Goal: Ask a question

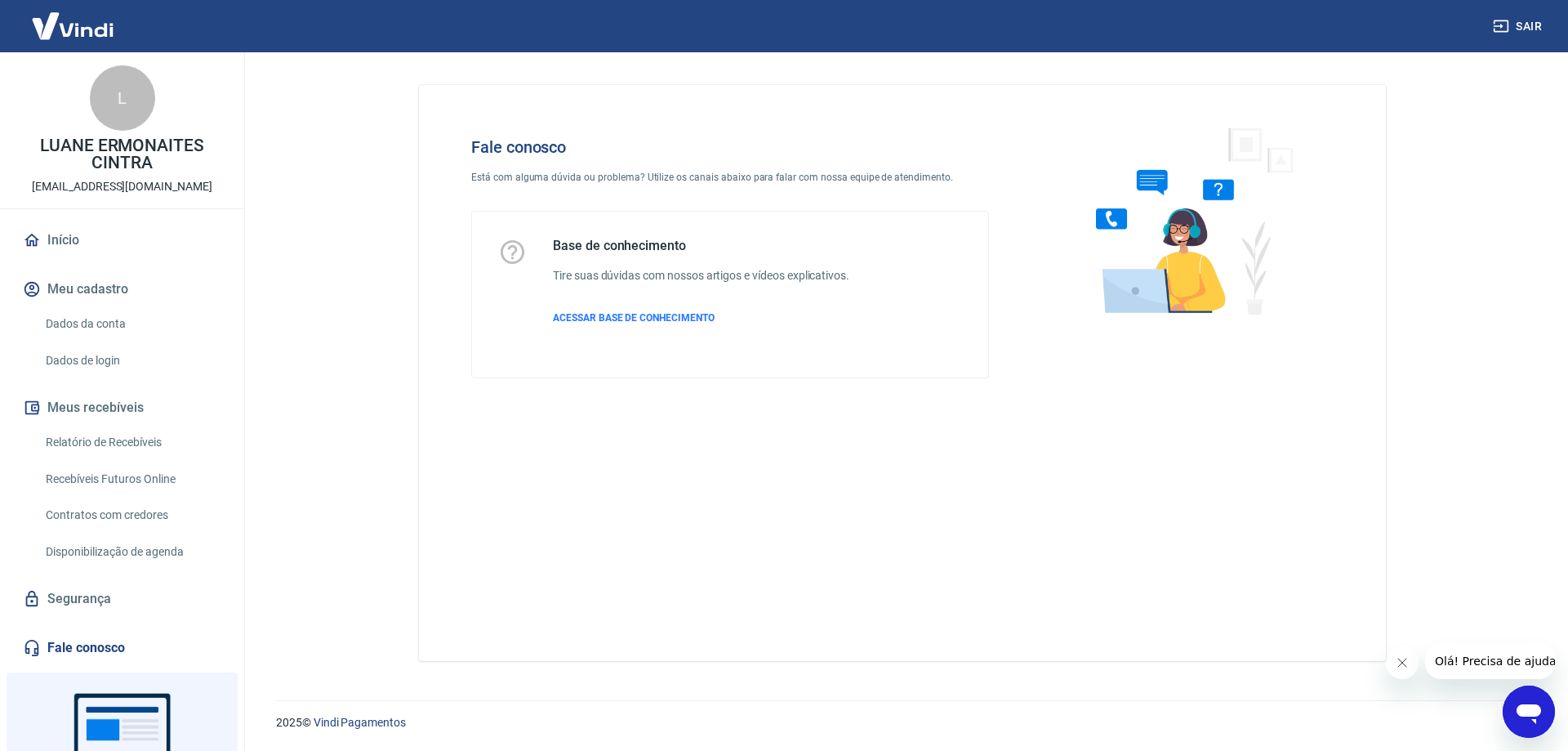
click at [1515, 705] on icon "Abrir janela de mensagens" at bounding box center [1529, 712] width 29 height 29
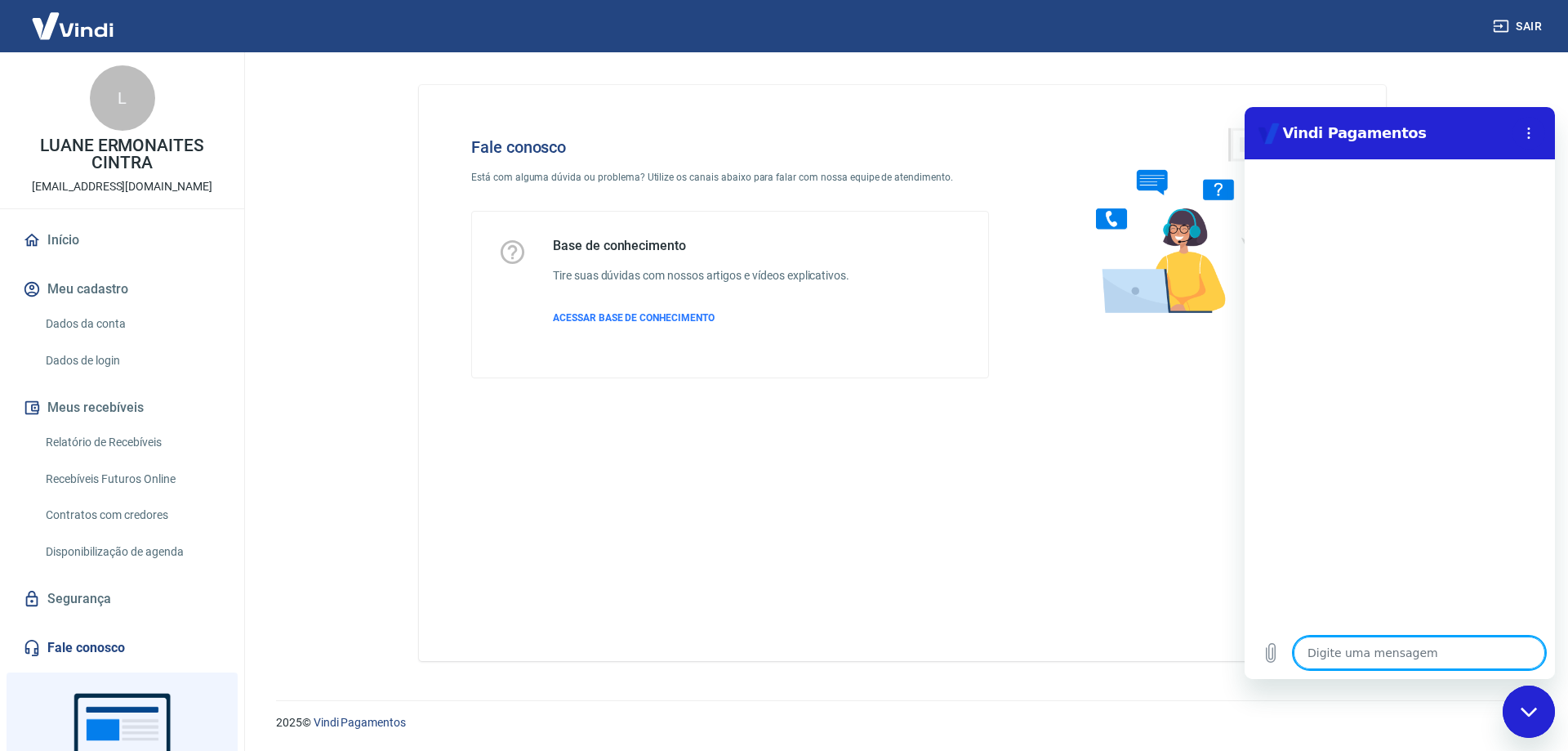
click at [1400, 662] on textarea at bounding box center [1419, 653] width 251 height 33
type textarea "O"
type textarea "x"
type textarea "Ol"
type textarea "x"
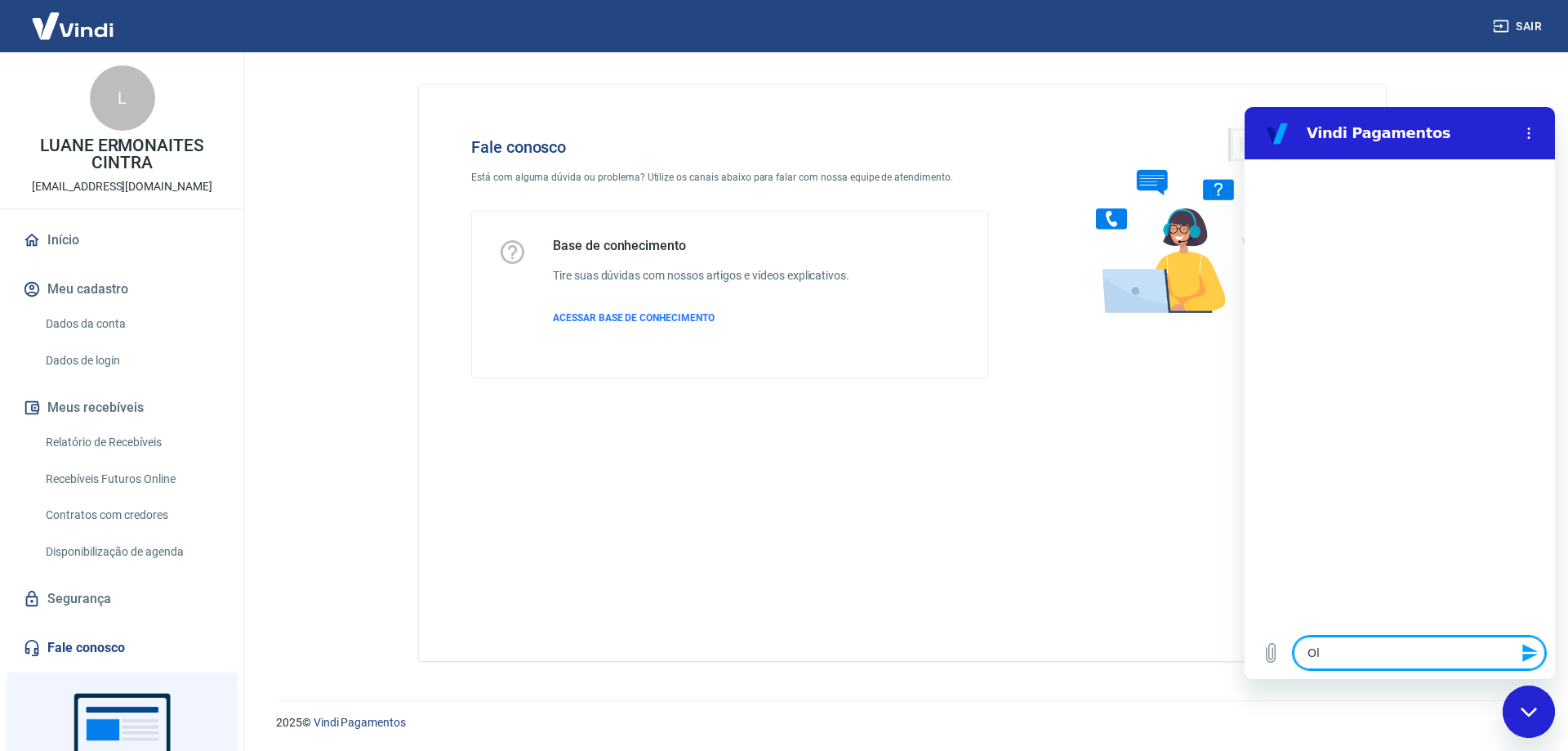
type textarea "Olá"
type textarea "x"
type textarea "Olá"
type textarea "x"
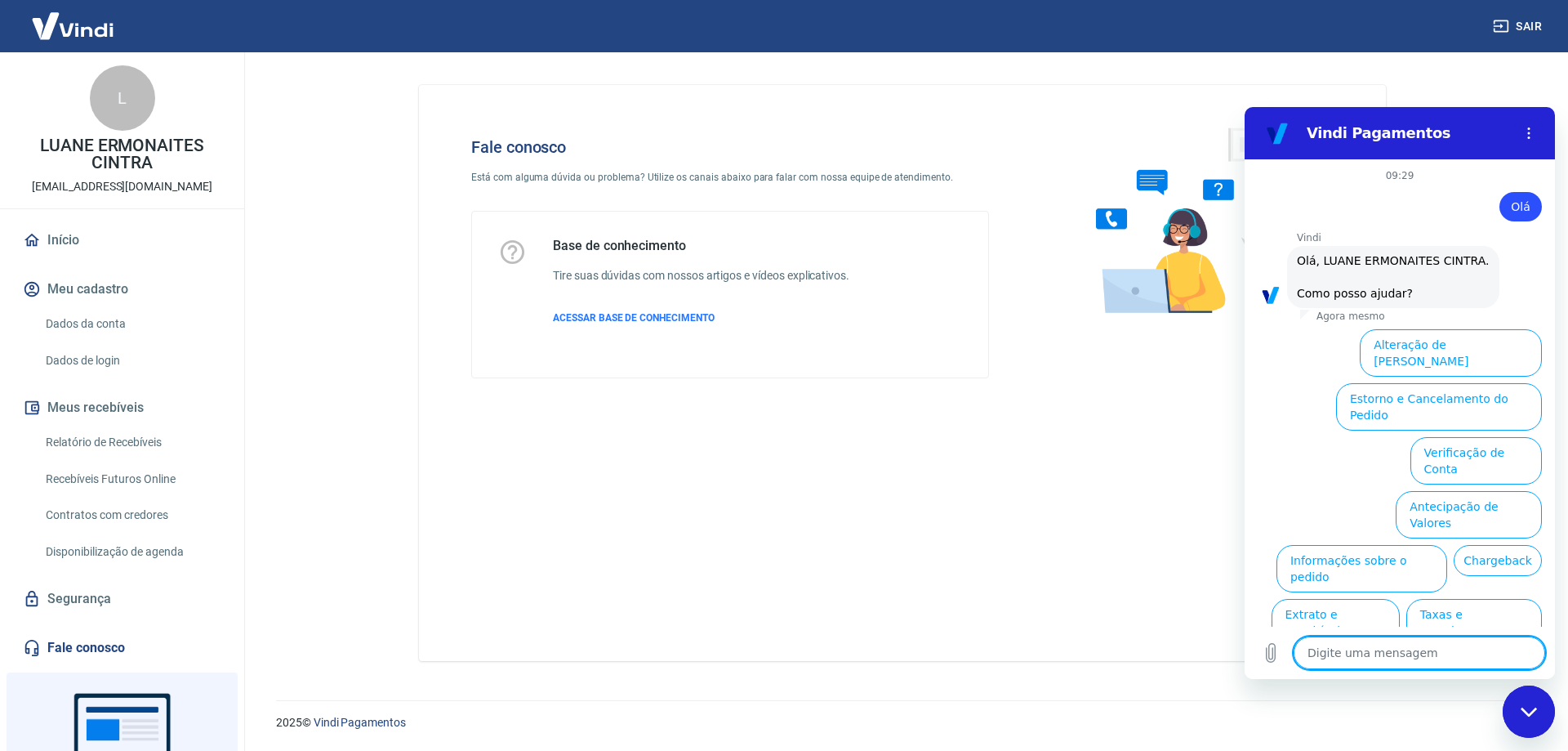
scroll to position [38, 0]
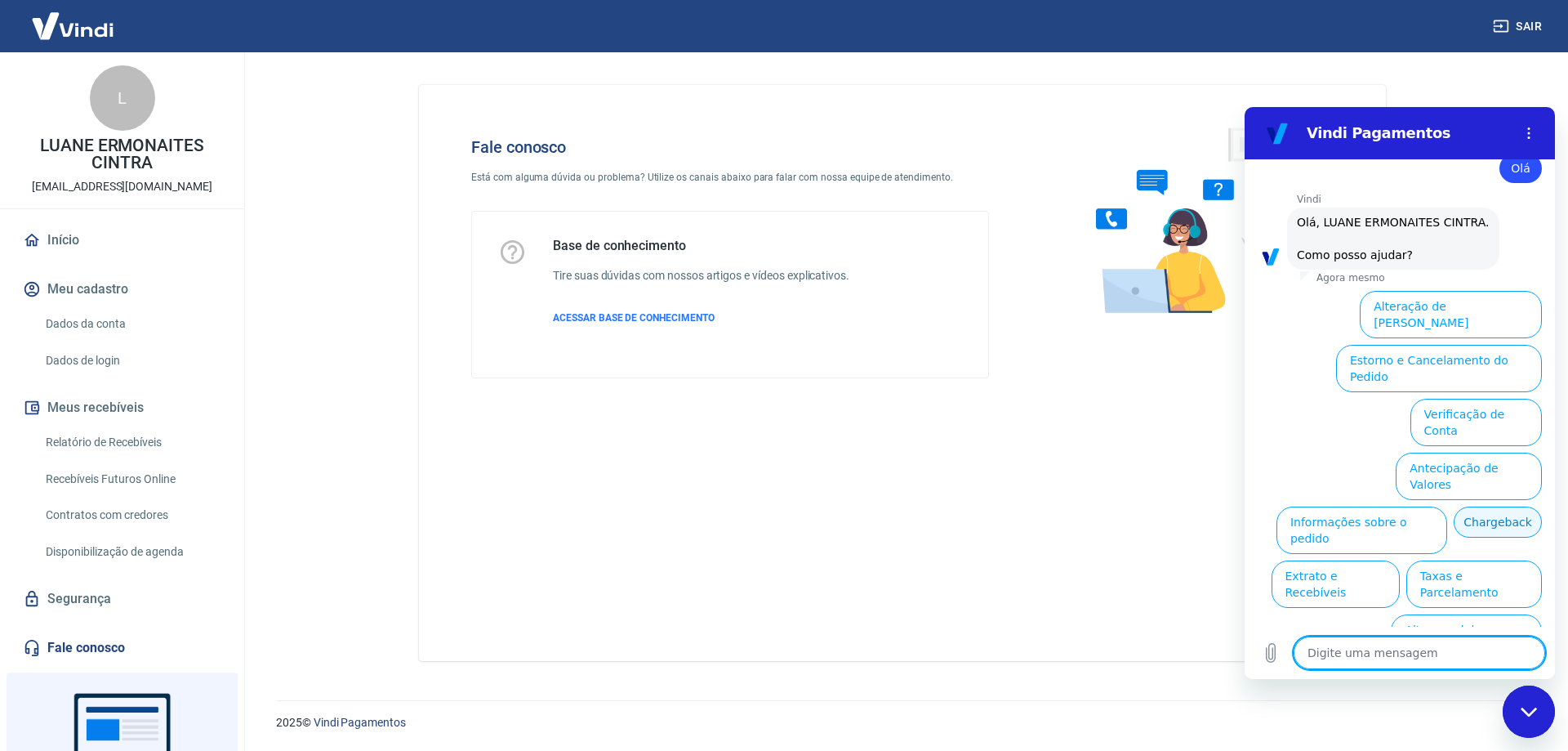
click at [1453, 506] on button "Chargeback" at bounding box center [1497, 522] width 88 height 31
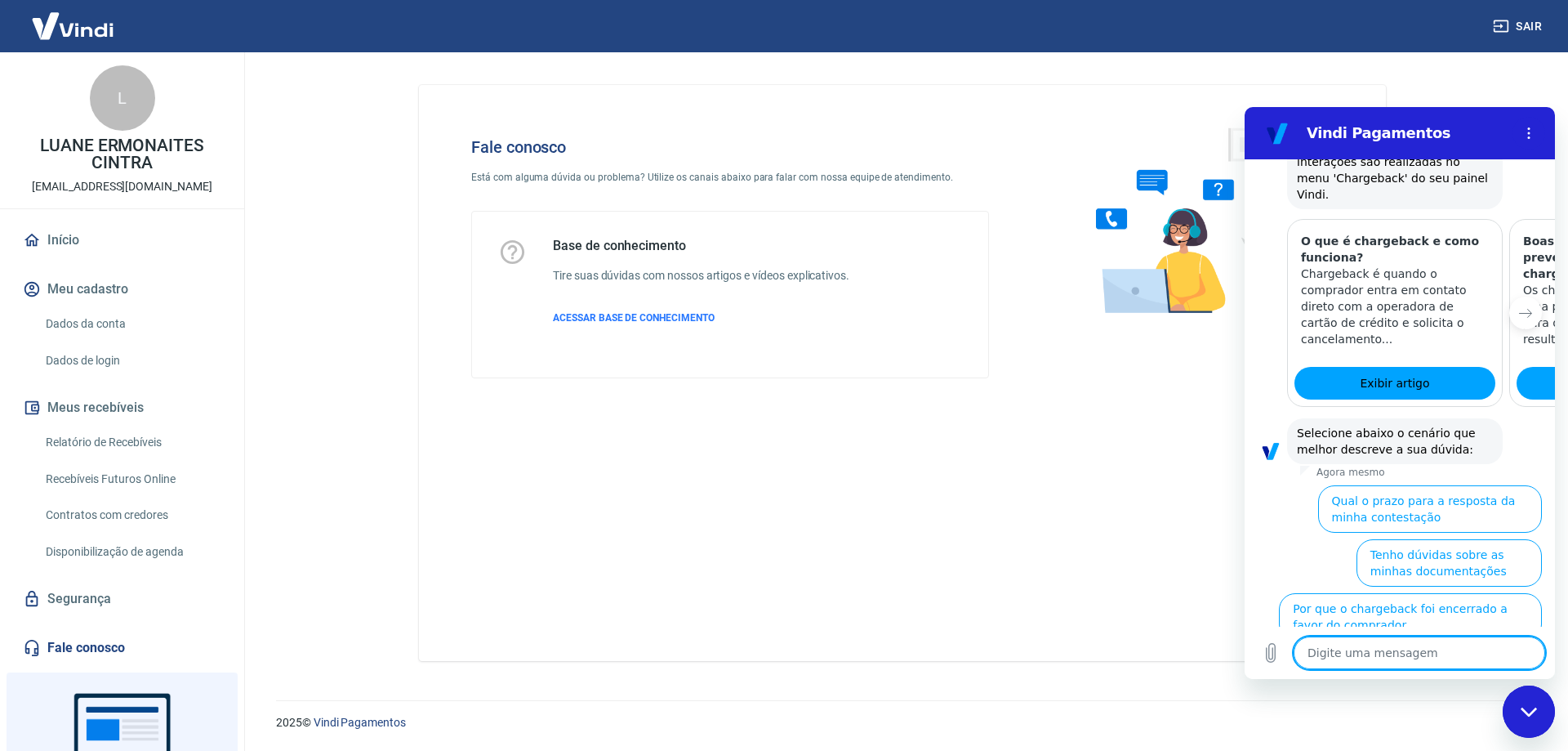
scroll to position [525, 0]
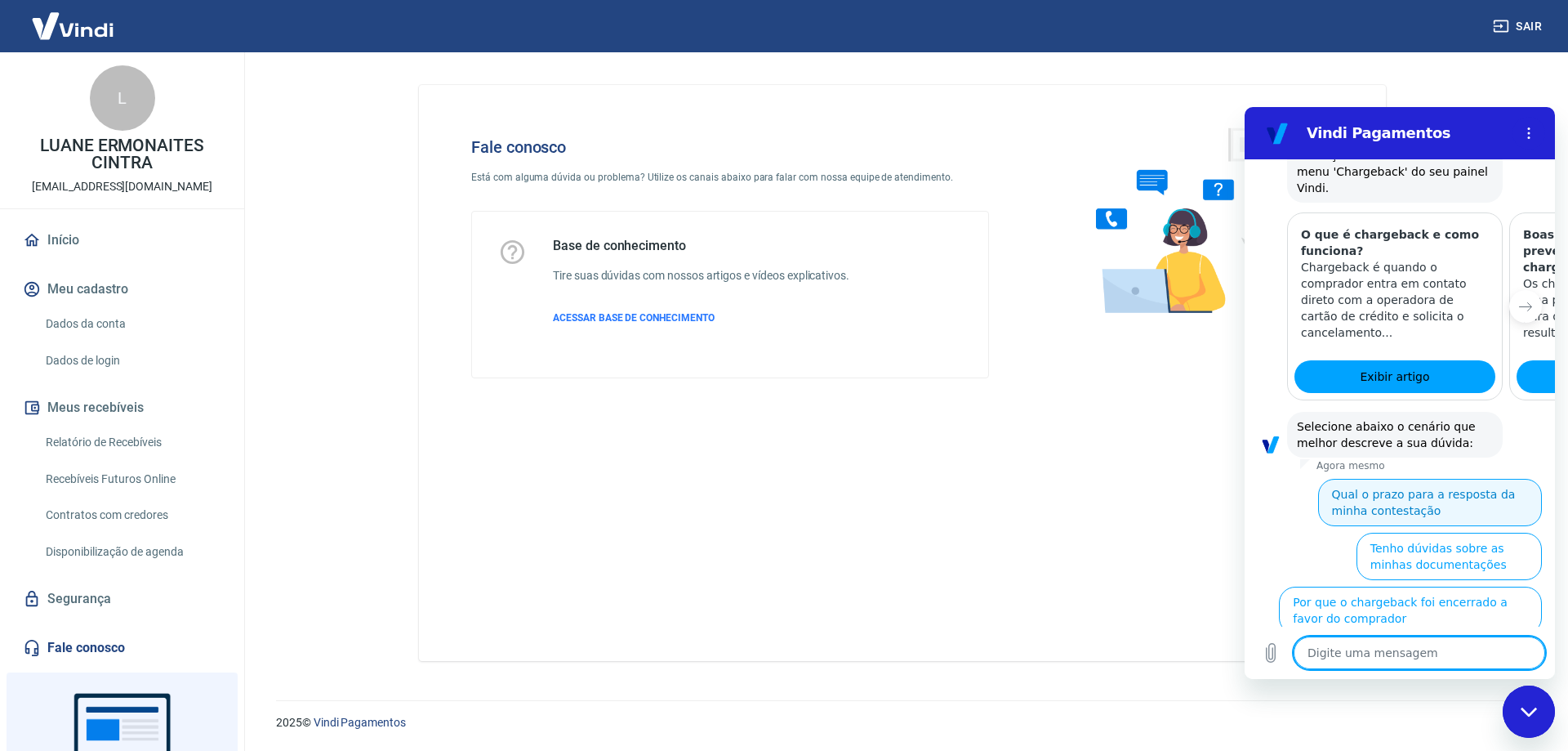
click at [1393, 479] on button "Qual o prazo para a resposta da minha contestação" at bounding box center [1430, 502] width 224 height 47
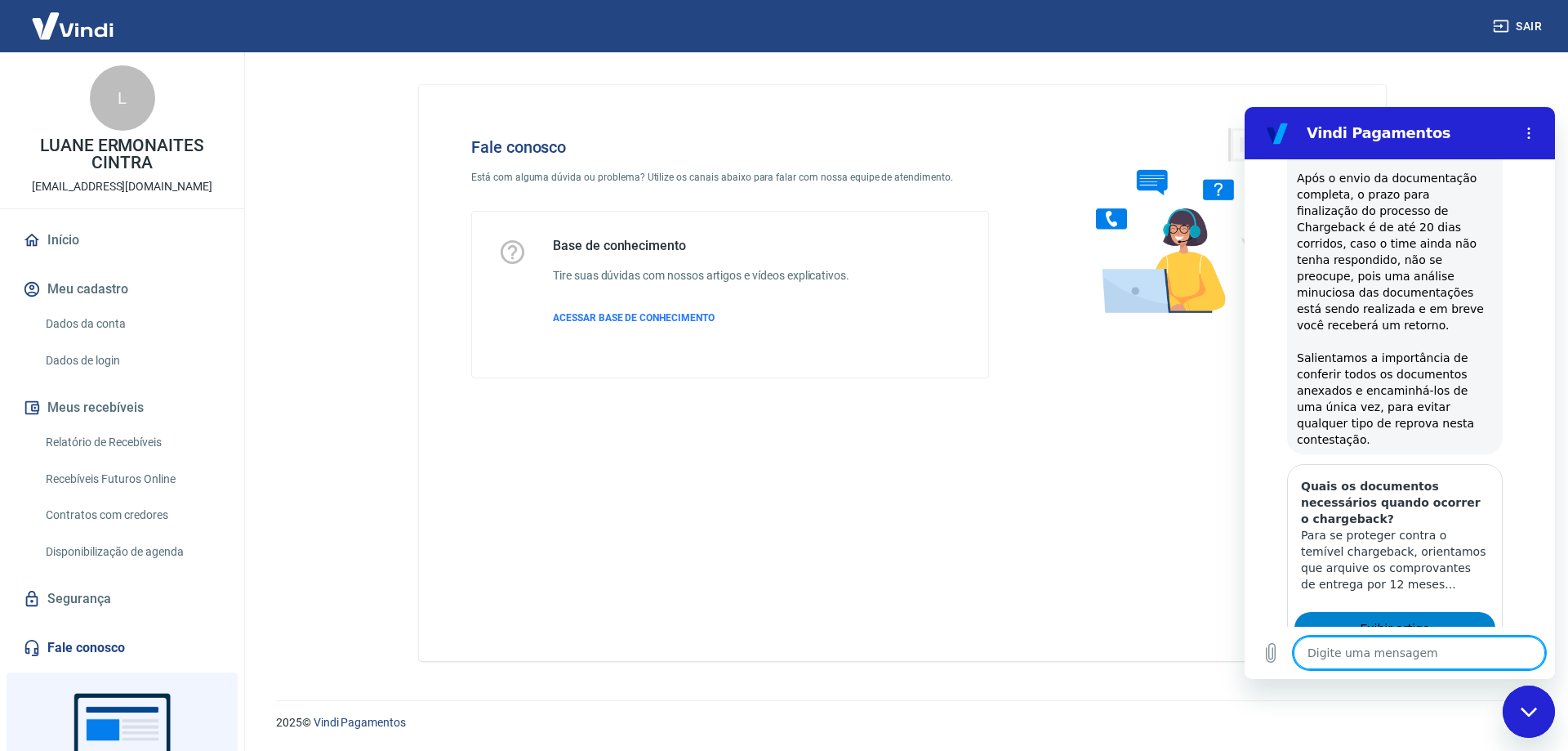
scroll to position [1104, 0]
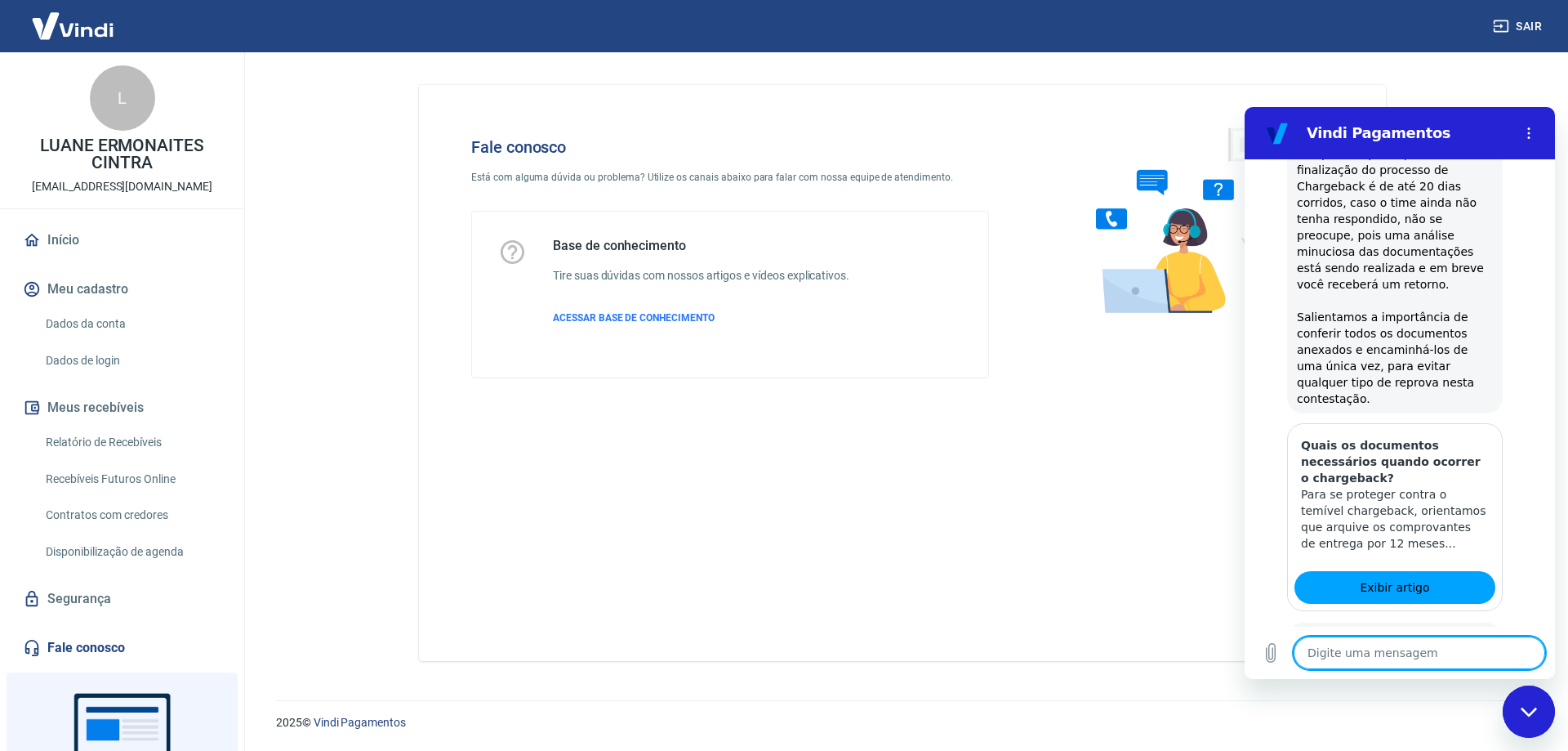
click at [1507, 689] on button "Não" at bounding box center [1517, 705] width 50 height 31
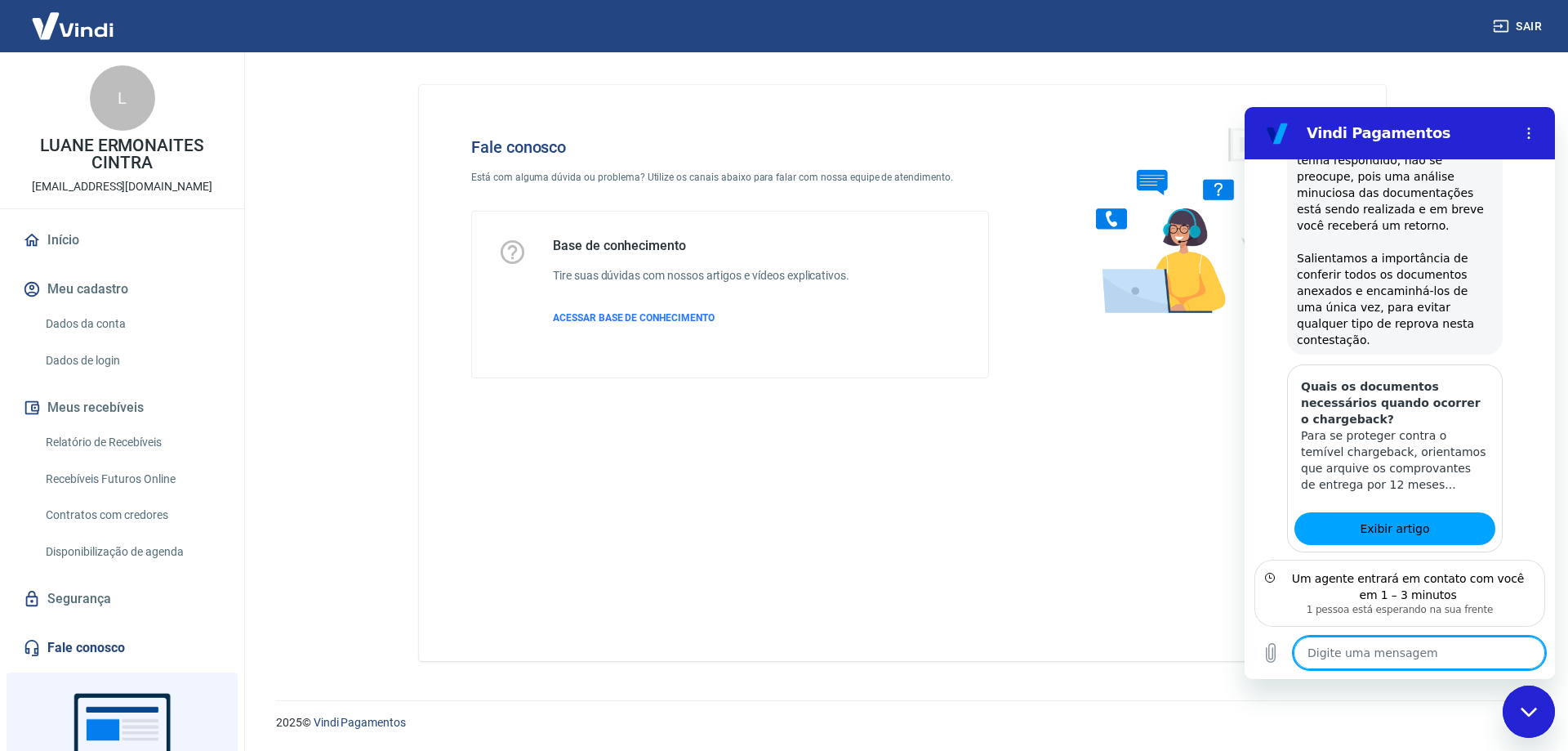
scroll to position [1236, 0]
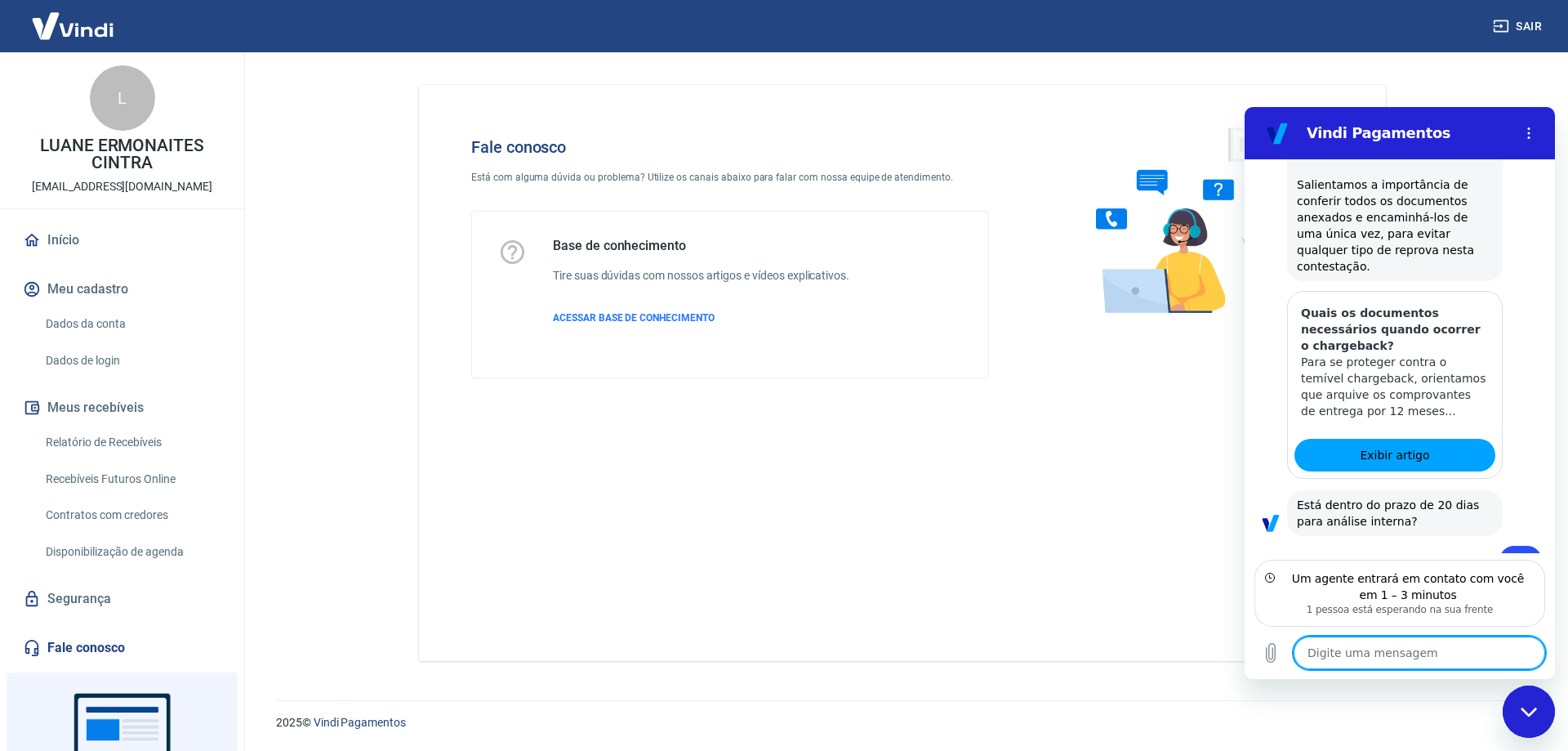
click at [1433, 653] on textarea at bounding box center [1419, 653] width 251 height 33
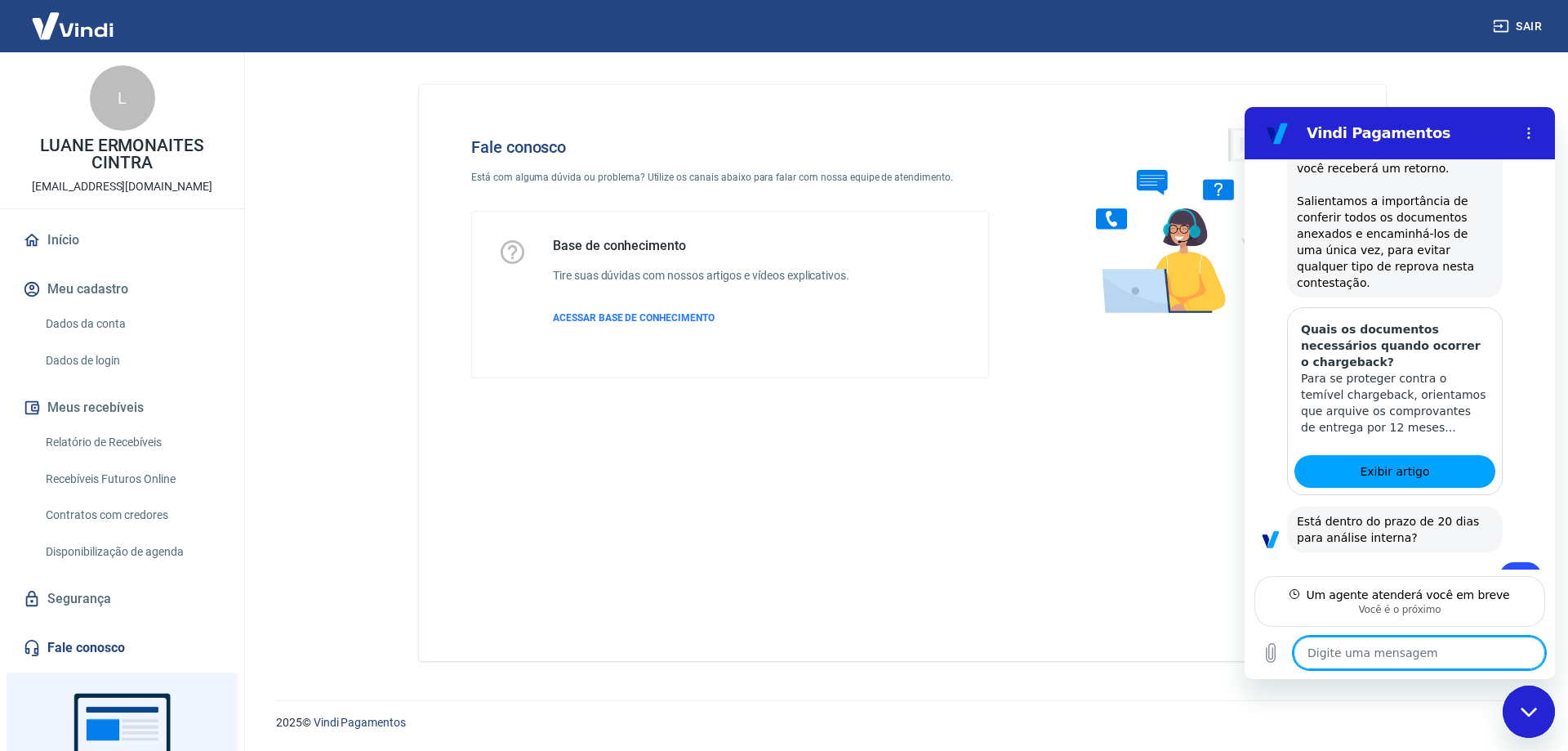
click at [1457, 648] on textarea at bounding box center [1419, 653] width 251 height 33
type textarea "x"
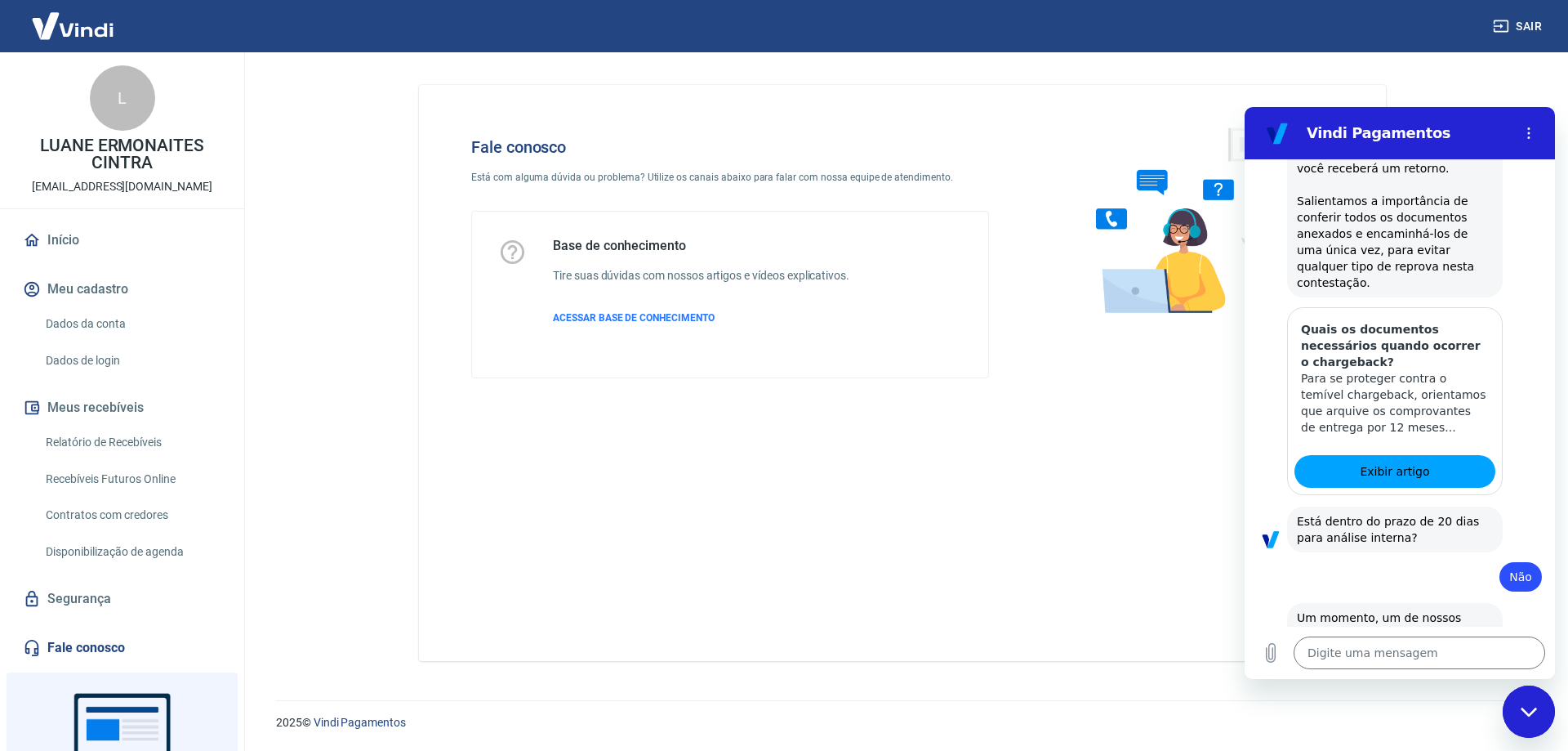
scroll to position [1282, 0]
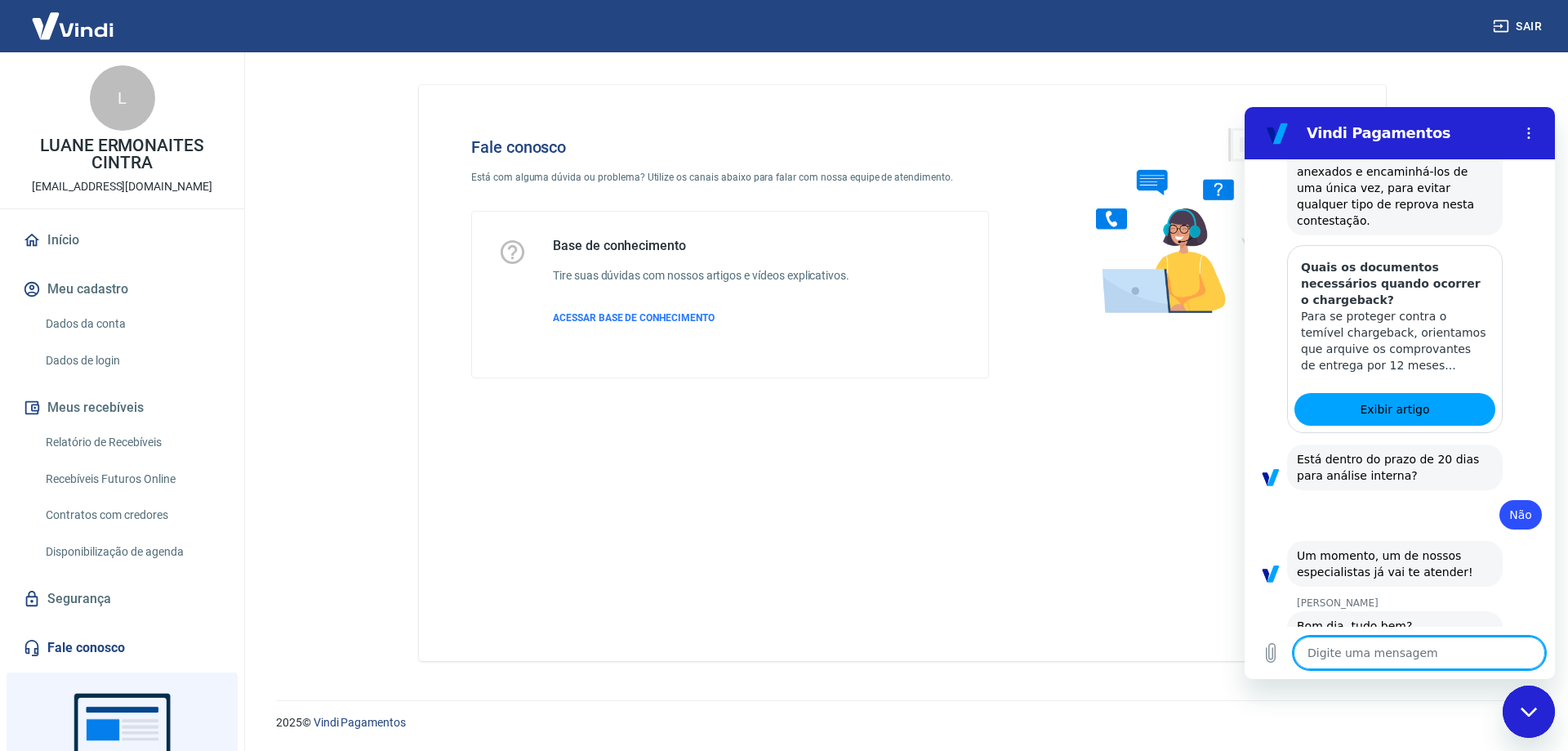
click at [1370, 664] on textarea at bounding box center [1419, 653] width 251 height 33
type textarea "o"
type textarea "x"
type textarea "oL"
type textarea "x"
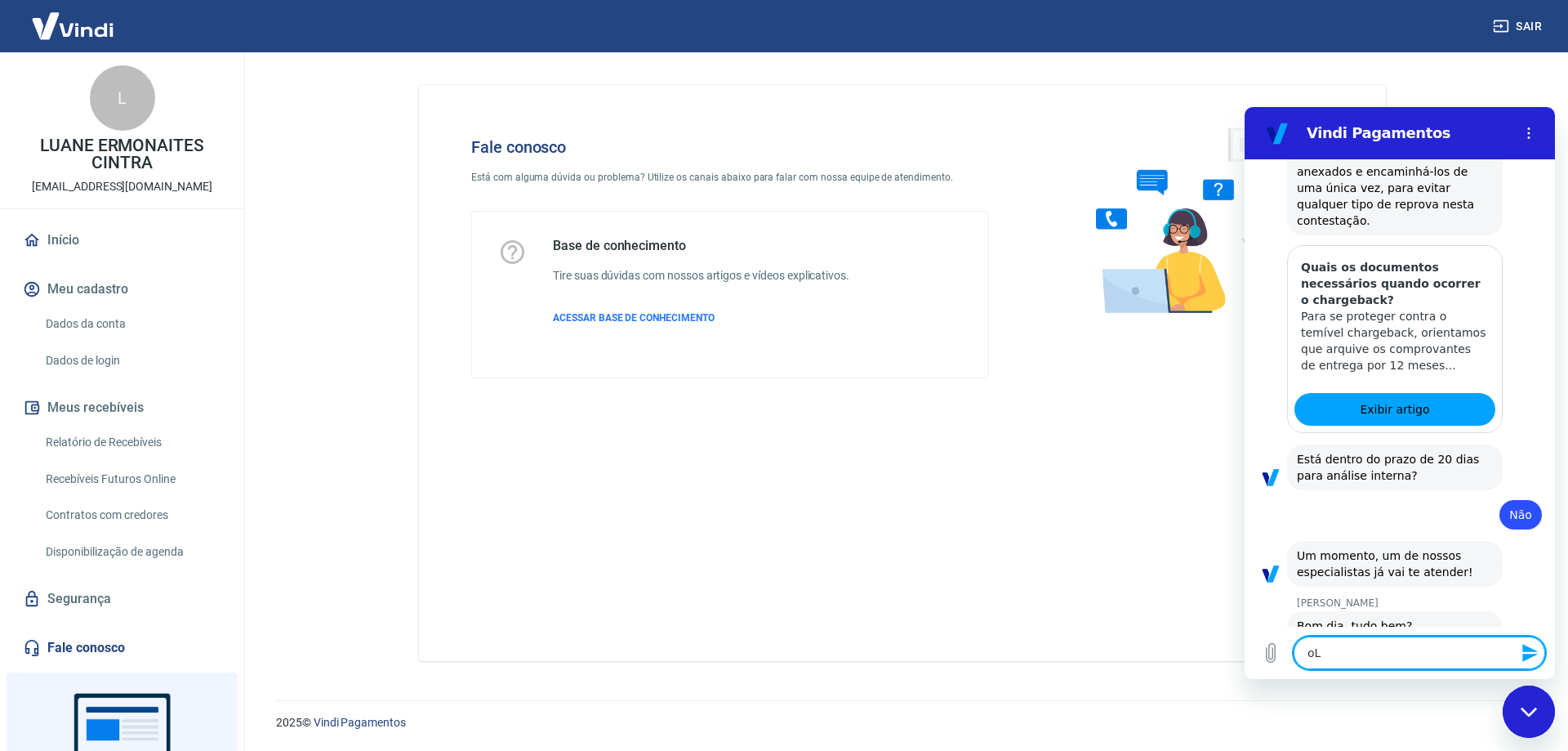
type textarea "oLÁ"
type textarea "x"
type textarea "oL"
type textarea "x"
type textarea "o"
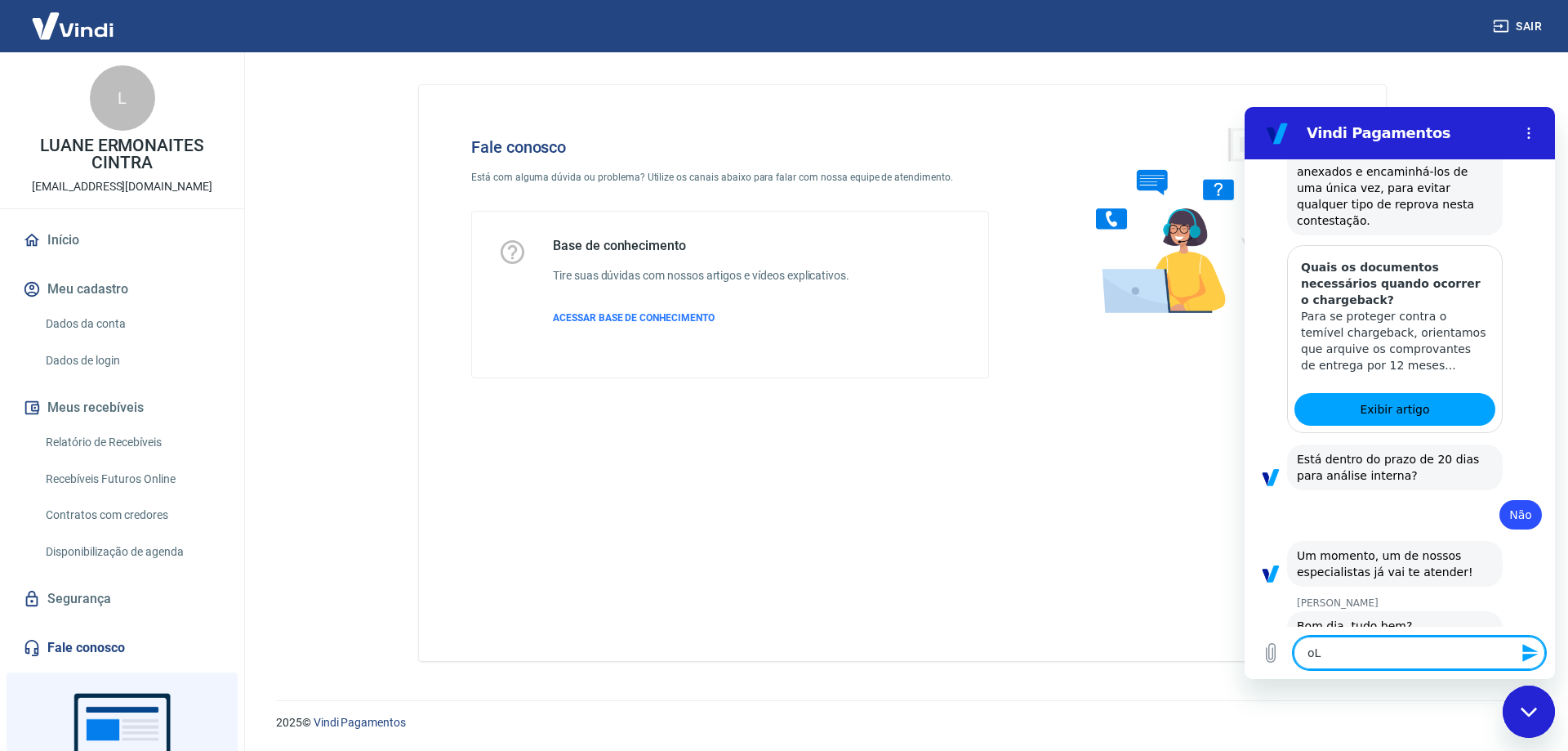
type textarea "x"
type textarea "O"
type textarea "x"
type textarea "Ol"
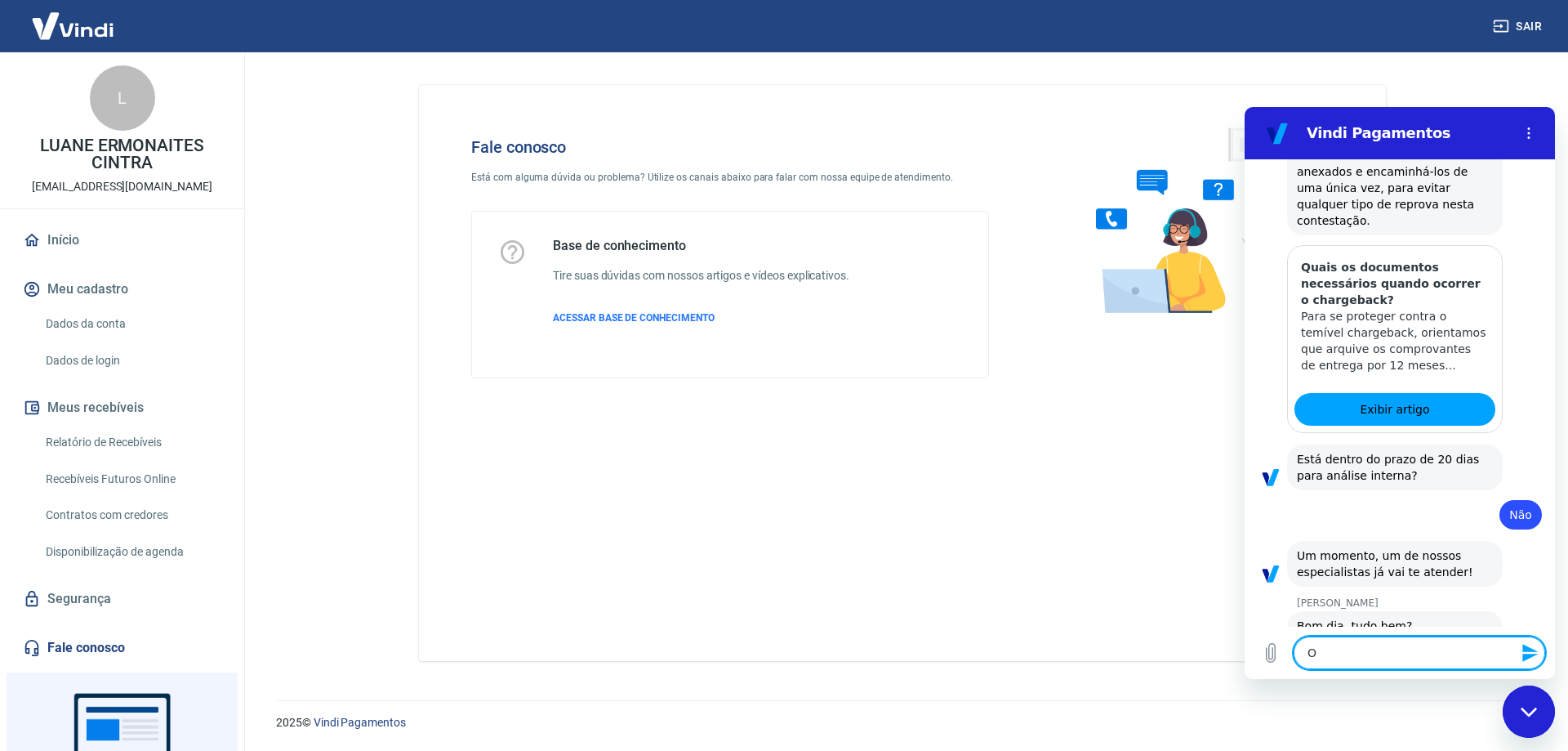
type textarea "x"
type textarea "Olá"
type textarea "x"
type textarea "Olá"
type textarea "x"
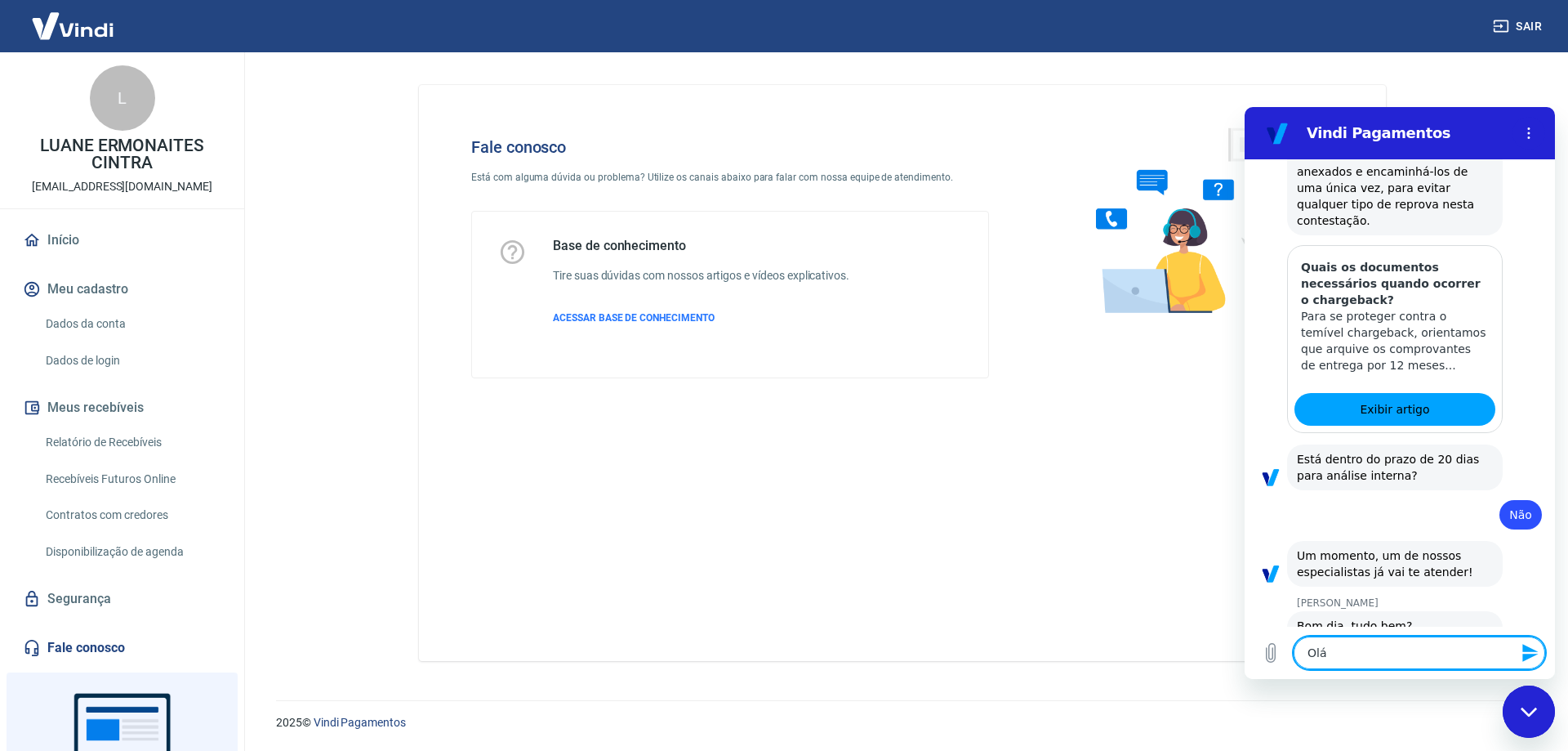
type textarea "Olá V"
type textarea "x"
type textarea "Olá Vi"
type textarea "x"
type textarea "Olá Via"
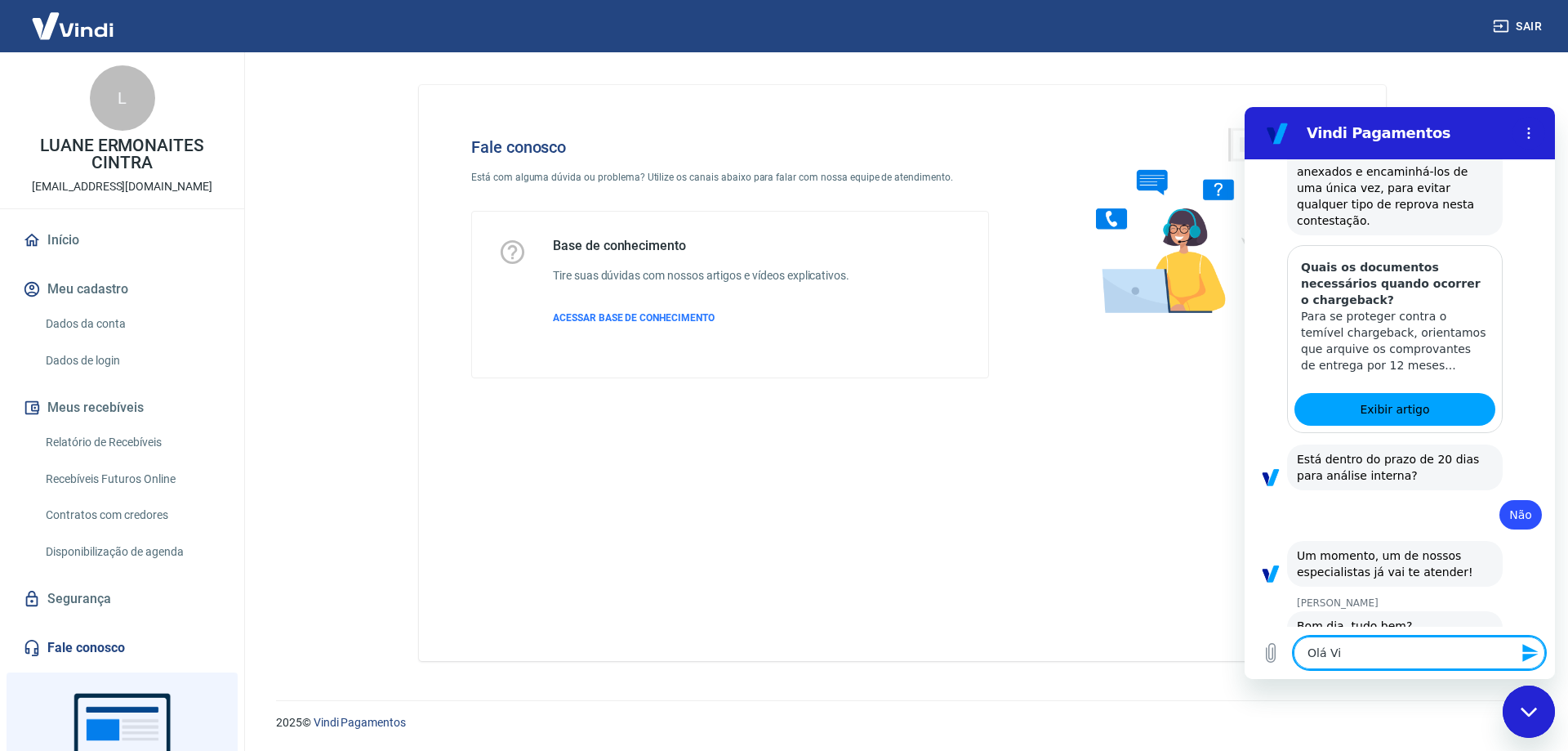
type textarea "x"
type textarea "Olá Vi"
type textarea "x"
type textarea "Olá Viv"
type textarea "x"
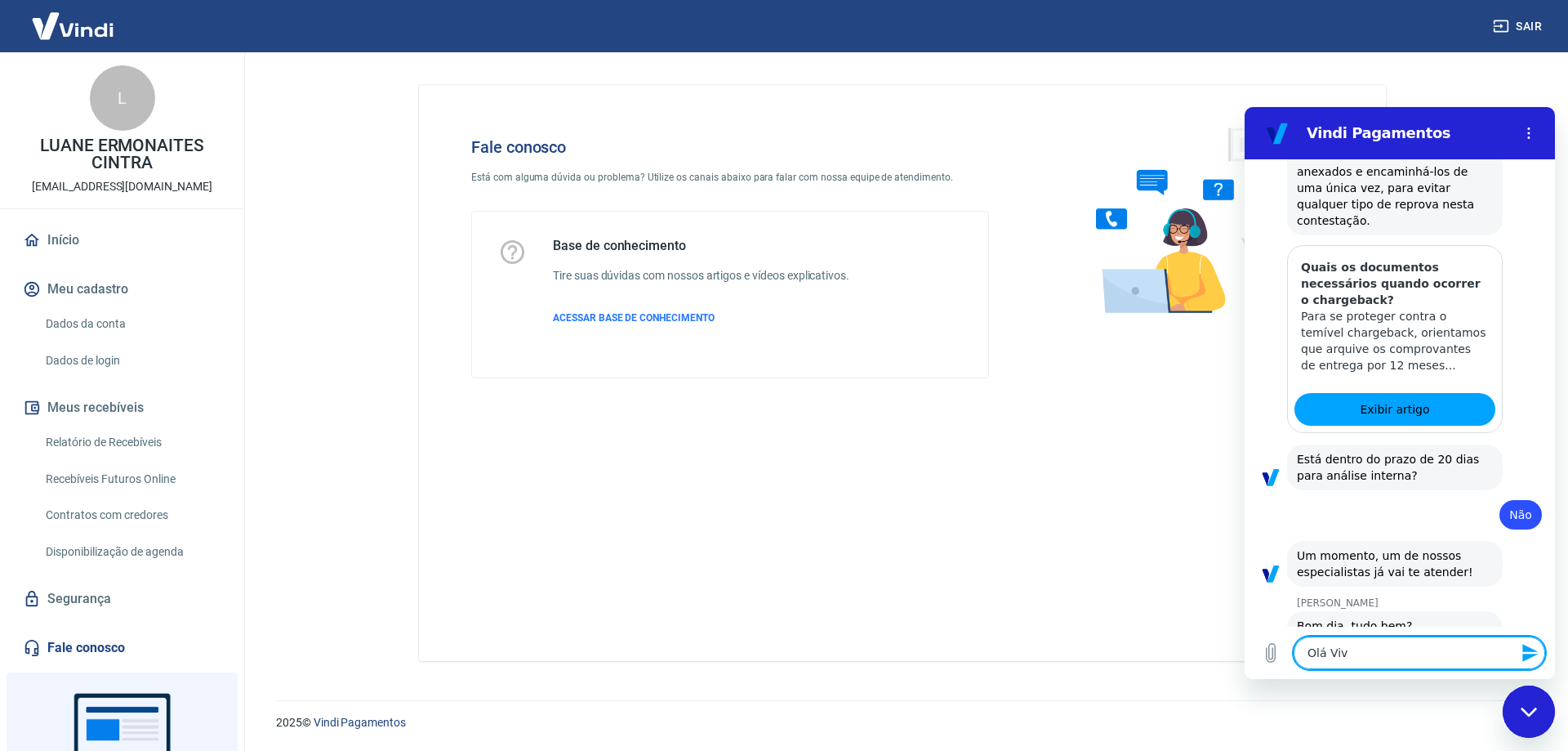
type textarea "Olá Vivi"
type textarea "x"
type textarea "Olá Vivia"
type textarea "x"
type textarea "[PERSON_NAME]"
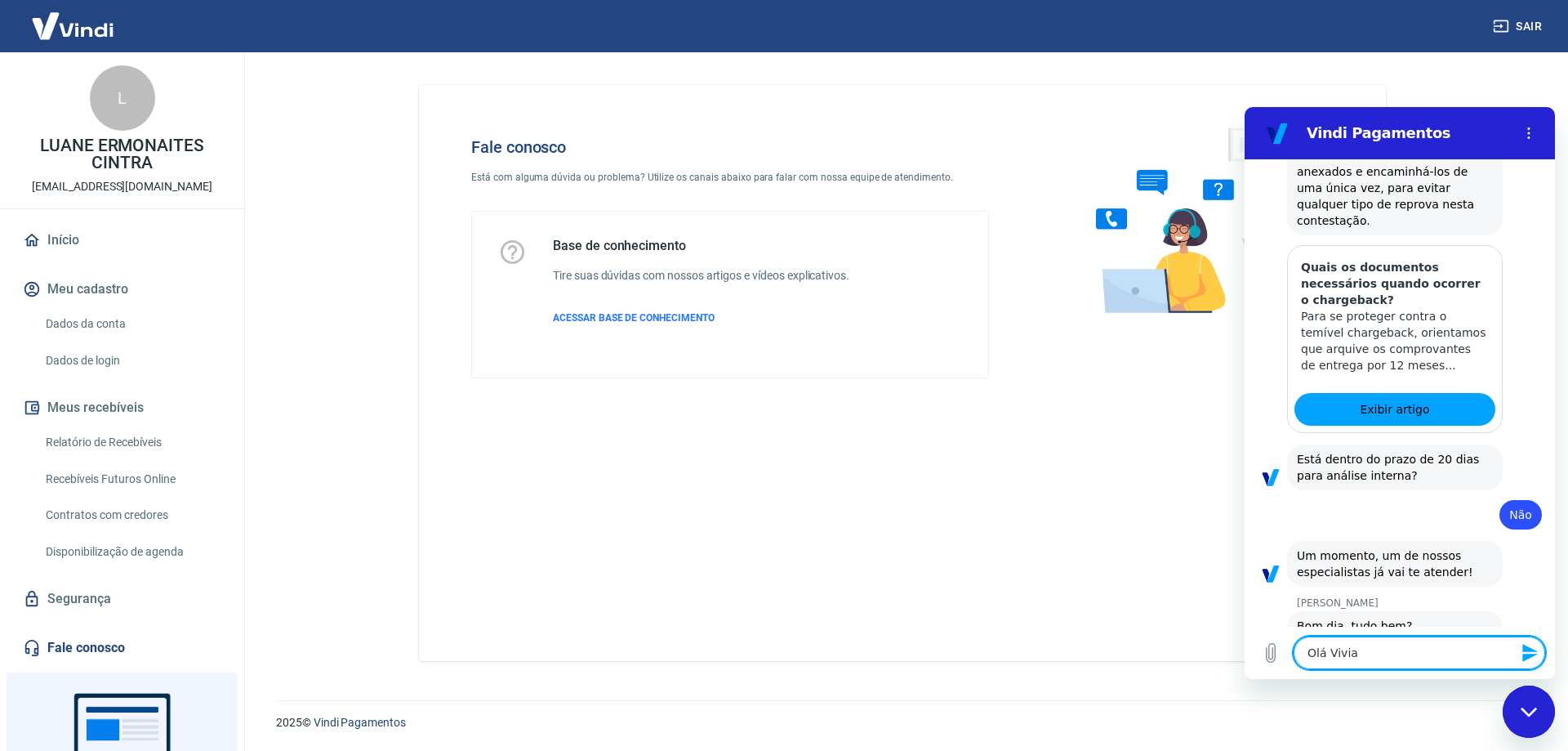
type textarea "x"
type textarea "[PERSON_NAME]"
type textarea "x"
type textarea "[PERSON_NAME],"
type textarea "x"
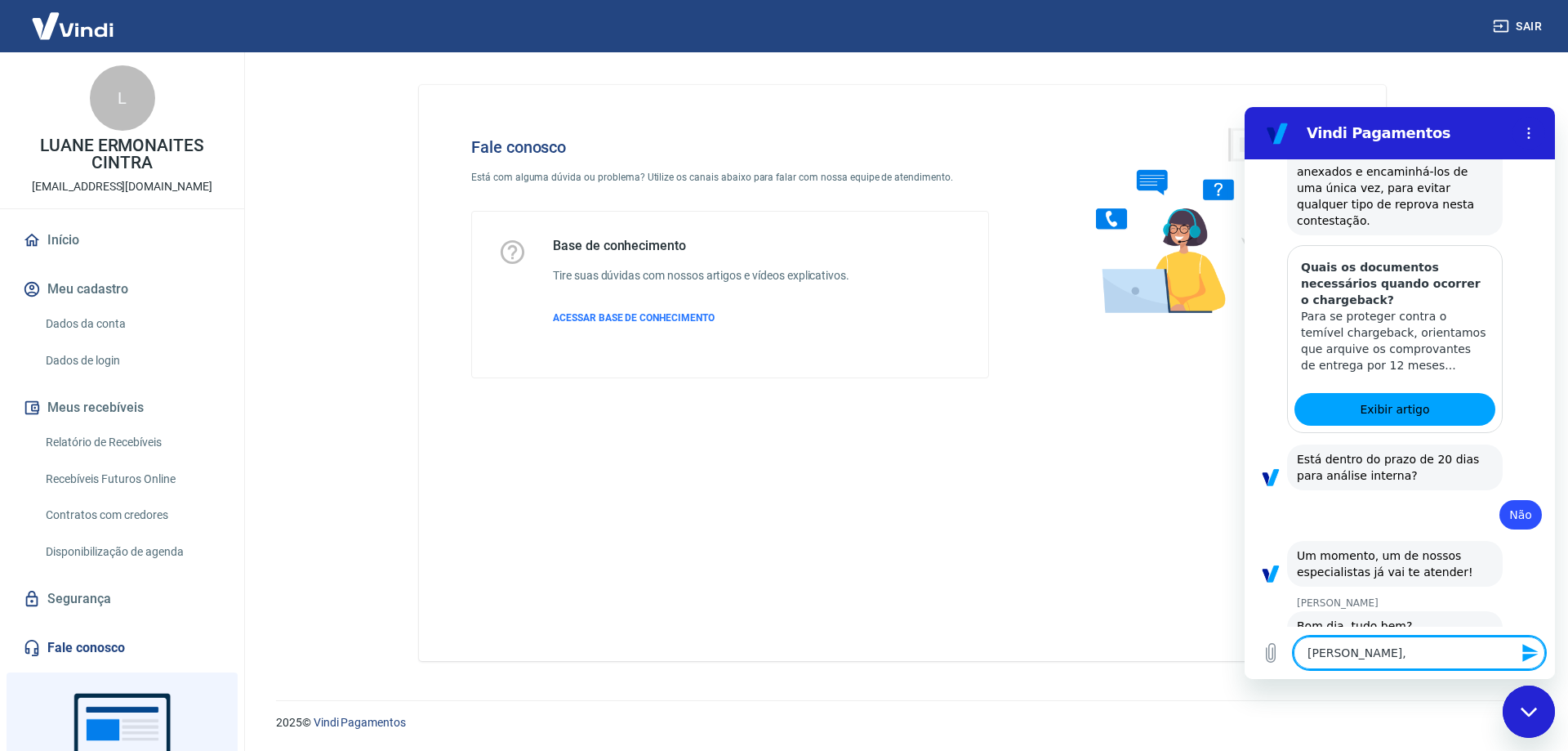
type textarea "[PERSON_NAME],"
type textarea "x"
type textarea "[PERSON_NAME], t"
type textarea "x"
type textarea "[PERSON_NAME], tu"
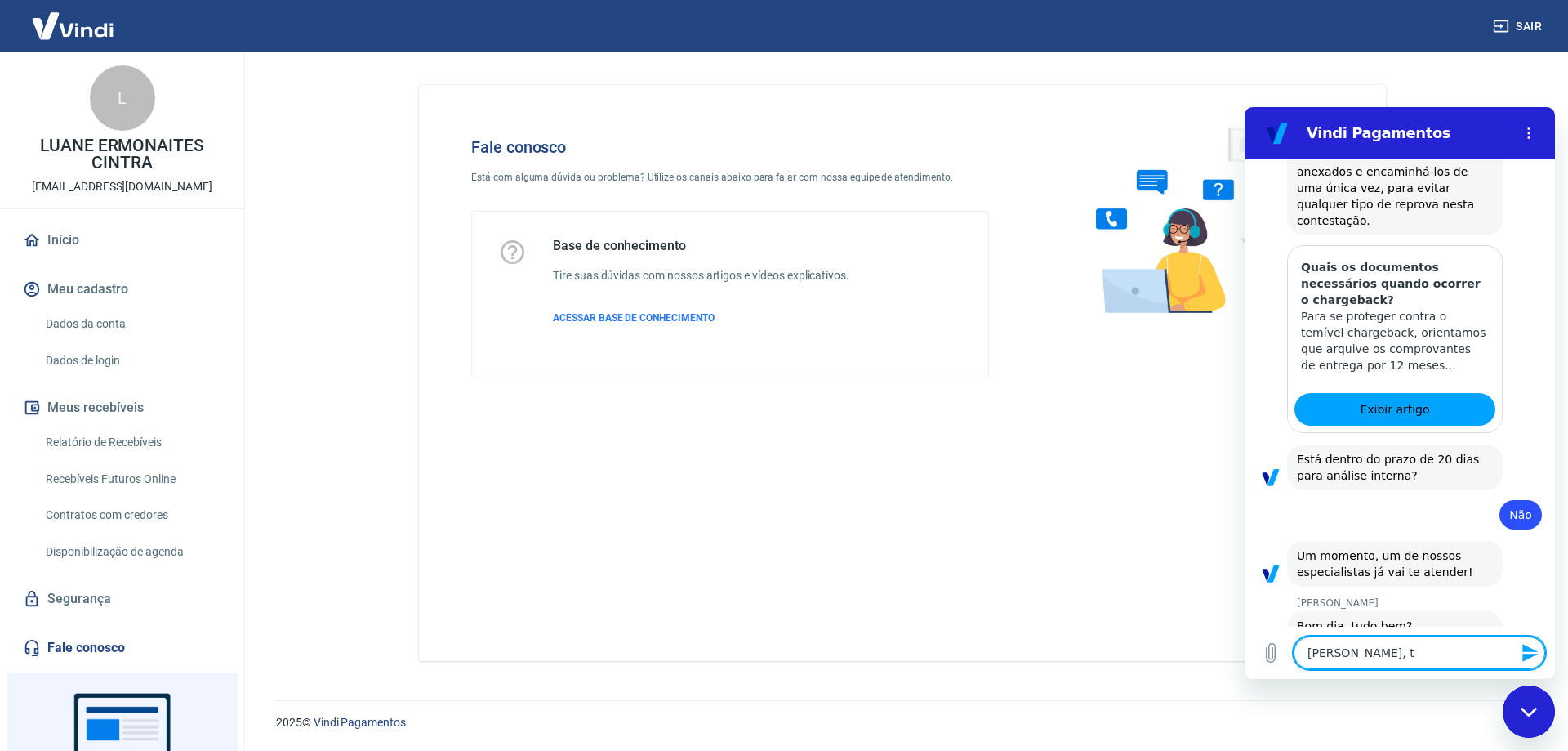
type textarea "x"
type textarea "[PERSON_NAME], tud"
type textarea "x"
type textarea "[PERSON_NAME], tudo"
type textarea "x"
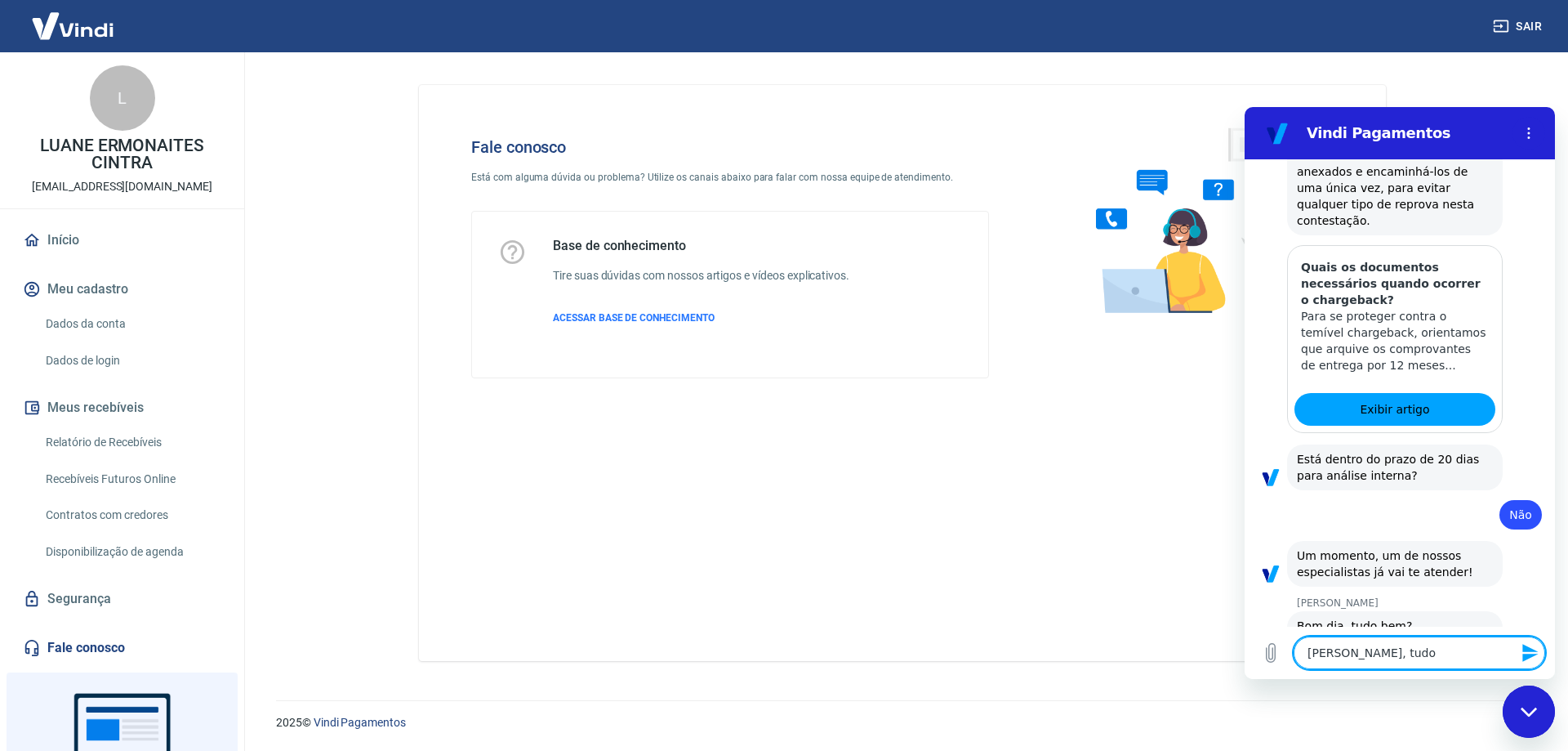
type textarea "[PERSON_NAME], tudo"
type textarea "x"
type textarea "[PERSON_NAME], tudo b"
type textarea "x"
type textarea "[PERSON_NAME], tudo be"
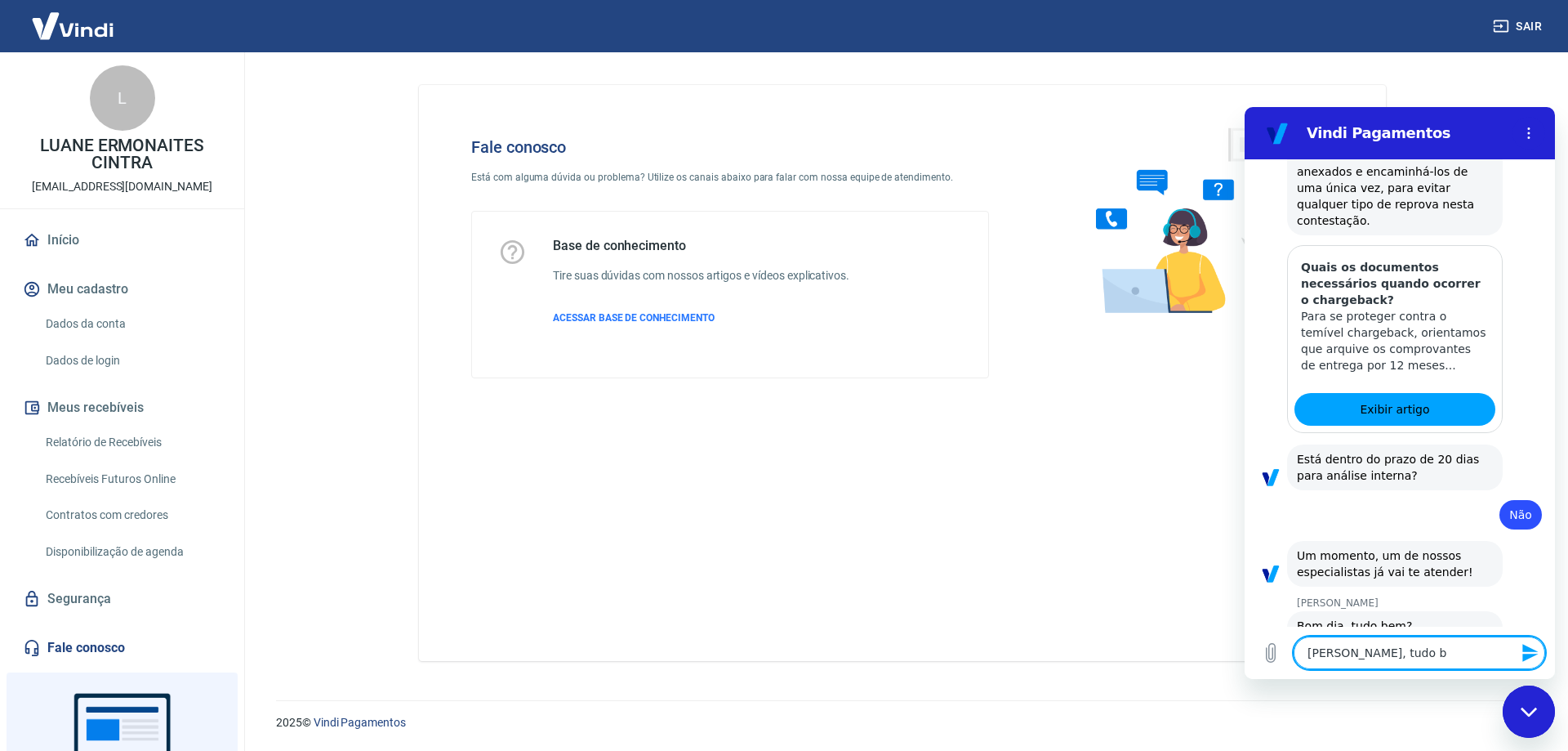
type textarea "x"
type textarea "[PERSON_NAME], tudo bem"
type textarea "x"
type textarea "[PERSON_NAME], tudo bem"
type textarea "x"
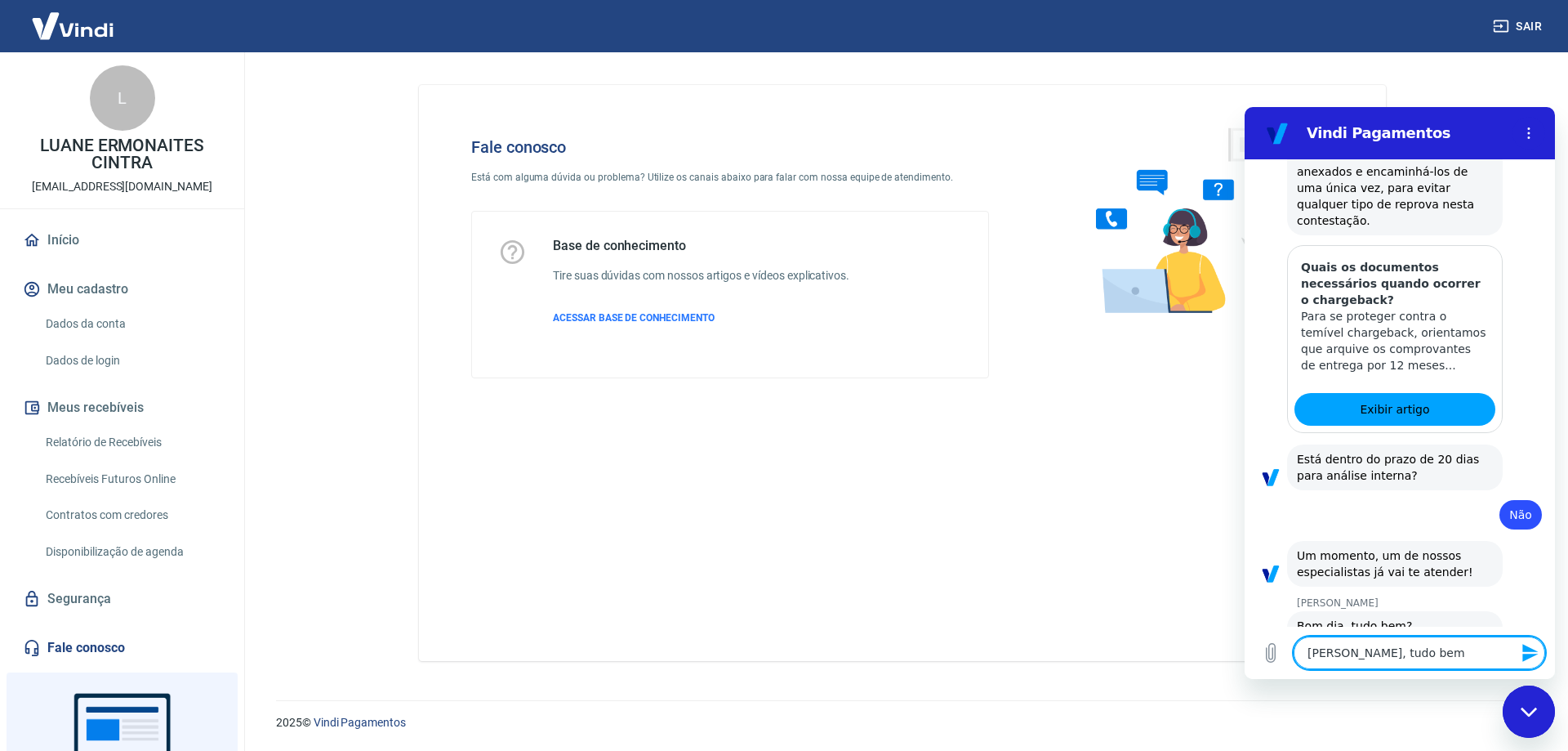
type textarea "[PERSON_NAME], tudo bem e"
type textarea "x"
type textarea "[PERSON_NAME], tudo bem e"
type textarea "x"
type textarea "[PERSON_NAME], tudo bem e v"
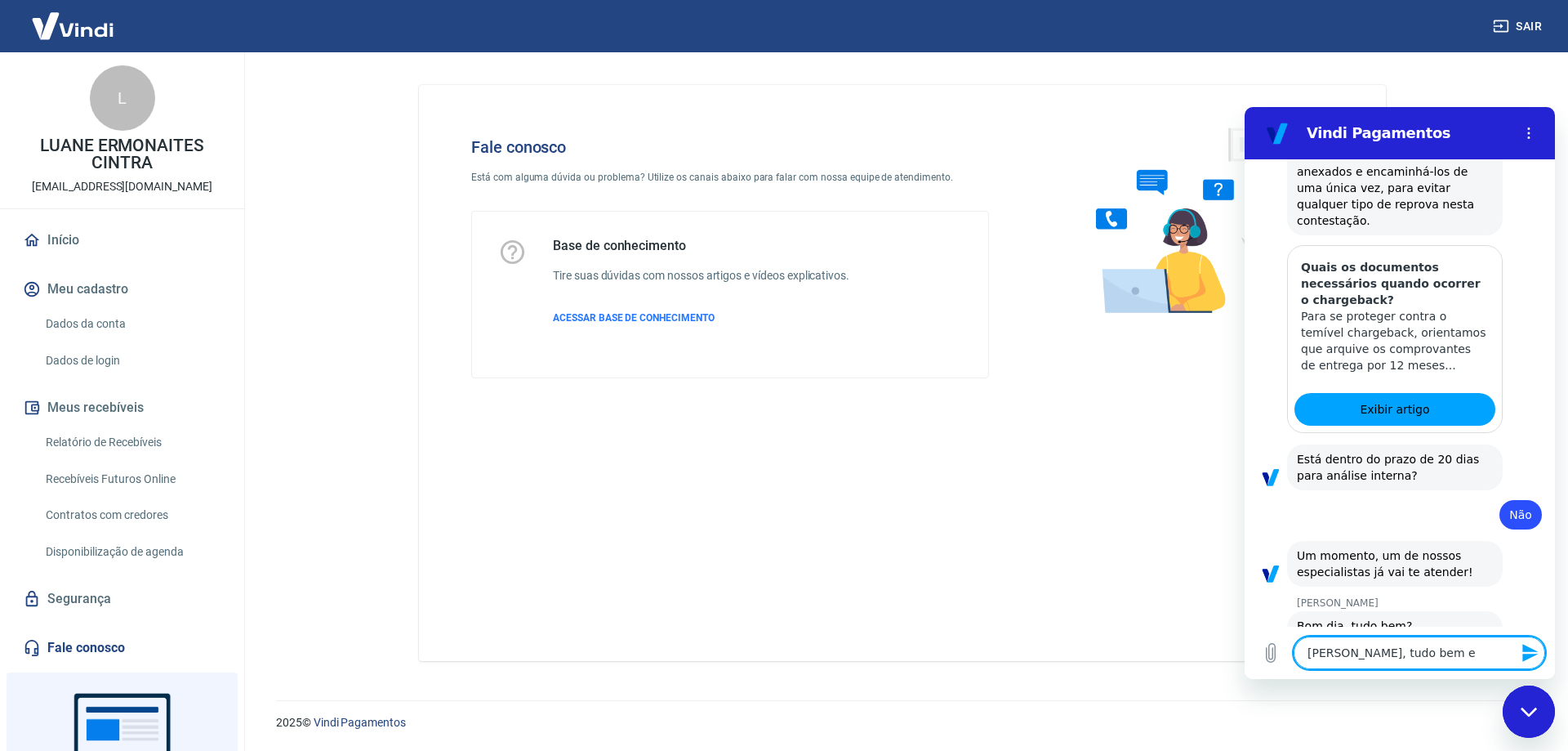
type textarea "x"
type textarea "[PERSON_NAME], tudo bem e vo"
type textarea "x"
type textarea "[PERSON_NAME], tudo bem e voc"
type textarea "x"
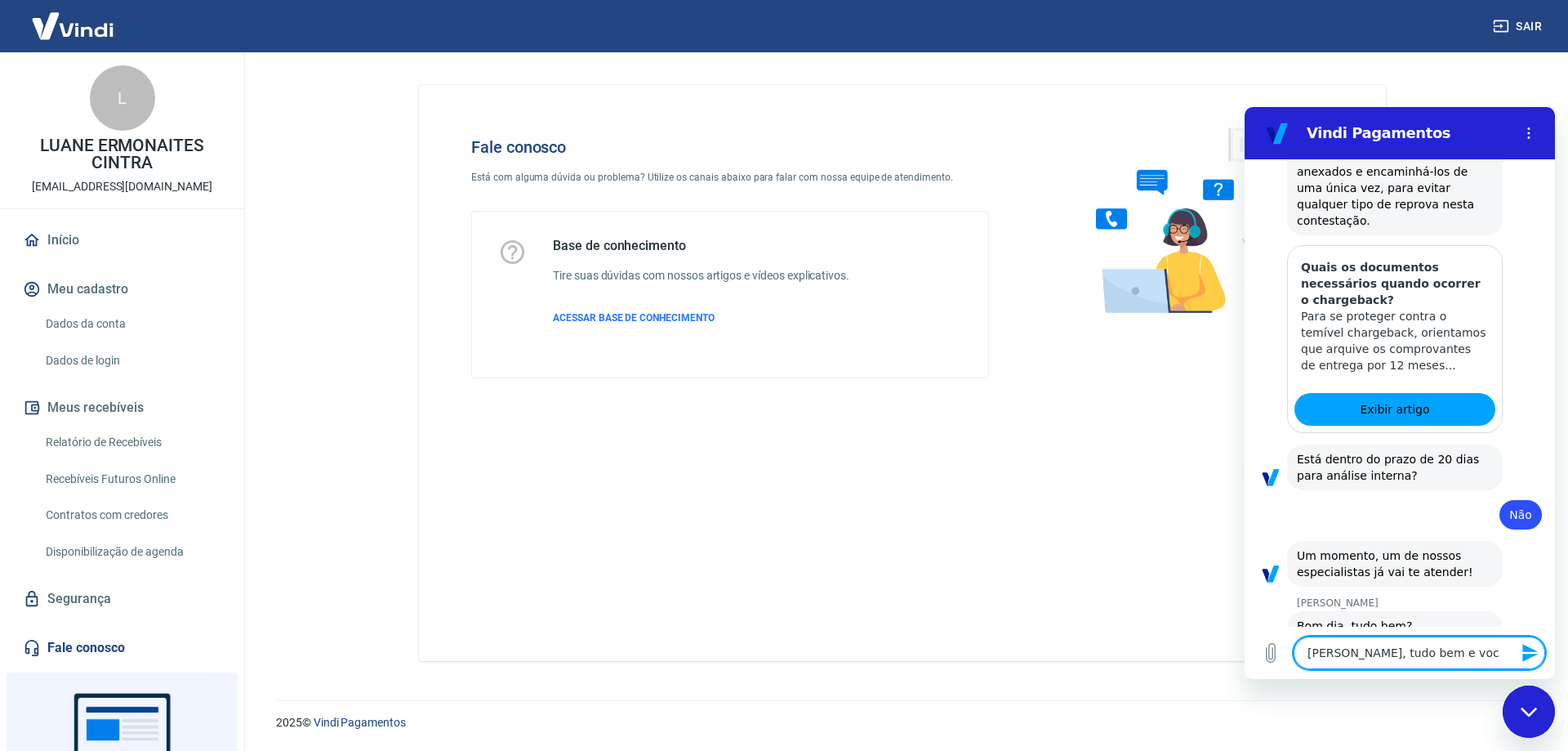
type textarea "[PERSON_NAME], tudo bem e você"
type textarea "x"
type textarea "[PERSON_NAME], tudo bem e você?"
type textarea "x"
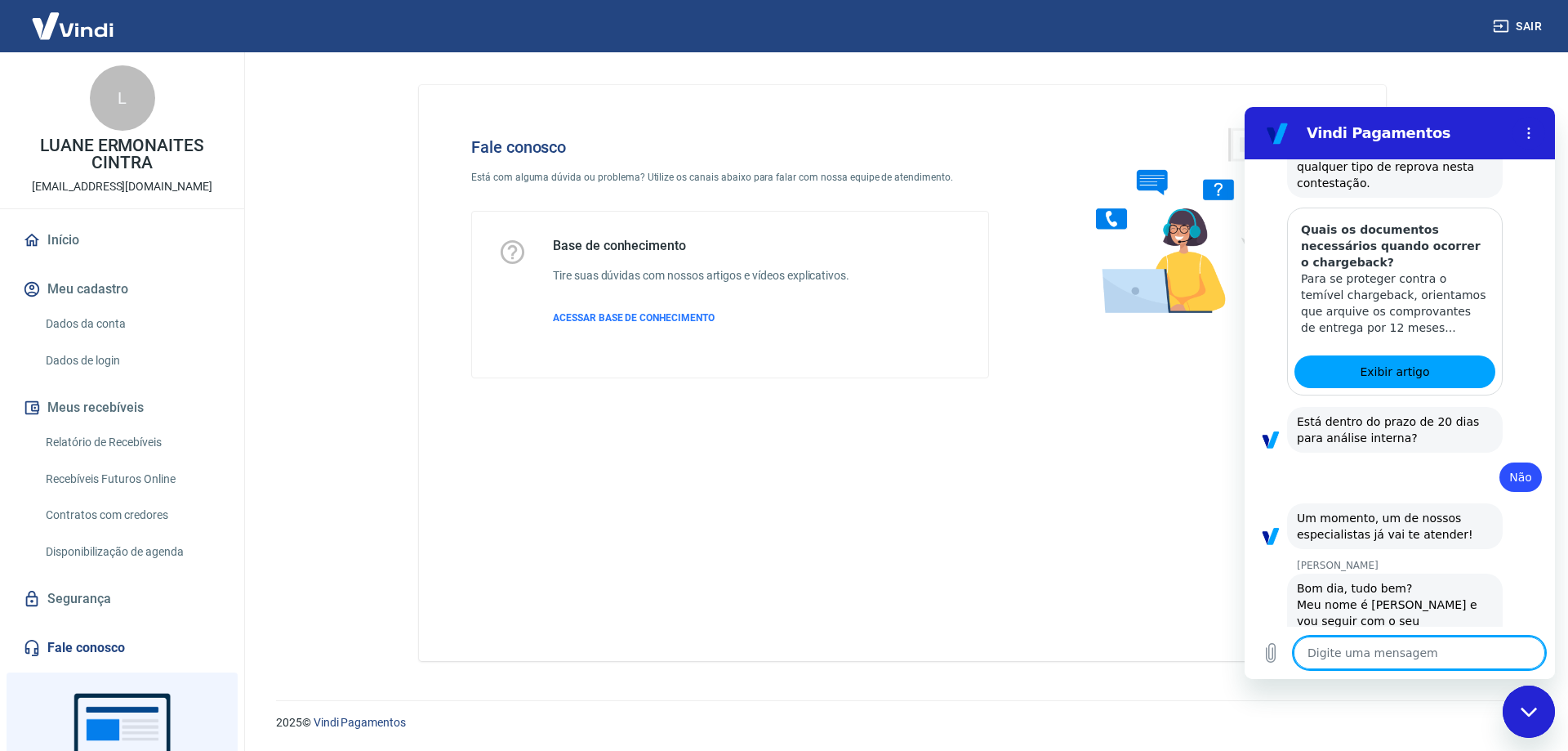
type textarea "M"
type textarea "x"
type textarea "Me"
type textarea "x"
type textarea "Meu"
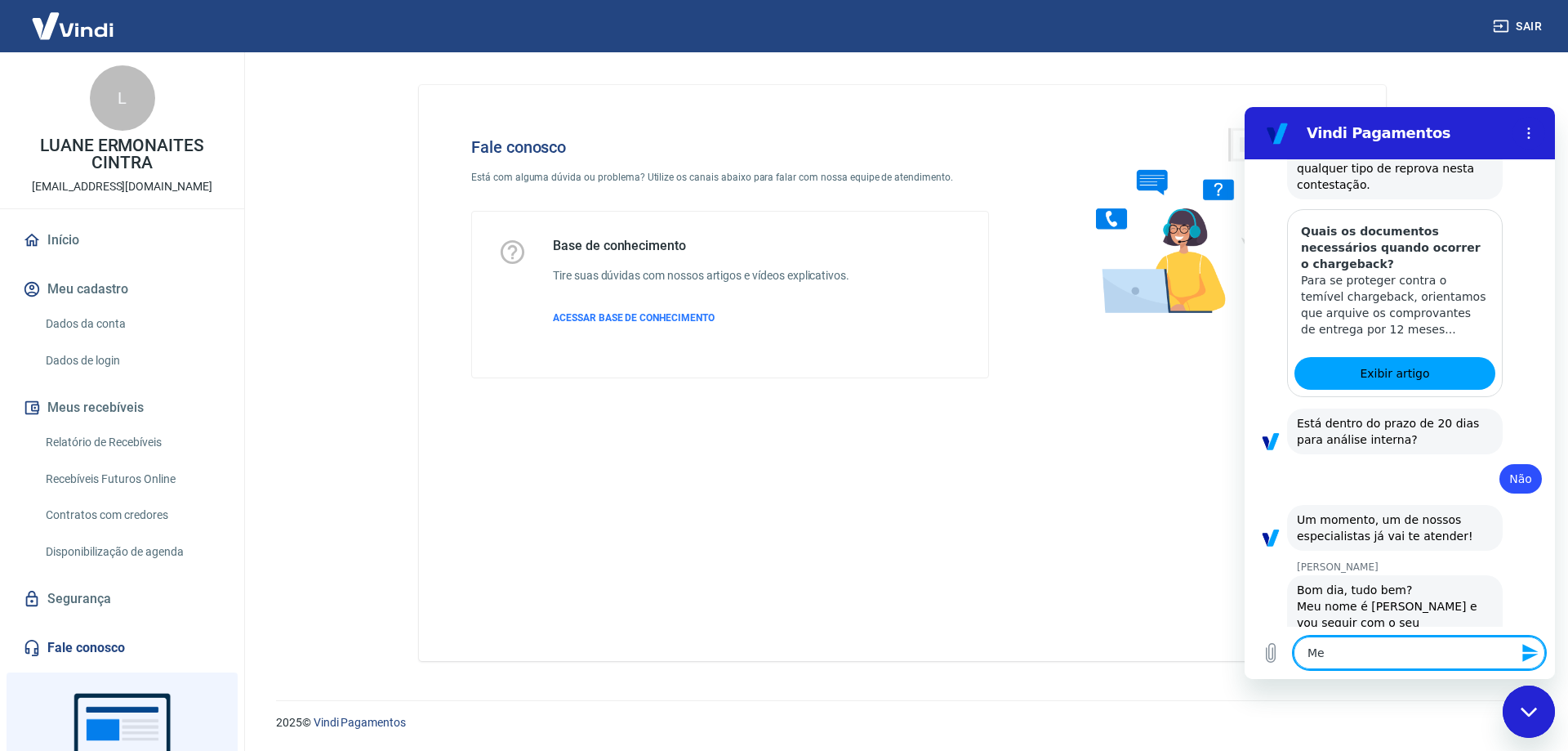
type textarea "x"
type textarea "Meu"
type textarea "x"
type textarea "Meu n"
type textarea "x"
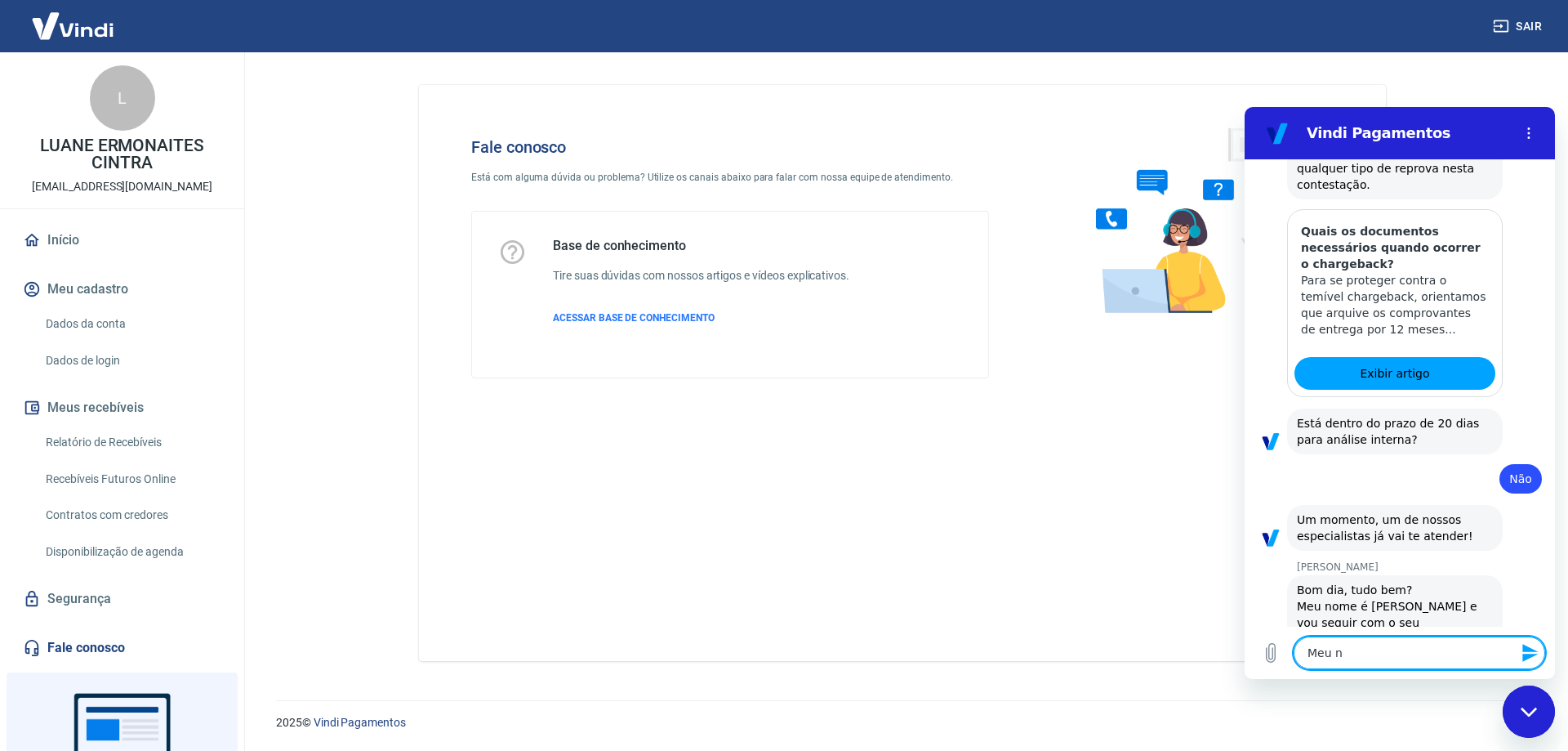
type textarea "Meu no"
type textarea "x"
type textarea "Meu nom"
type textarea "x"
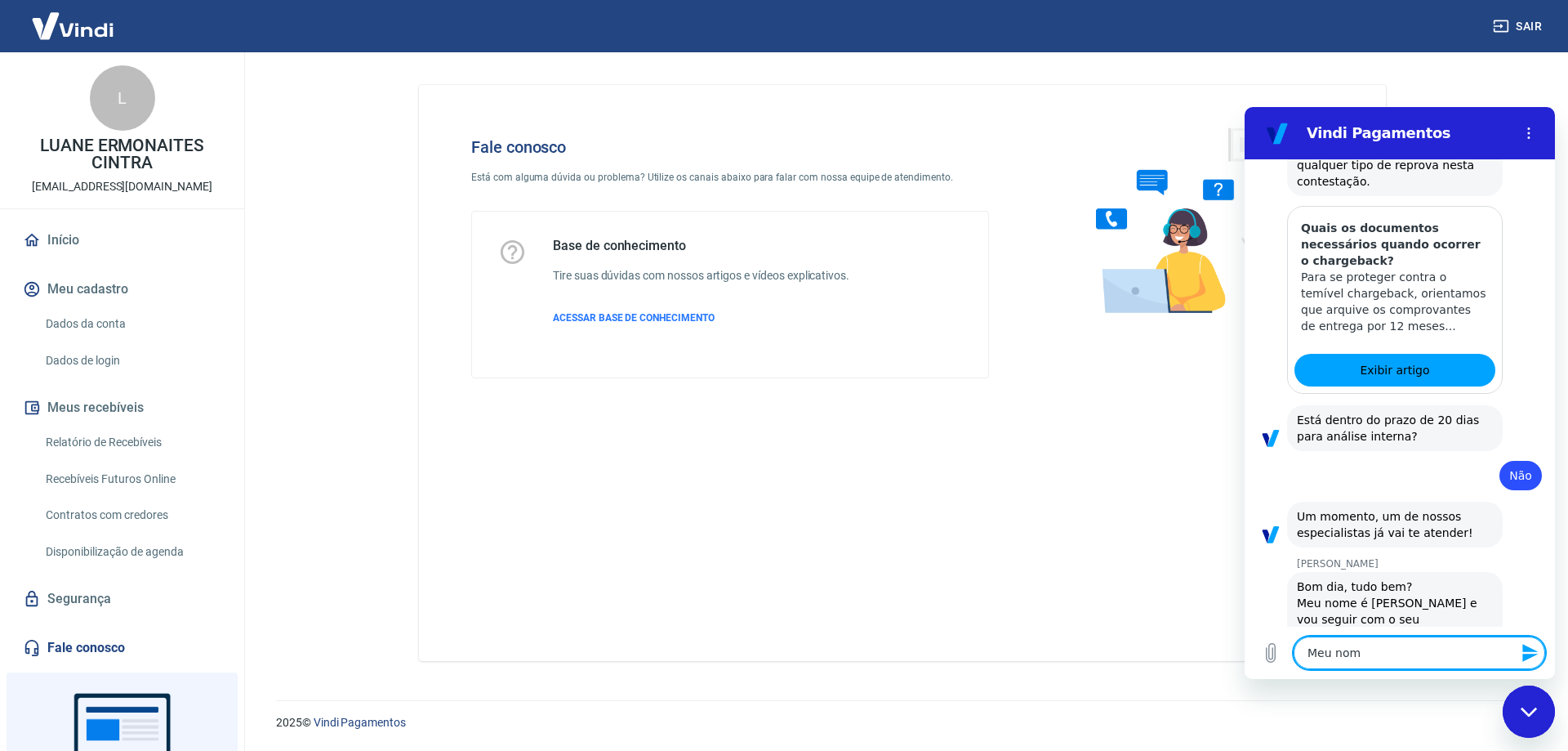
type textarea "Meu nome"
type textarea "x"
type textarea "Meu nome"
type textarea "x"
type textarea "Meu nome é"
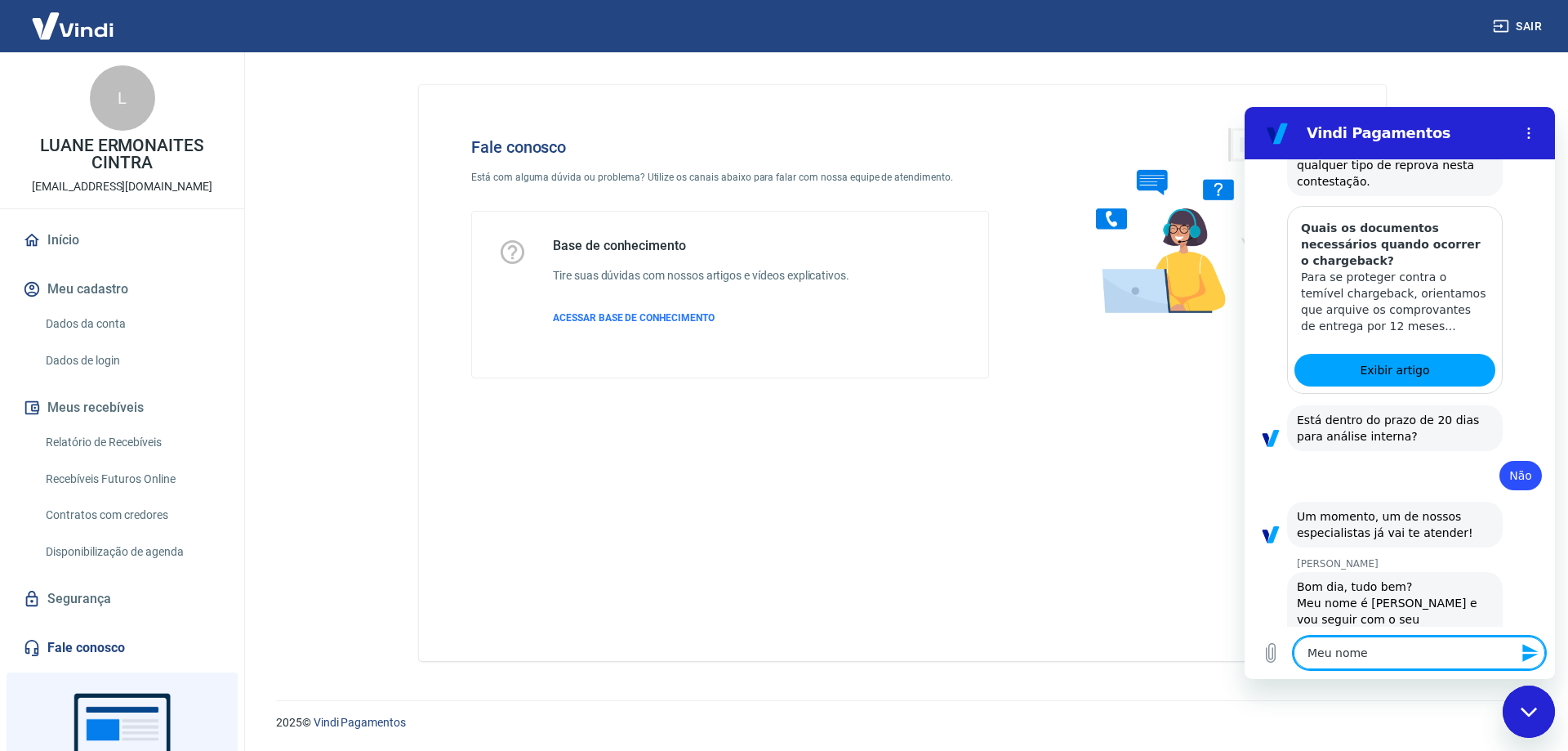
type textarea "x"
type textarea "Meu nome é"
type textarea "x"
type textarea "Meu nome é L"
type textarea "x"
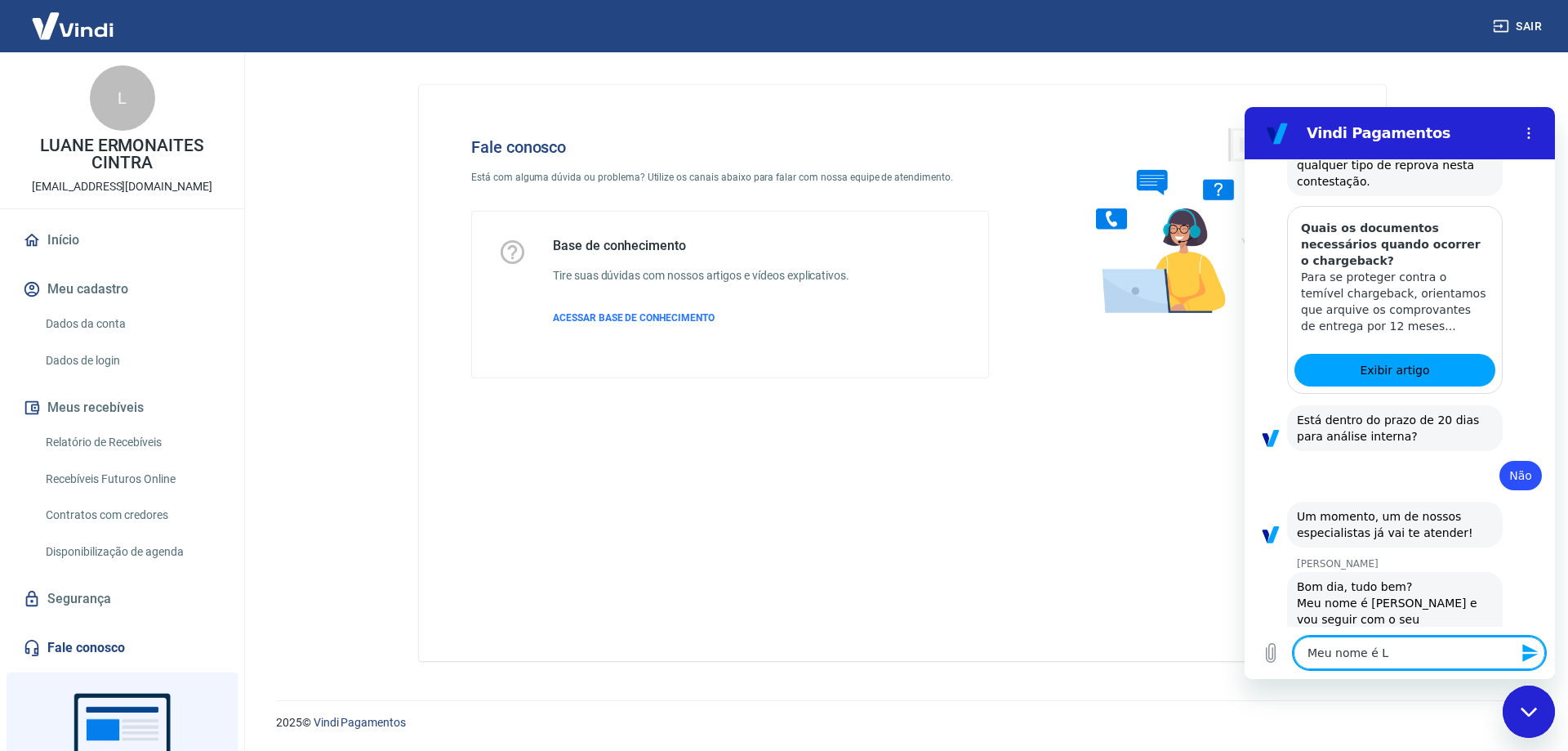
type textarea "Meu nome é [PERSON_NAME]"
type textarea "x"
type textarea "Meu nome é Lua"
type textarea "x"
type textarea "Meu nome é [PERSON_NAME]"
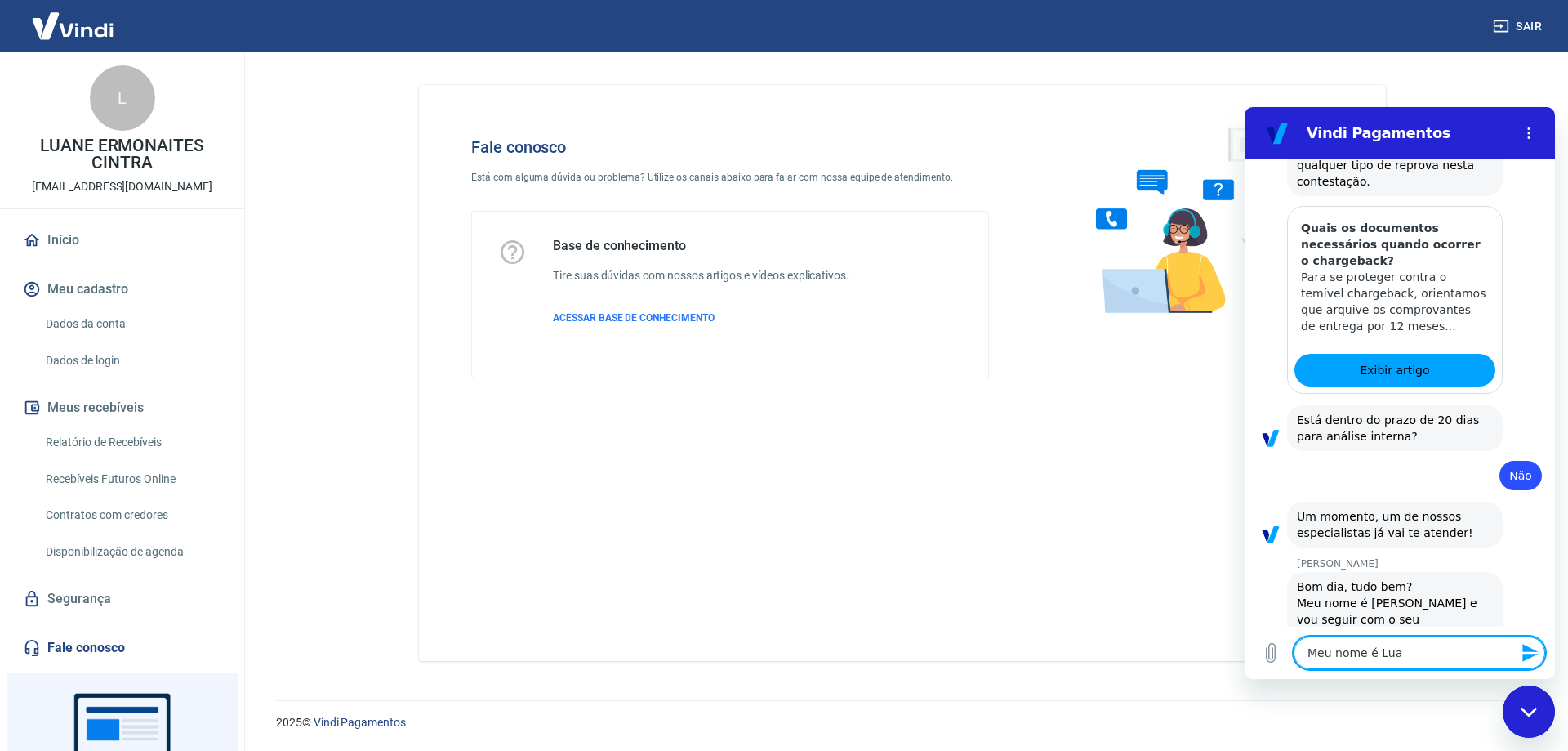
type textarea "x"
type textarea "Meu nome é [PERSON_NAME]"
type textarea "x"
type textarea "Meu nome é [PERSON_NAME]"
type textarea "x"
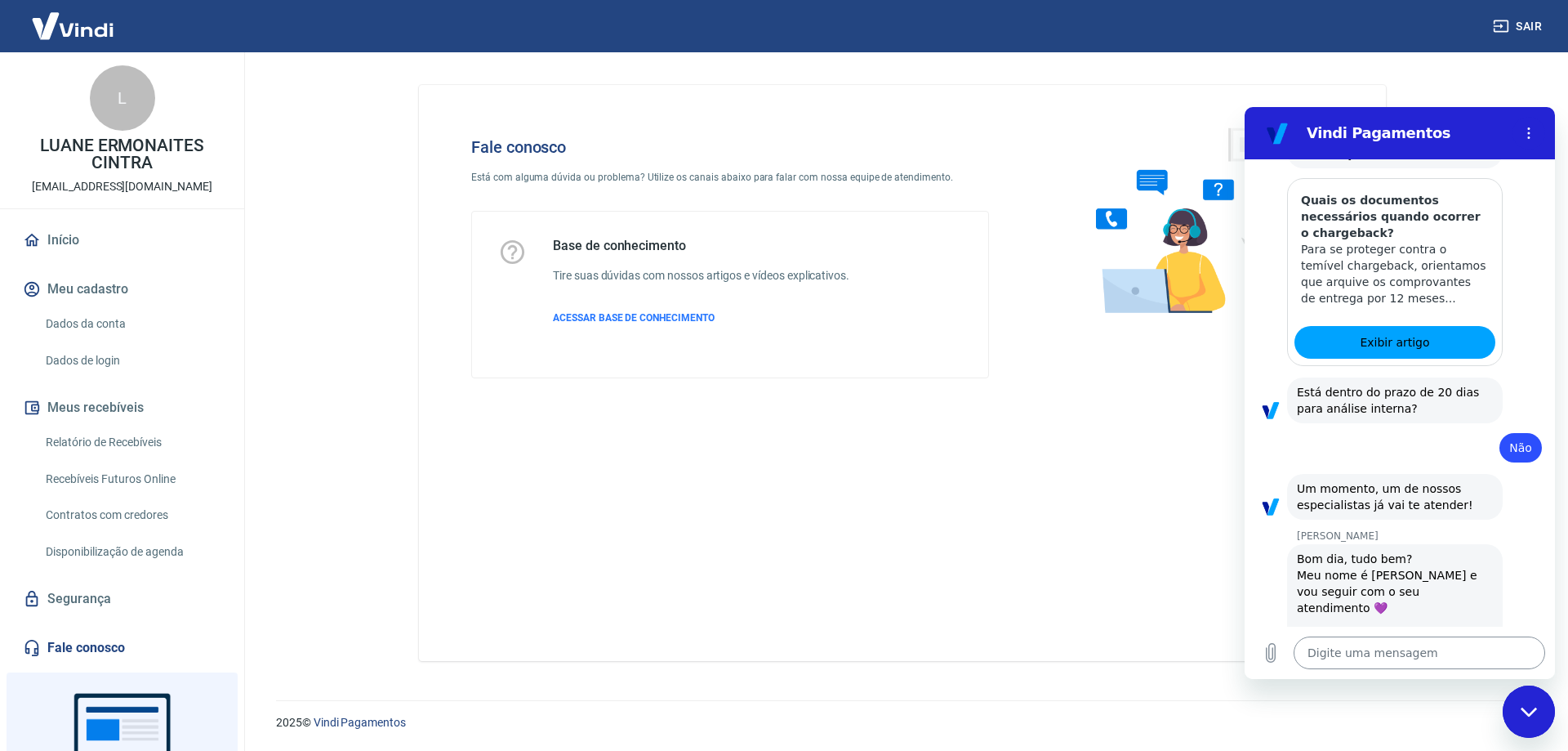
scroll to position [1352, 0]
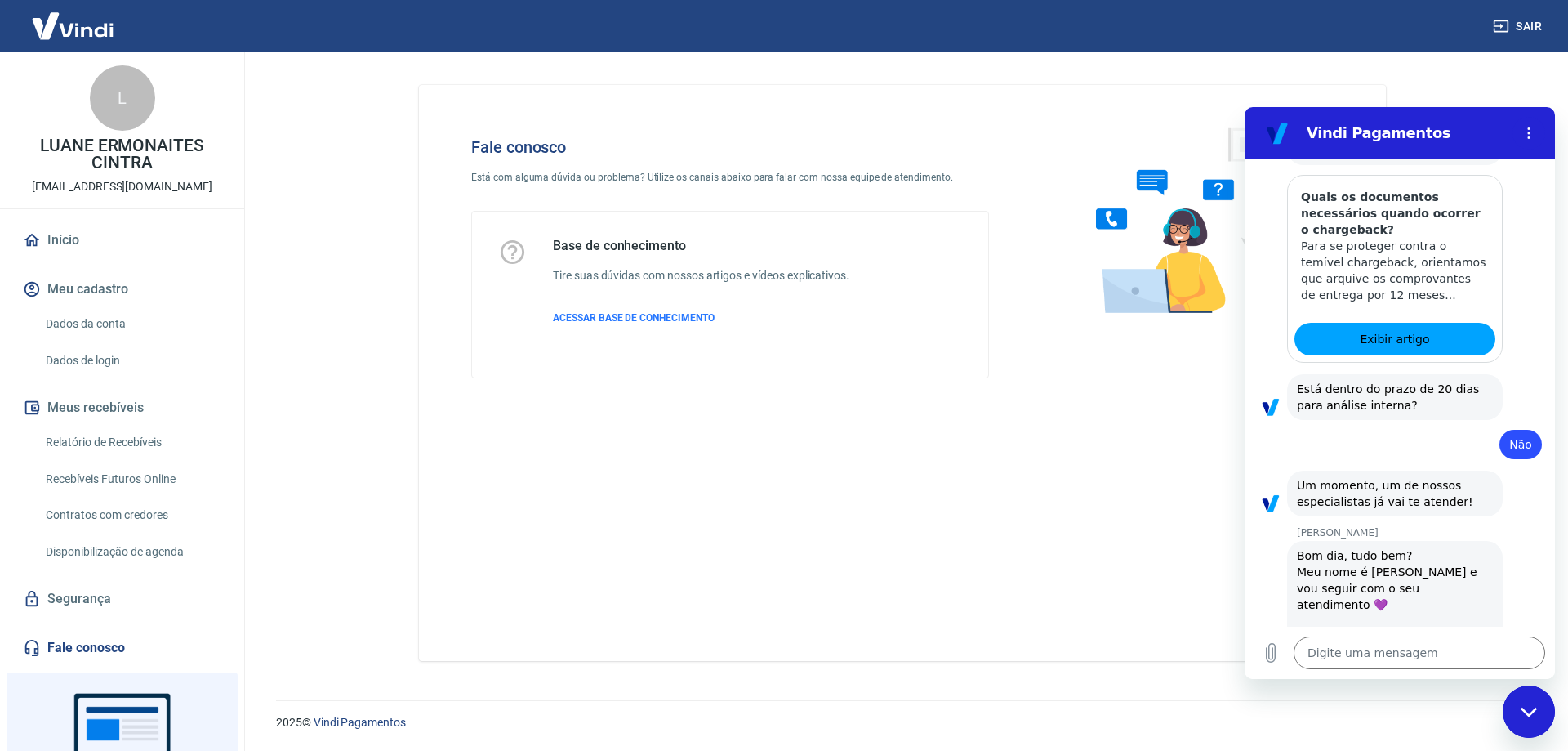
type textarea "x"
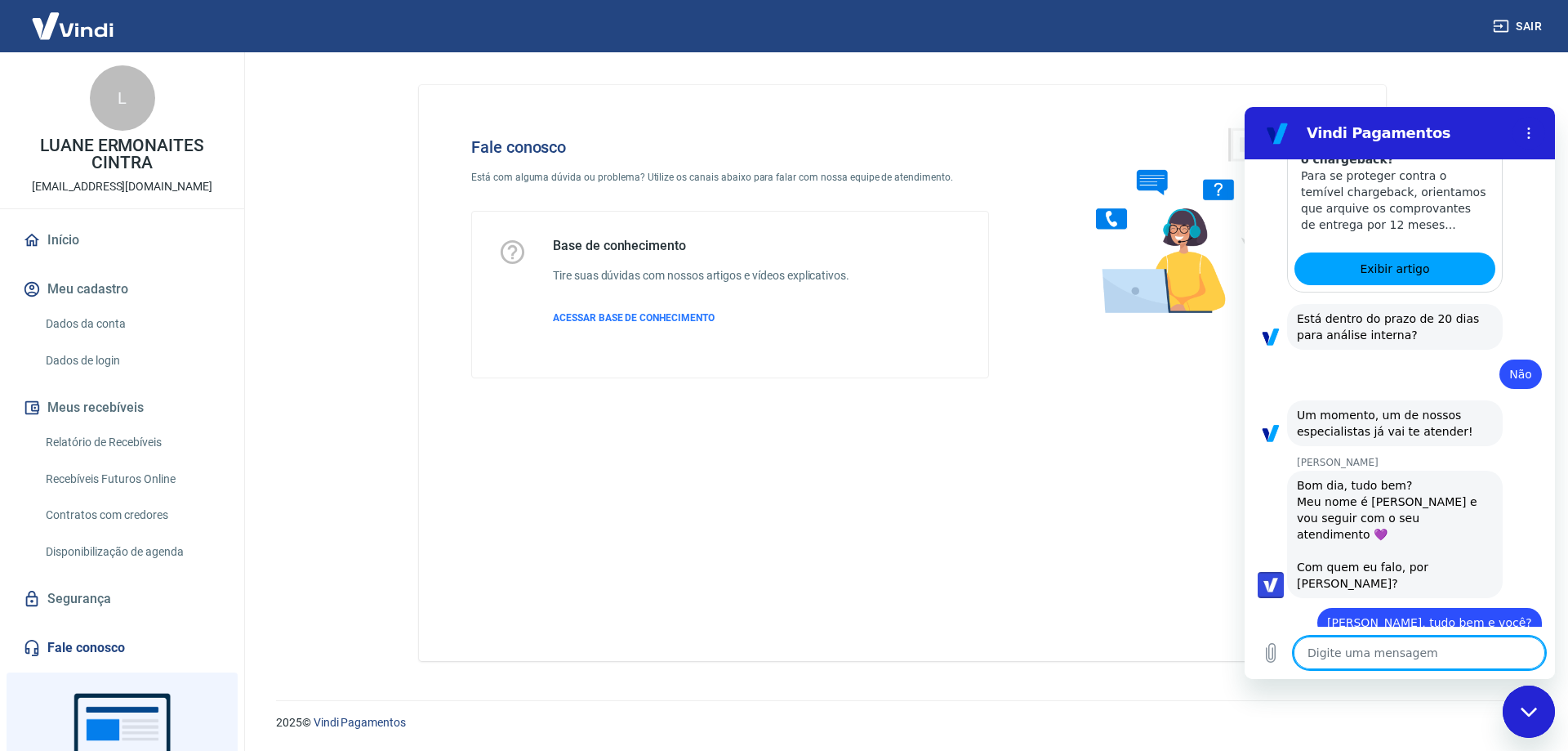
click at [1377, 671] on div "Digite uma mensagem x" at bounding box center [1400, 653] width 310 height 52
click at [1376, 659] on textarea at bounding box center [1419, 653] width 251 height 33
type textarea "p"
type textarea "x"
type textarea "pR"
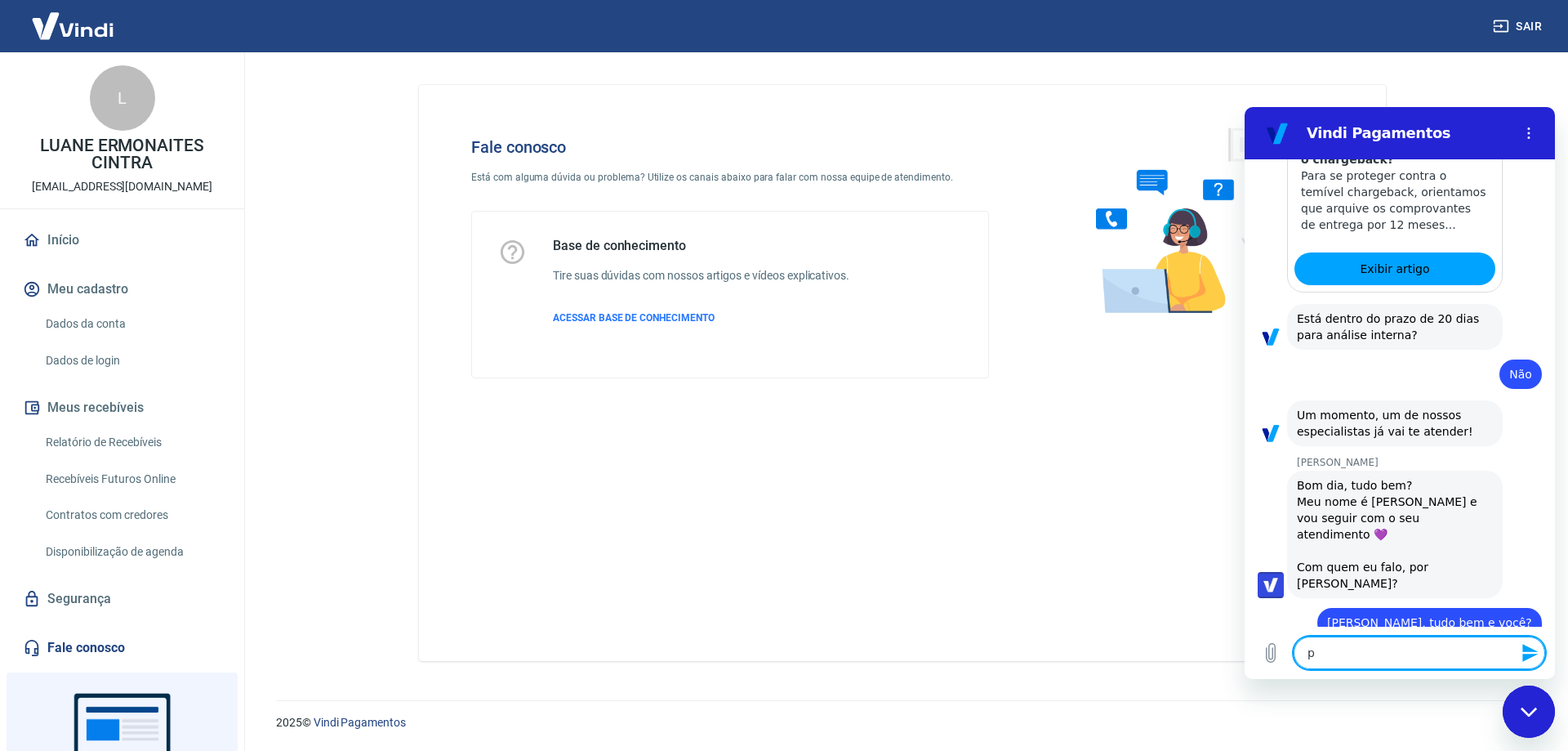
type textarea "x"
type textarea "pRE"
type textarea "x"
type textarea "pR"
type textarea "x"
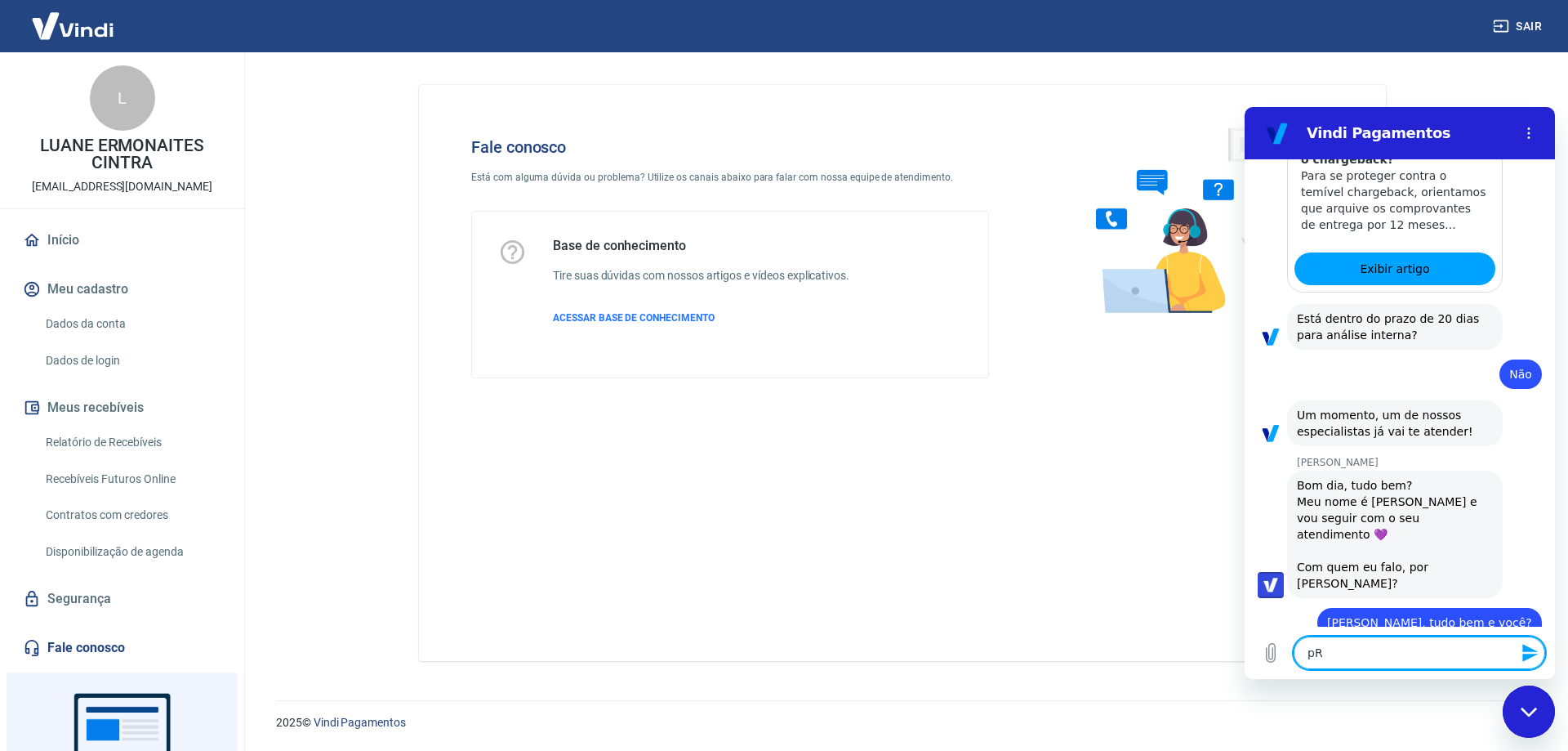
type textarea "p"
type textarea "x"
type textarea "Q"
type textarea "x"
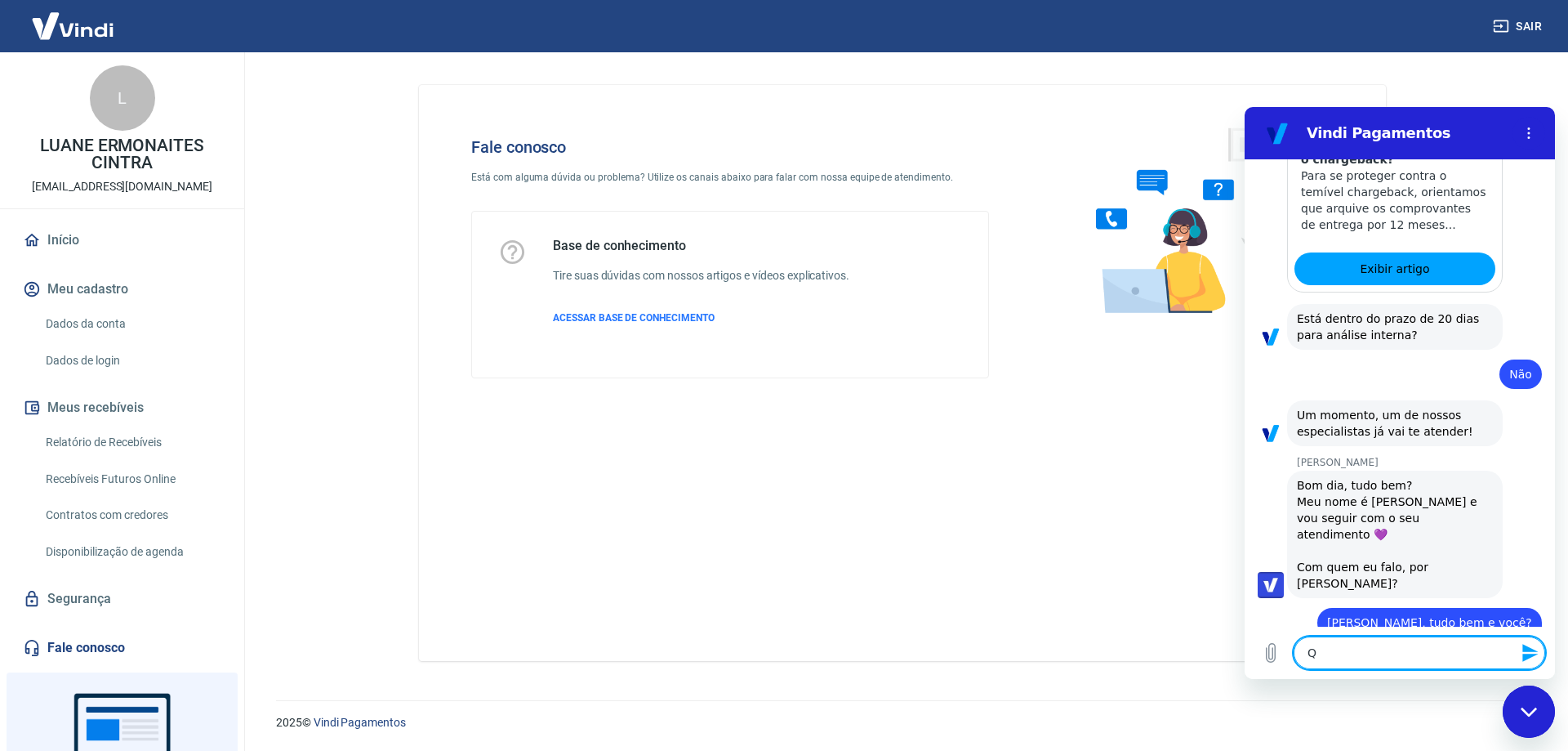
type textarea "Qe"
type textarea "x"
type textarea "Qer"
type textarea "x"
type textarea "Qe"
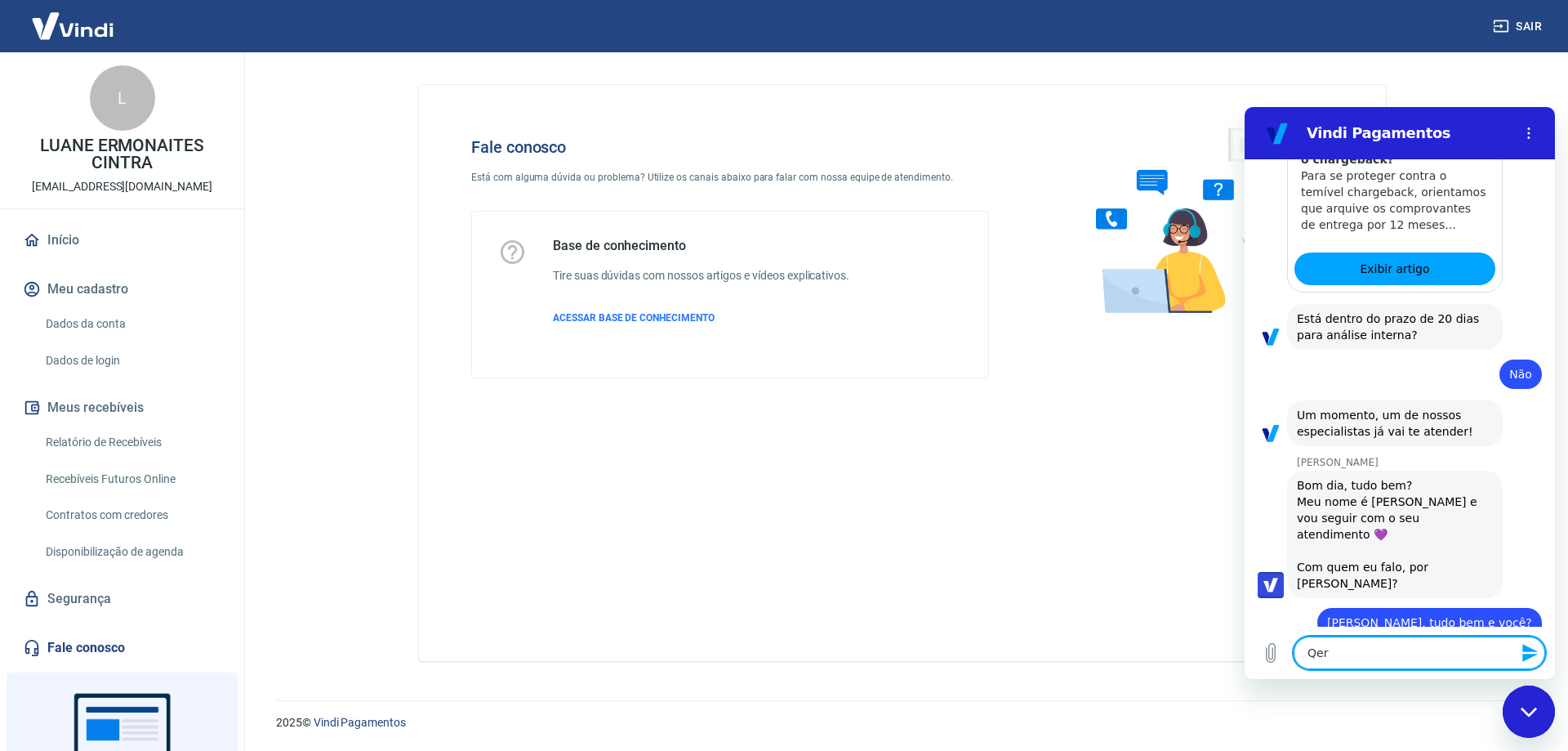
type textarea "x"
type textarea "Q"
type textarea "x"
type textarea "Qu"
type textarea "x"
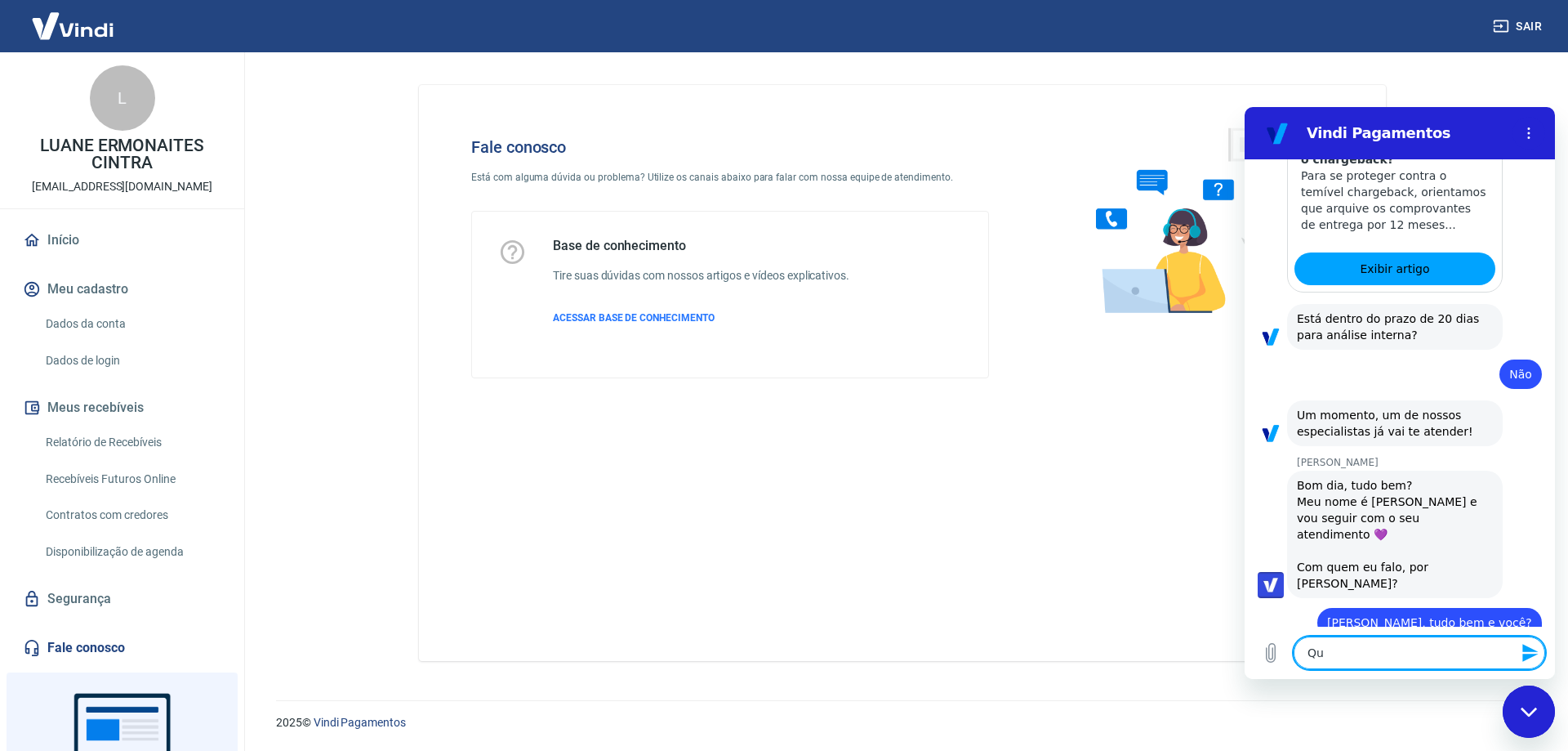
type textarea "Que"
type textarea "x"
type textarea "Quer"
type textarea "x"
type textarea "Queri"
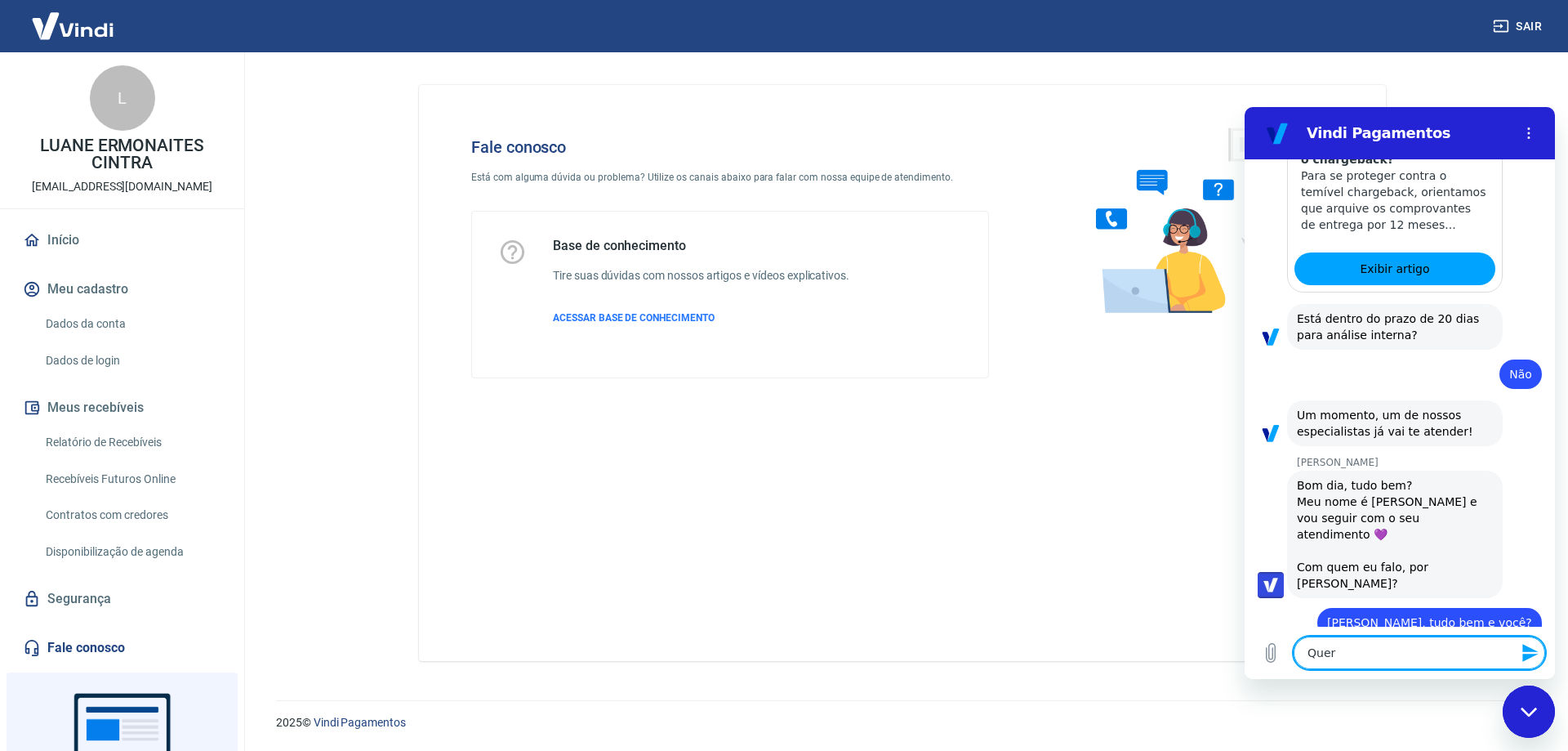
type textarea "x"
type textarea "Queria"
type textarea "x"
type textarea "Queria"
type textarea "x"
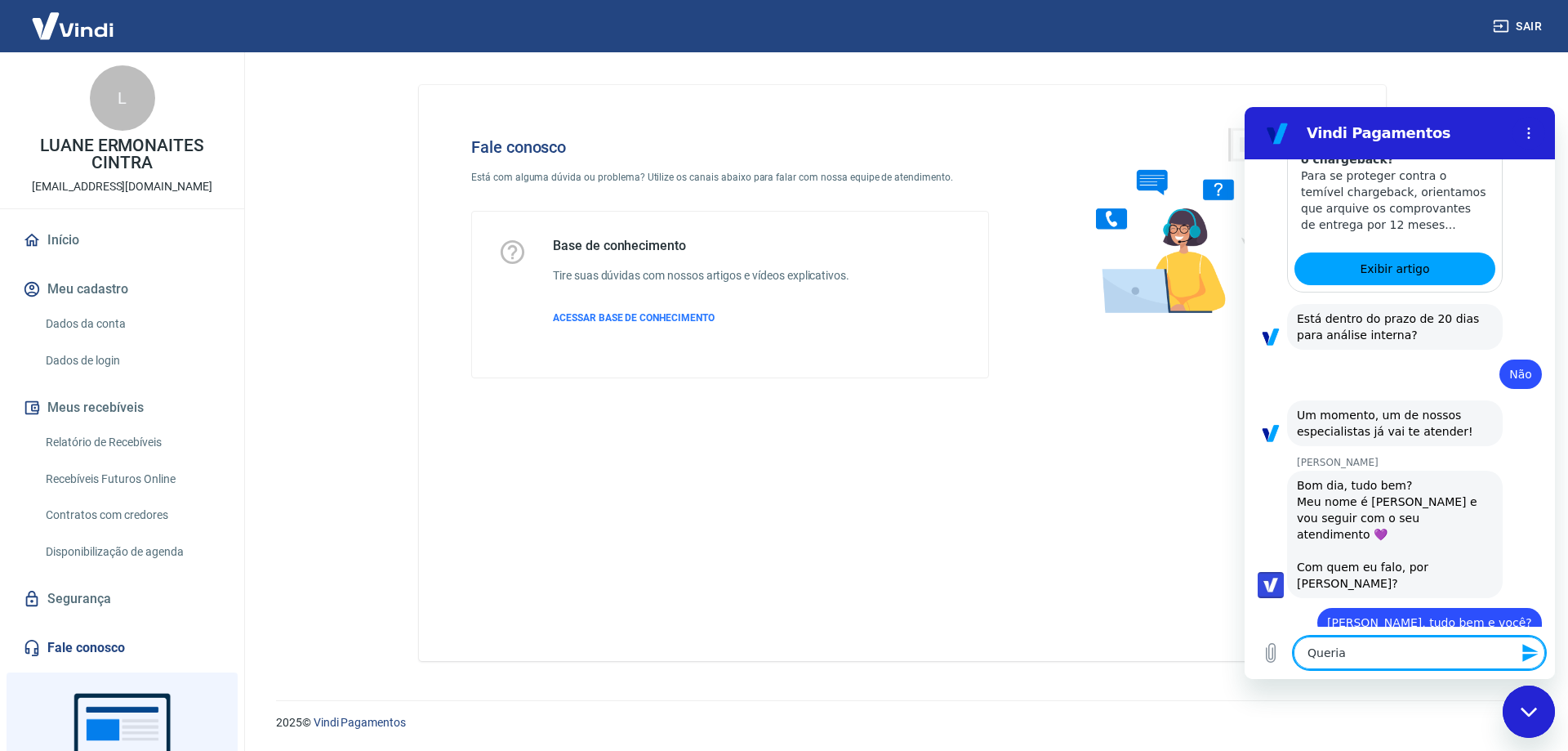
type textarea "Queria d"
type textarea "x"
type textarea "Queria da"
type textarea "x"
type textarea "Queria d"
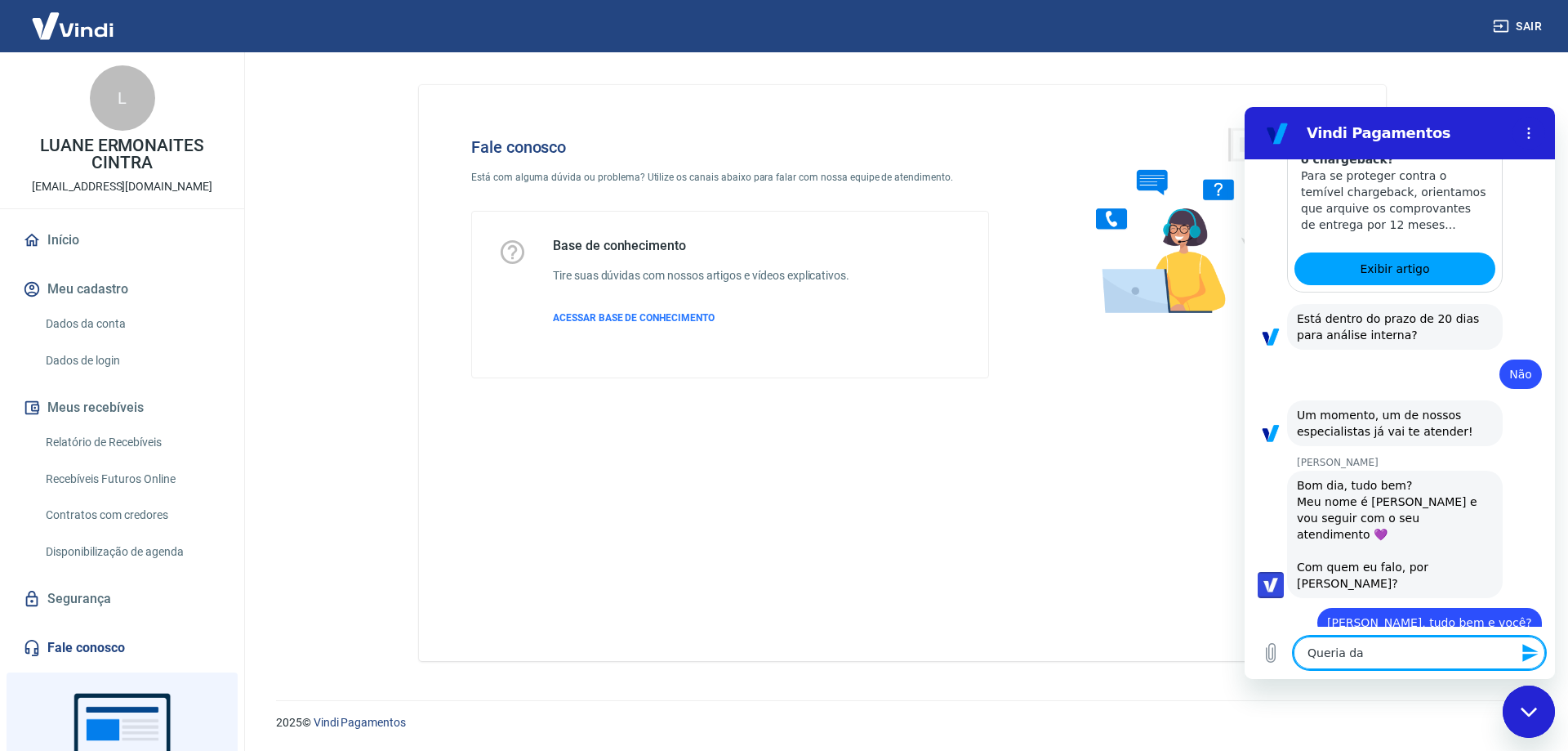
type textarea "x"
type textarea "Queria"
type textarea "x"
type textarea "Queria s"
type textarea "x"
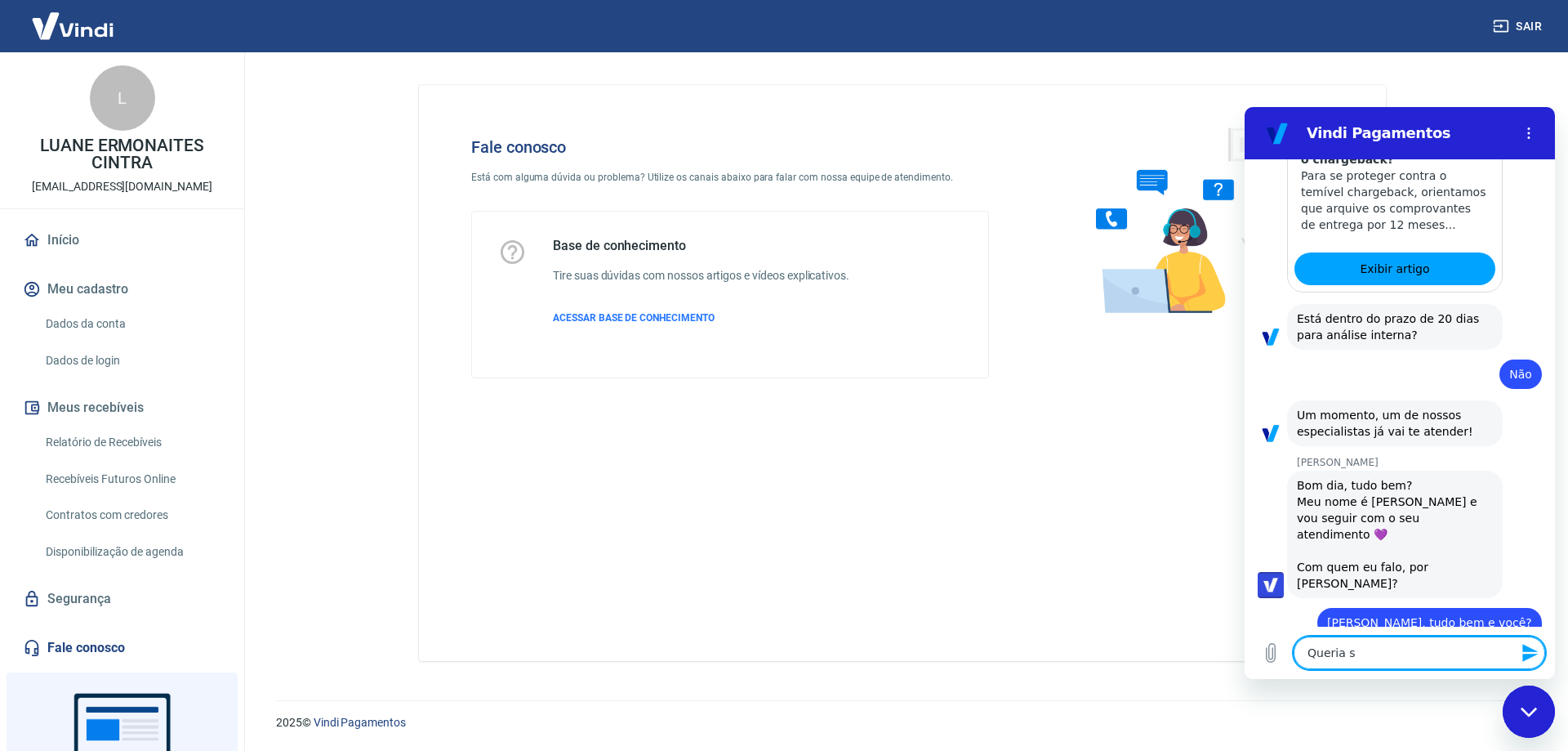
type textarea "Queria sa"
type textarea "x"
type textarea "Queria sab"
type textarea "x"
type textarea "Queria sabe"
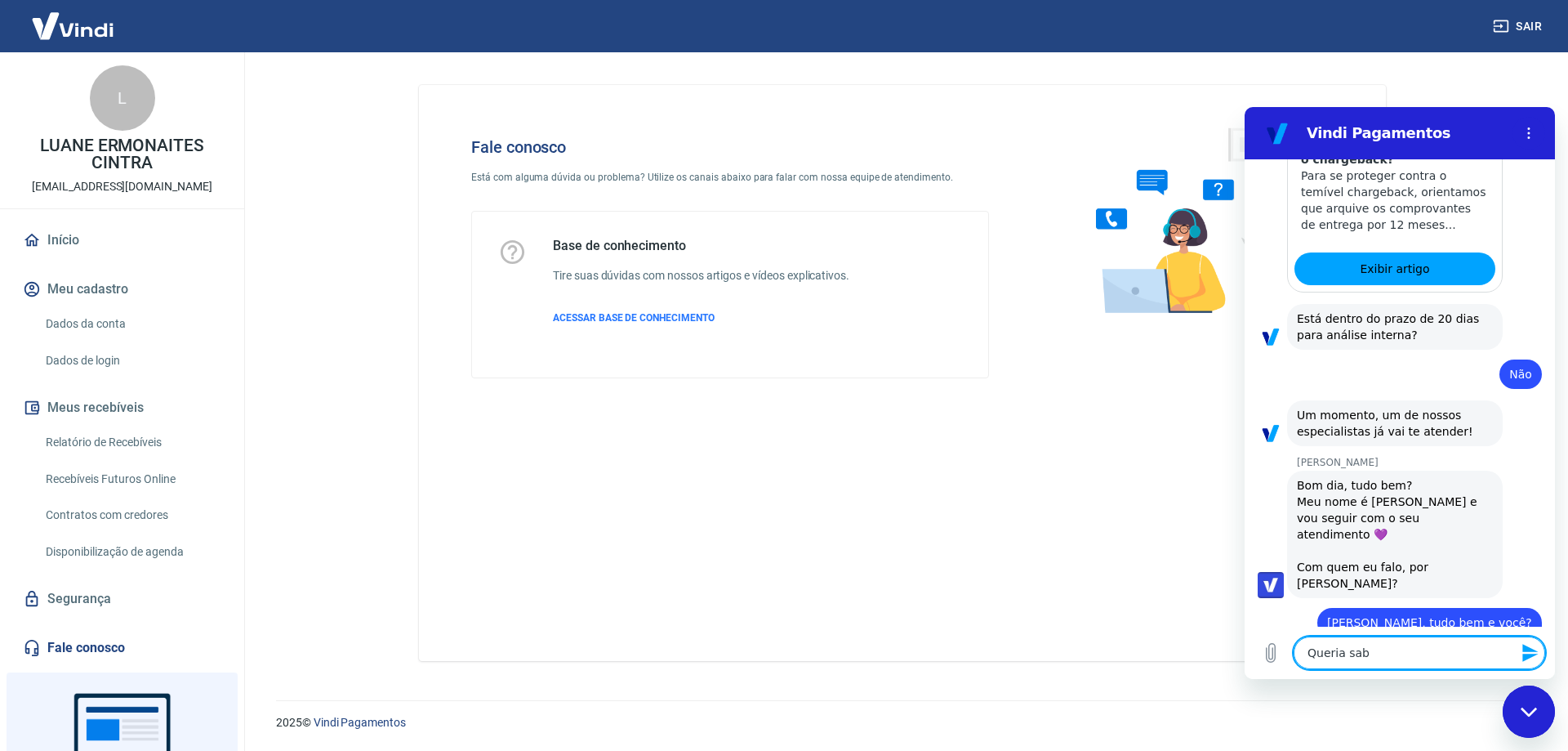
type textarea "x"
type textarea "Queria saber"
type textarea "x"
type textarea "Queria saber"
type textarea "x"
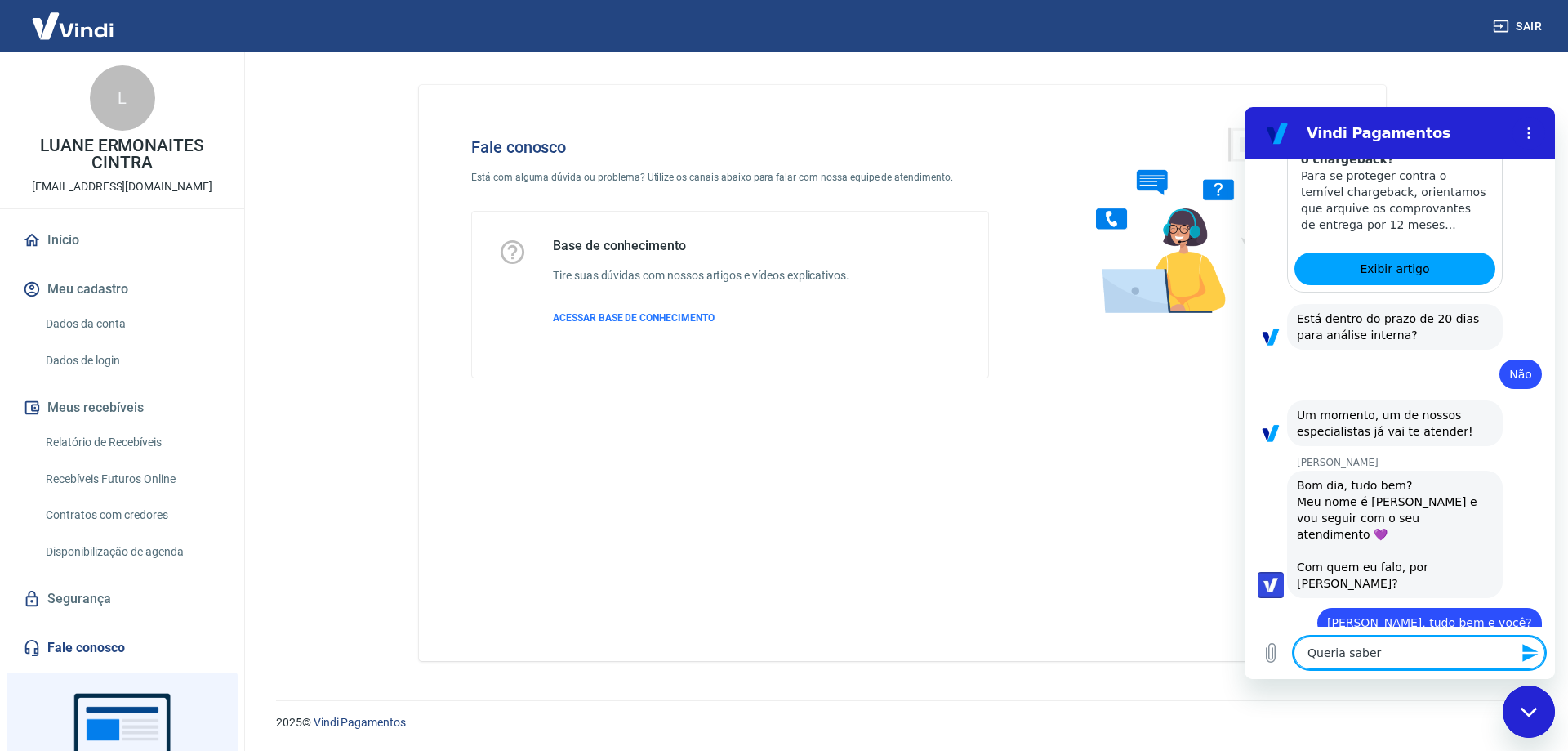
type textarea "Queria saber c"
type textarea "x"
type textarea "Queria saber co"
type textarea "x"
type textarea "Queria saber com"
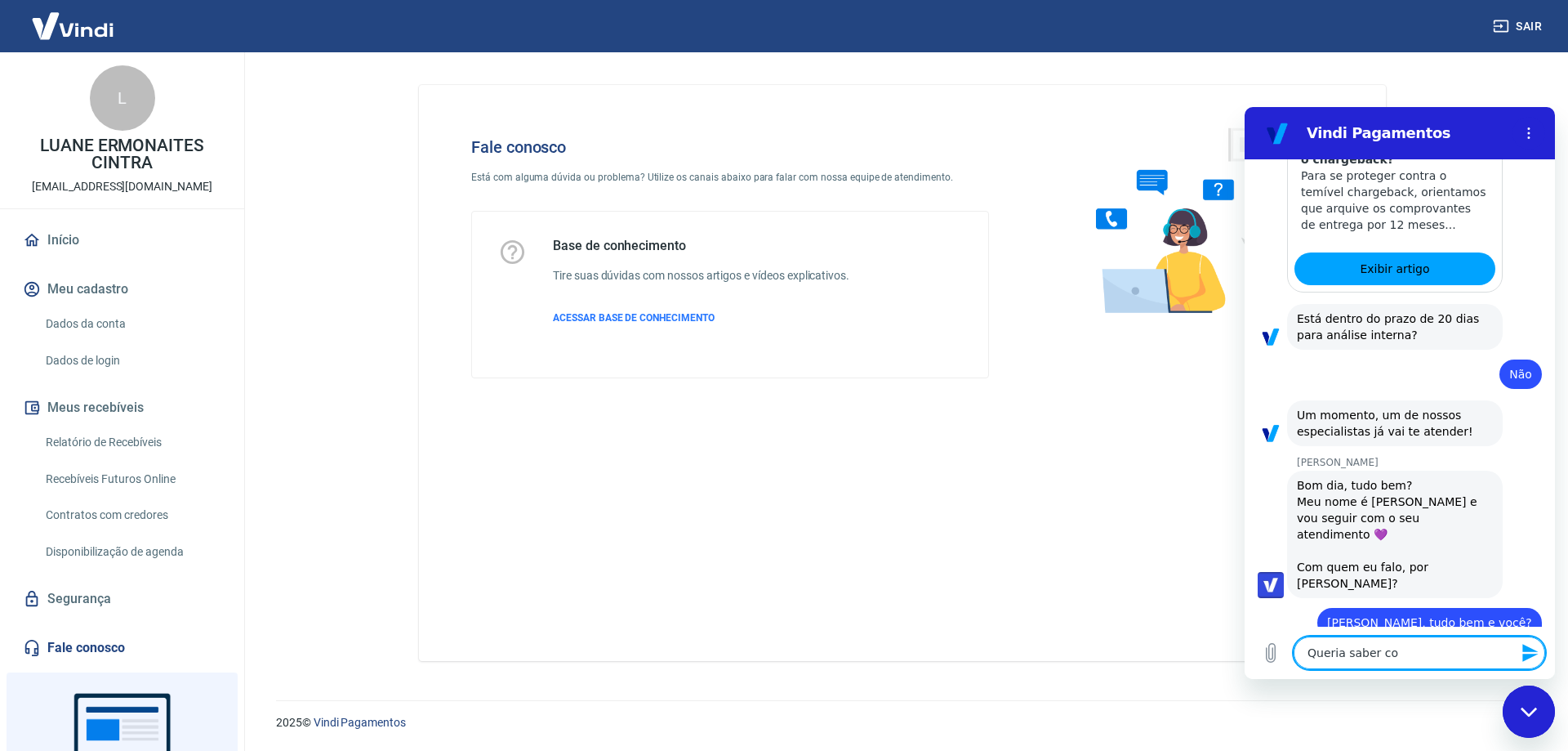
type textarea "x"
type textarea "Queria saber como"
type textarea "x"
type textarea "Queria saber como"
type textarea "x"
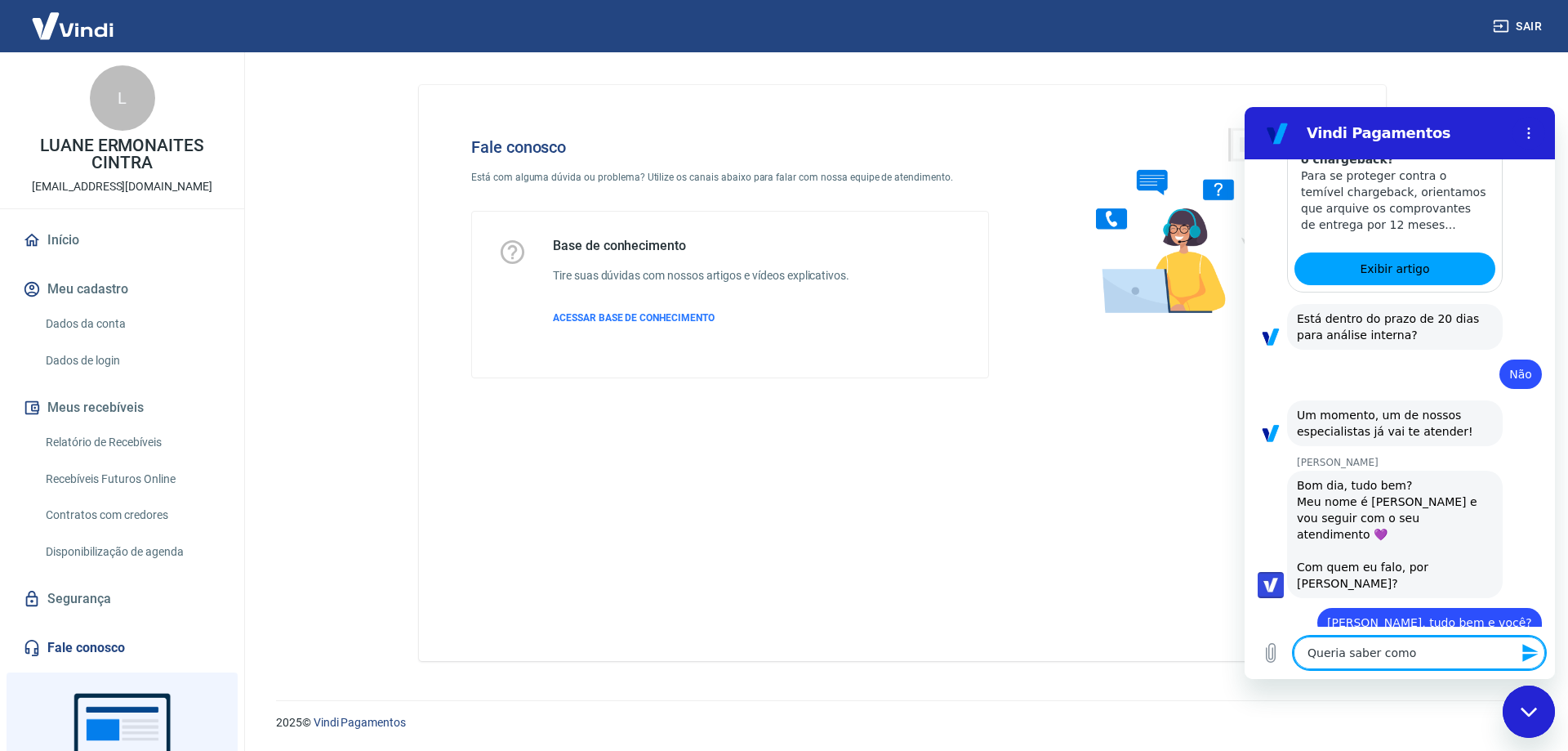
type textarea "Queria saber como f"
type textarea "x"
type textarea "Queria saber como fu"
type textarea "x"
type textarea "Queria saber como fun"
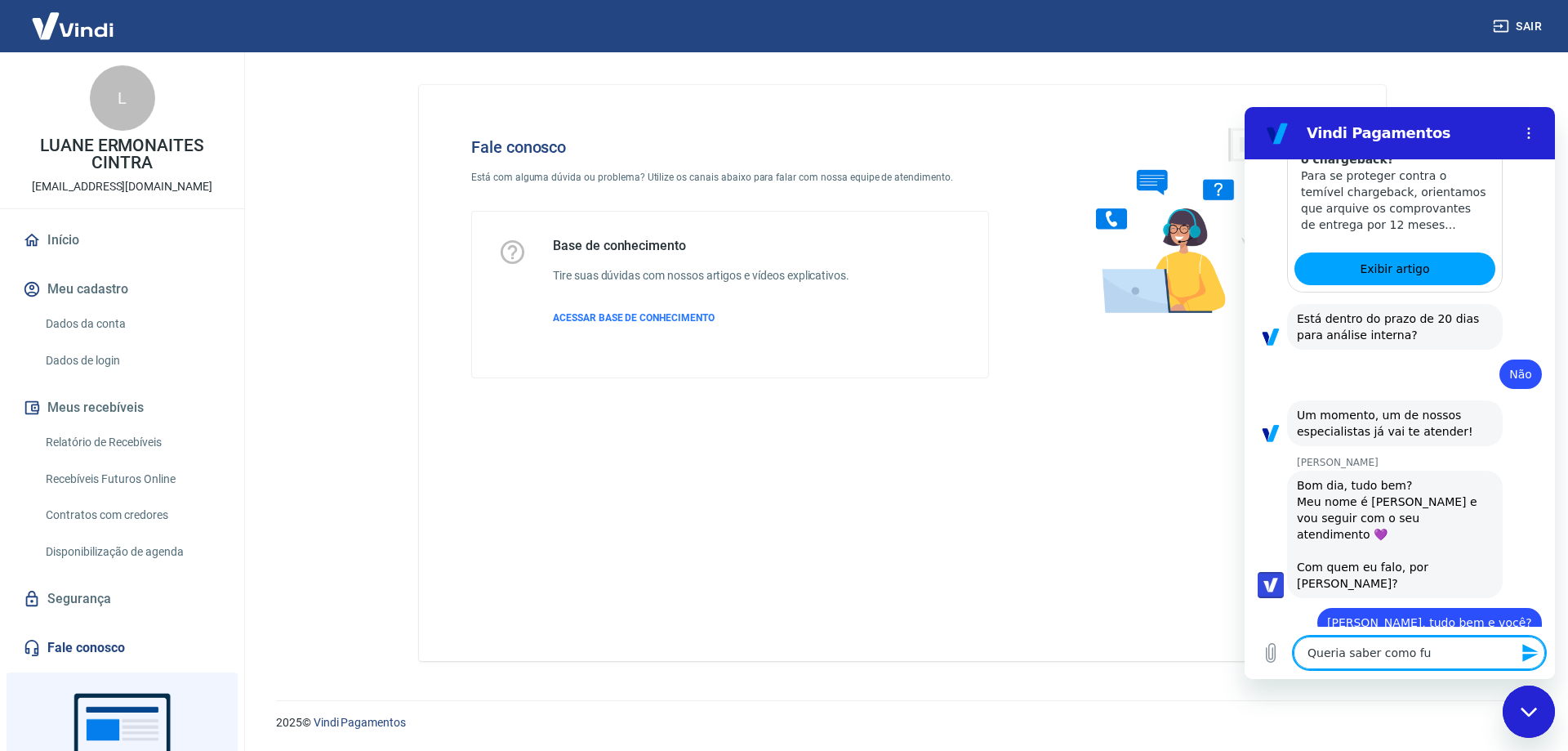
type textarea "x"
type textarea "Queria saber como func"
type textarea "x"
type textarea "Queria saber como funci"
type textarea "x"
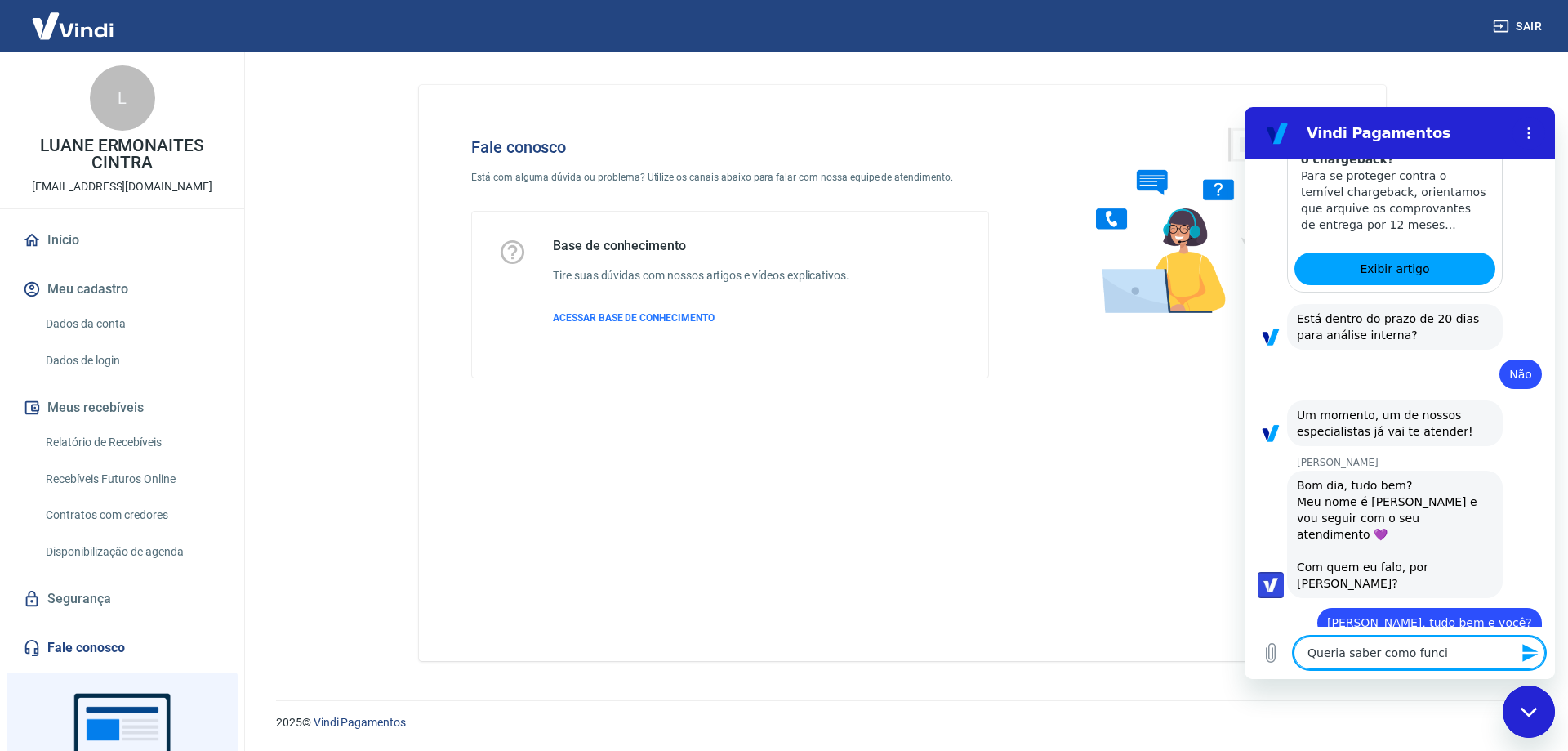
type textarea "Queria saber como funcio"
type textarea "x"
type textarea "Queria saber como funcion"
type textarea "x"
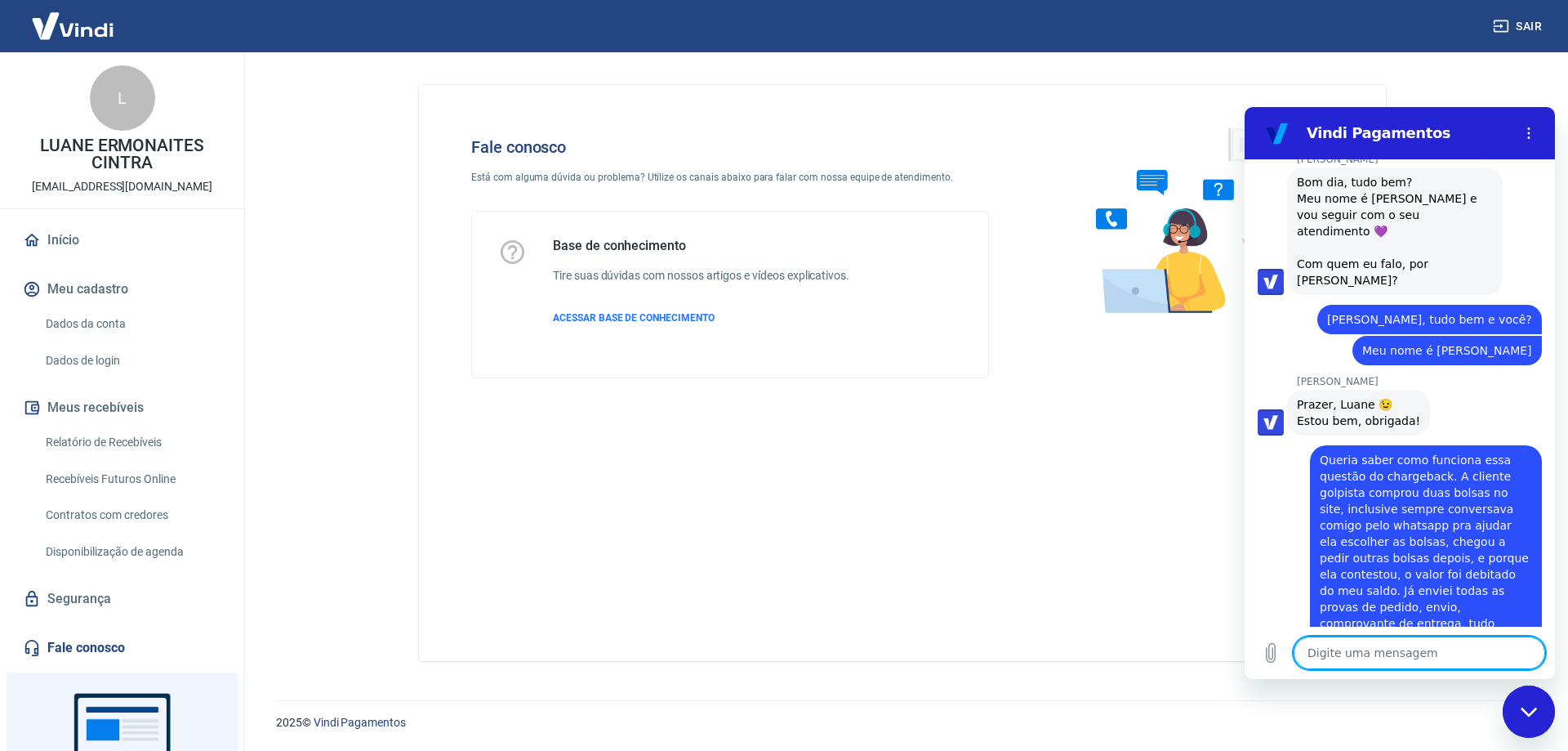
scroll to position [1726, 0]
click at [1404, 657] on textarea at bounding box center [1419, 653] width 251 height 33
paste textarea "Número de pedido: 313 ID da transação: 216227211"
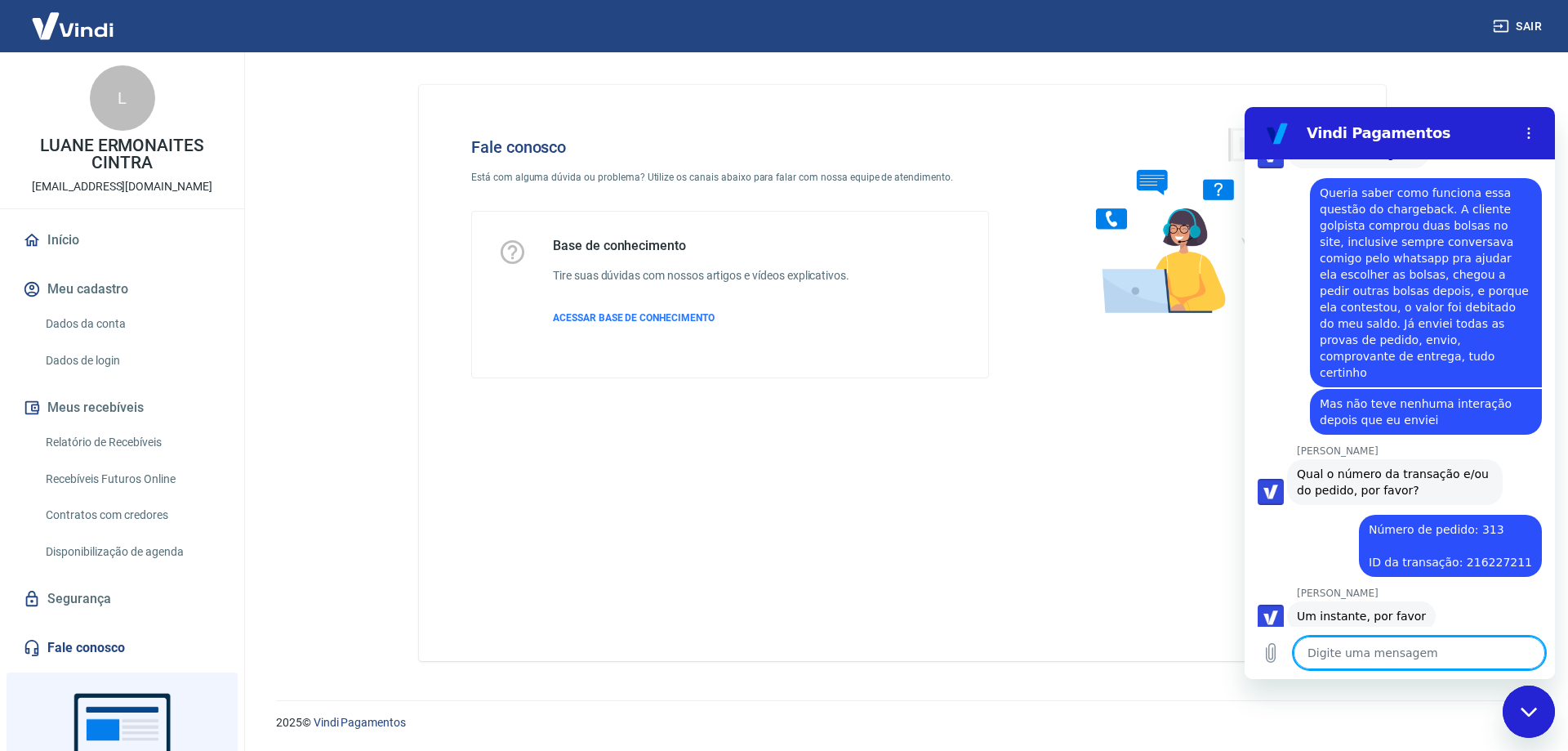
scroll to position [1995, 0]
click at [1445, 652] on textarea at bounding box center [1419, 653] width 251 height 33
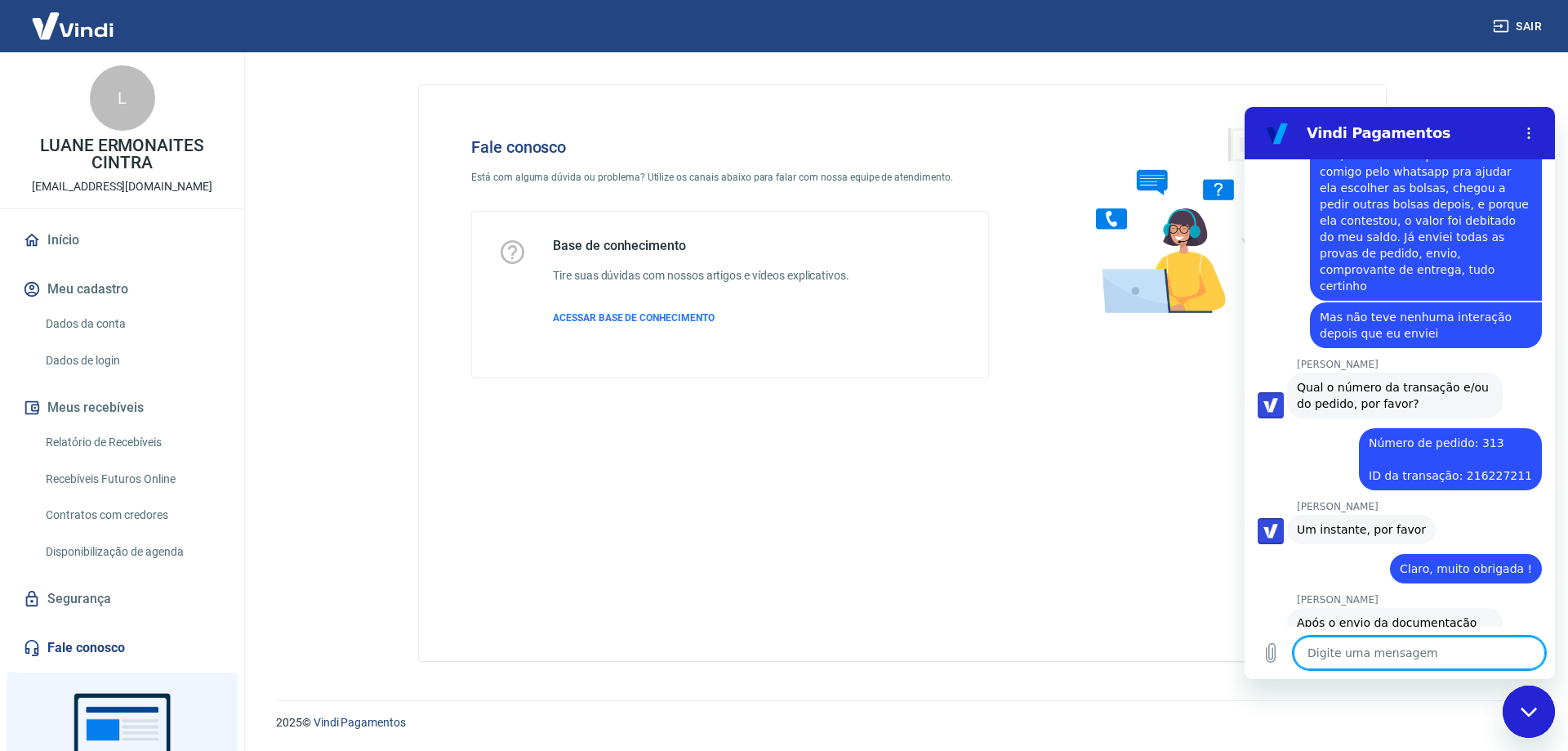
scroll to position [2161, 0]
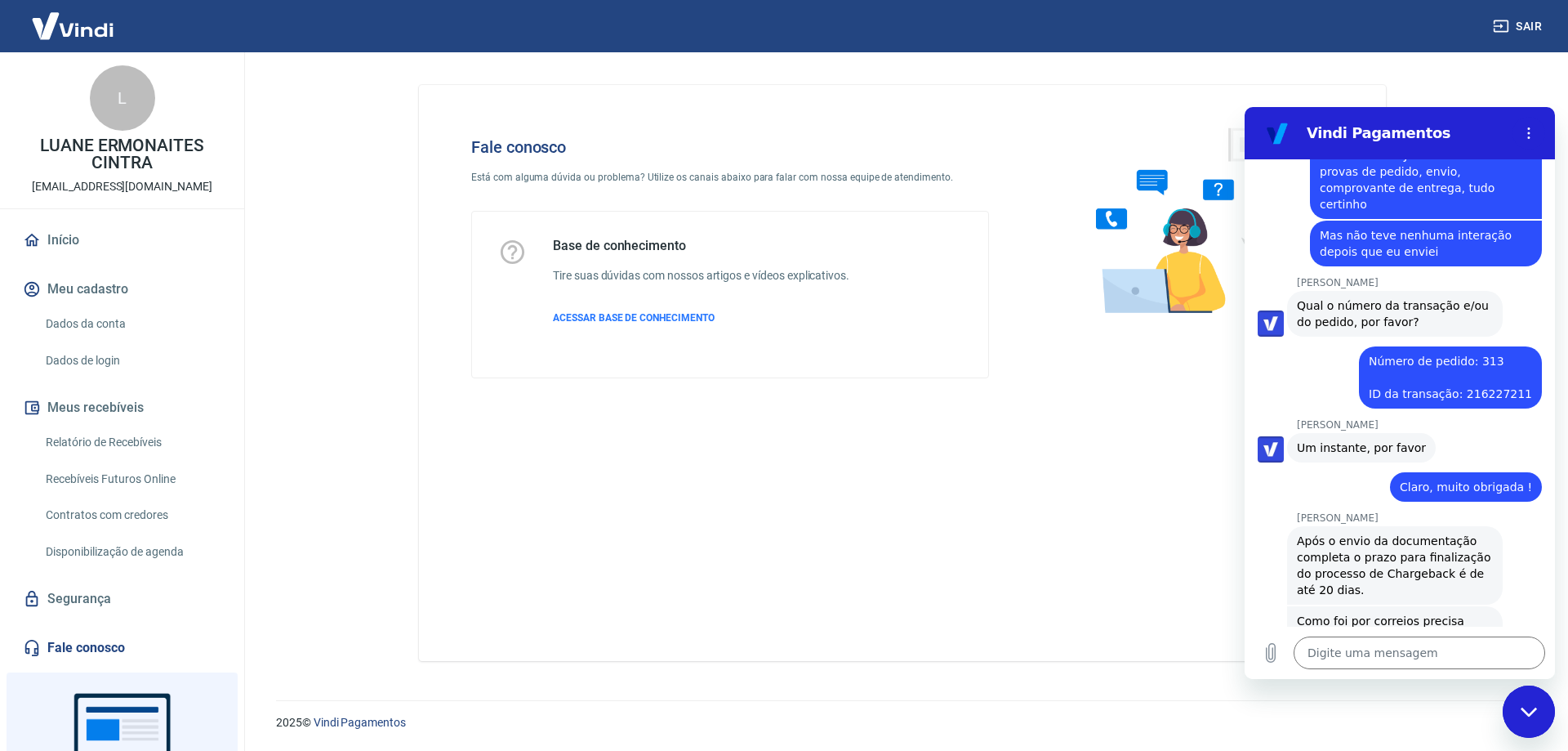
drag, startPoint x: 1347, startPoint y: 476, endPoint x: 1359, endPoint y: 471, distance: 13.0
click at [1359, 612] on span "Como foi por correios precisa enviar o AR ou a PI e não identifiquei o envio, f…" at bounding box center [1394, 645] width 196 height 65
copy span "PI"
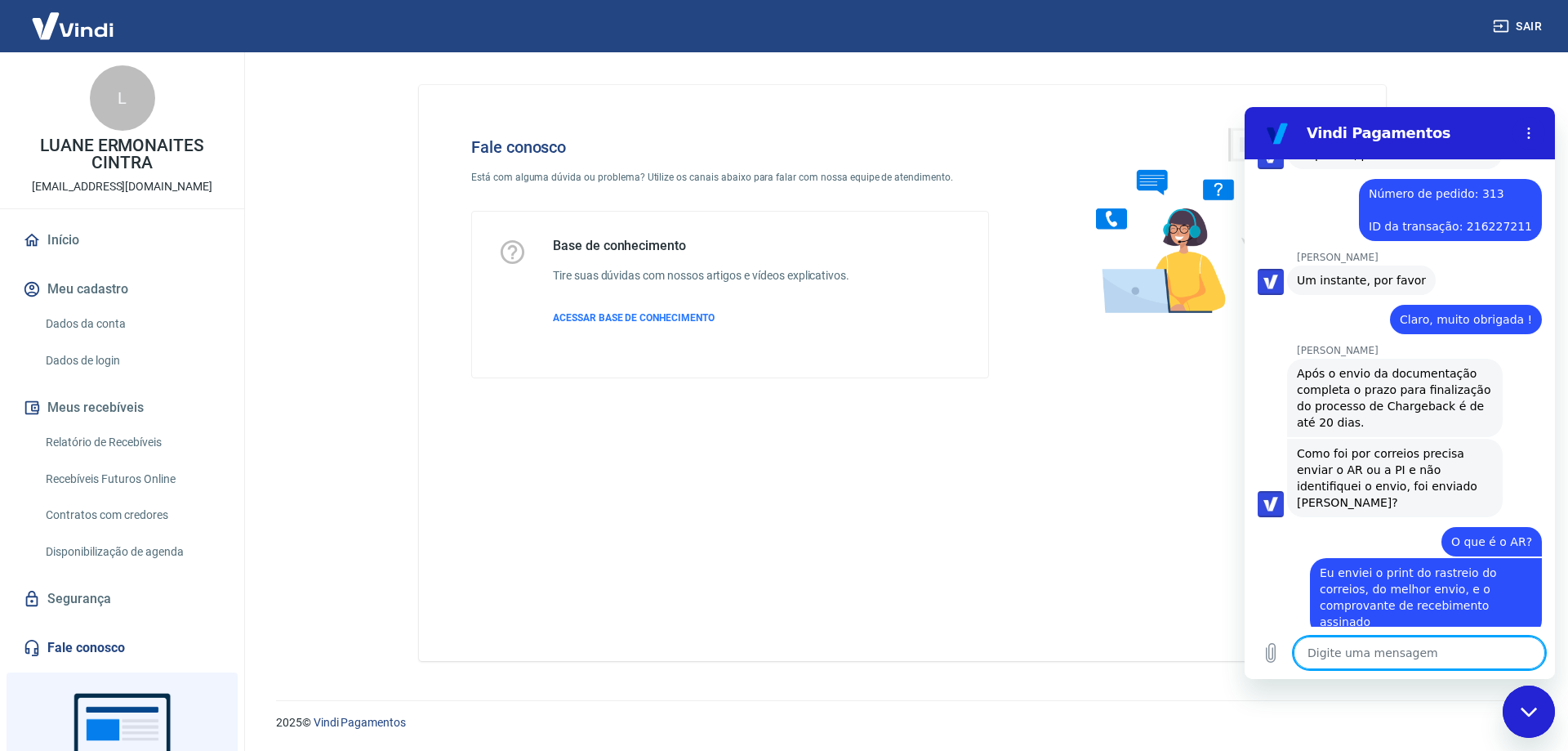
scroll to position [2329, 0]
click at [1344, 701] on link "[URL][DOMAIN_NAME]" at bounding box center [1366, 707] width 139 height 13
click at [1383, 664] on textarea at bounding box center [1419, 653] width 251 height 33
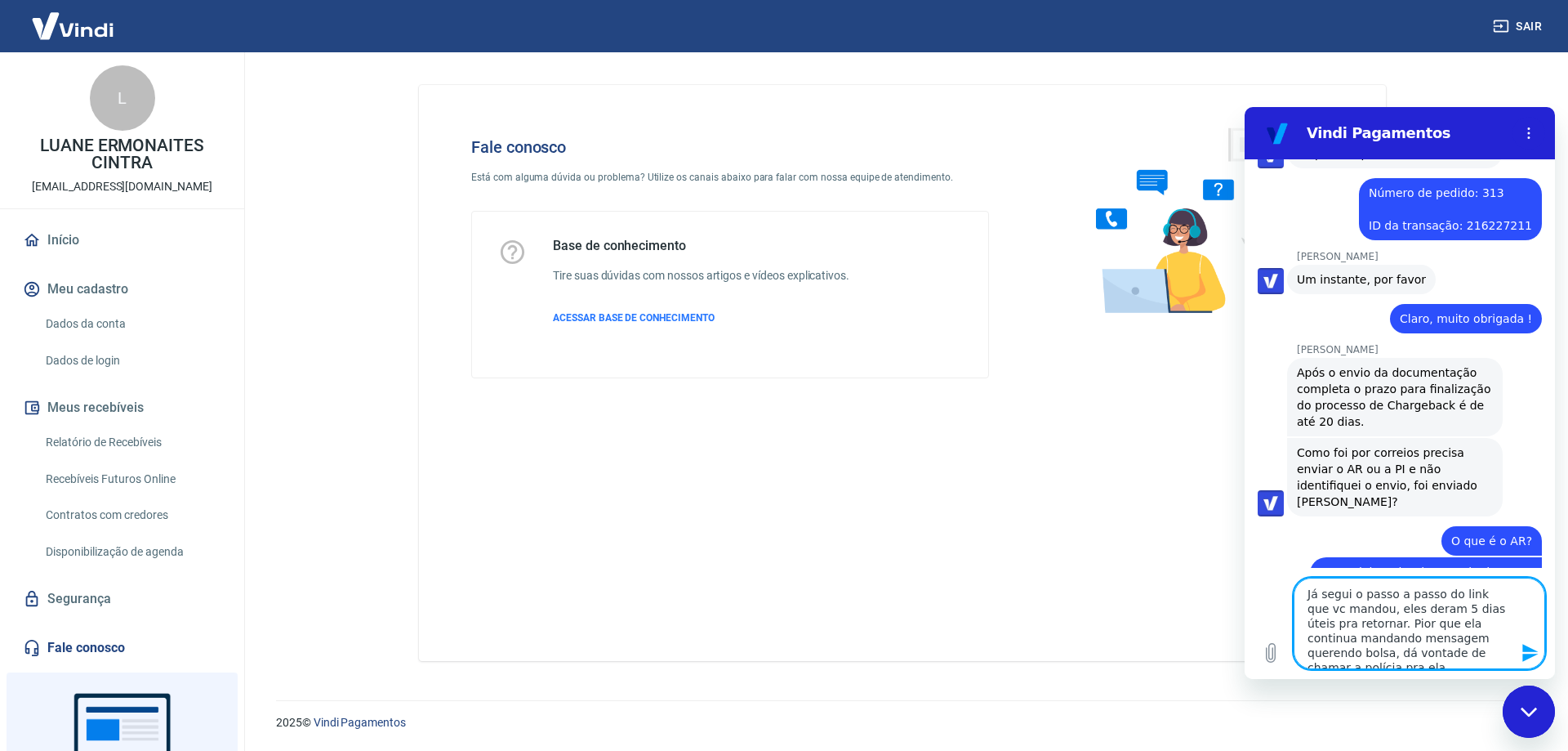
click at [1530, 648] on icon "Enviar mensagem" at bounding box center [1530, 653] width 15 height 18
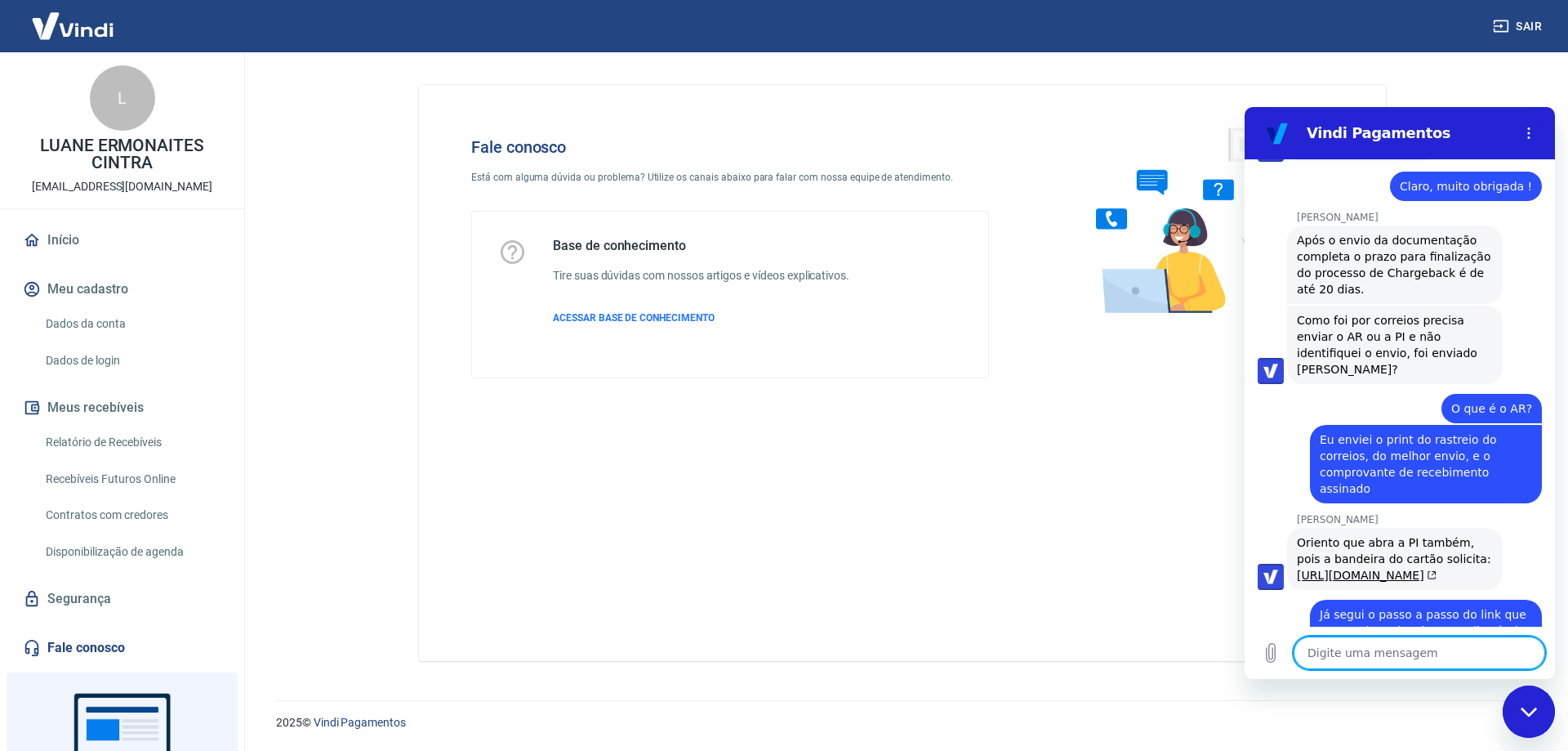
scroll to position [2465, 0]
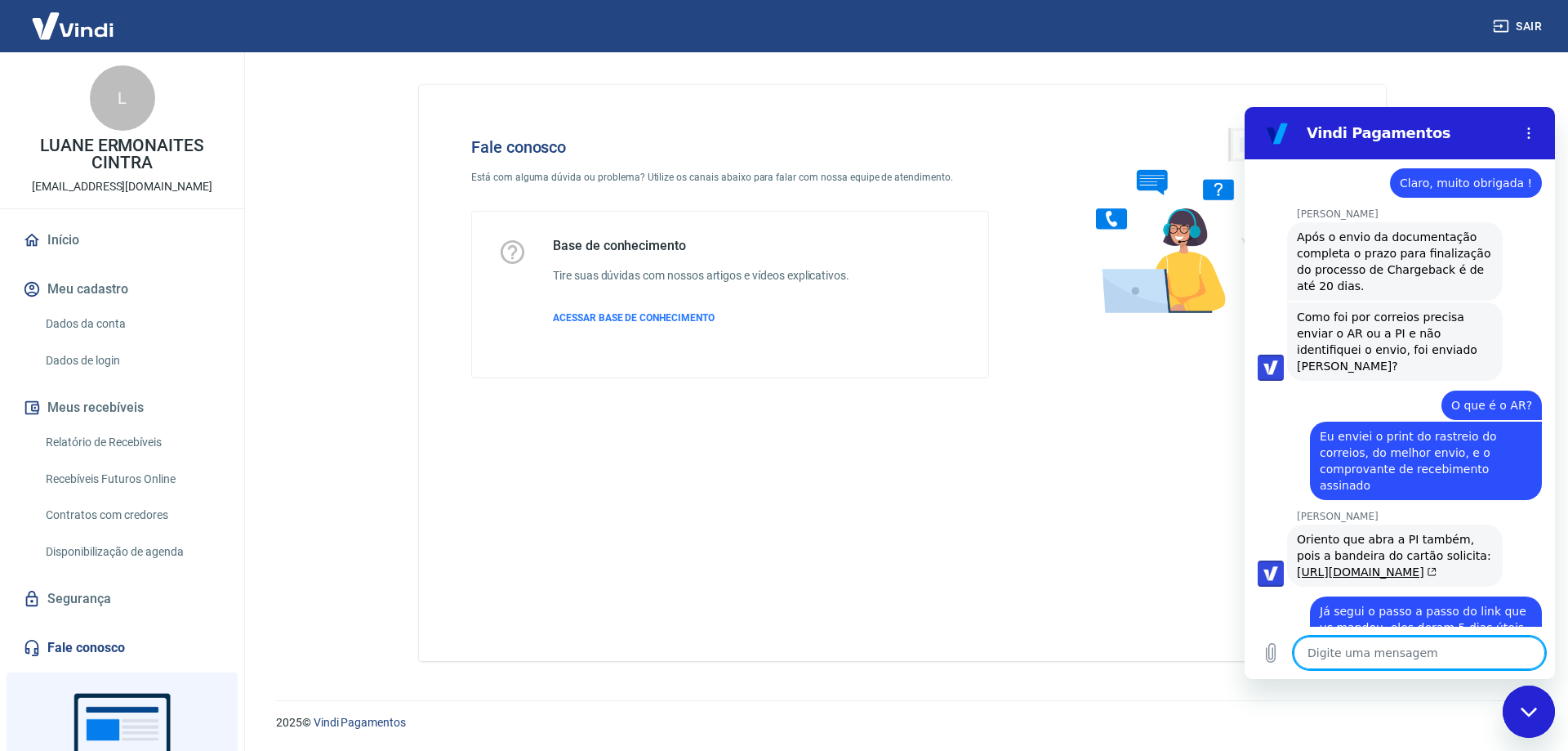
click at [1421, 642] on textarea at bounding box center [1419, 653] width 251 height 33
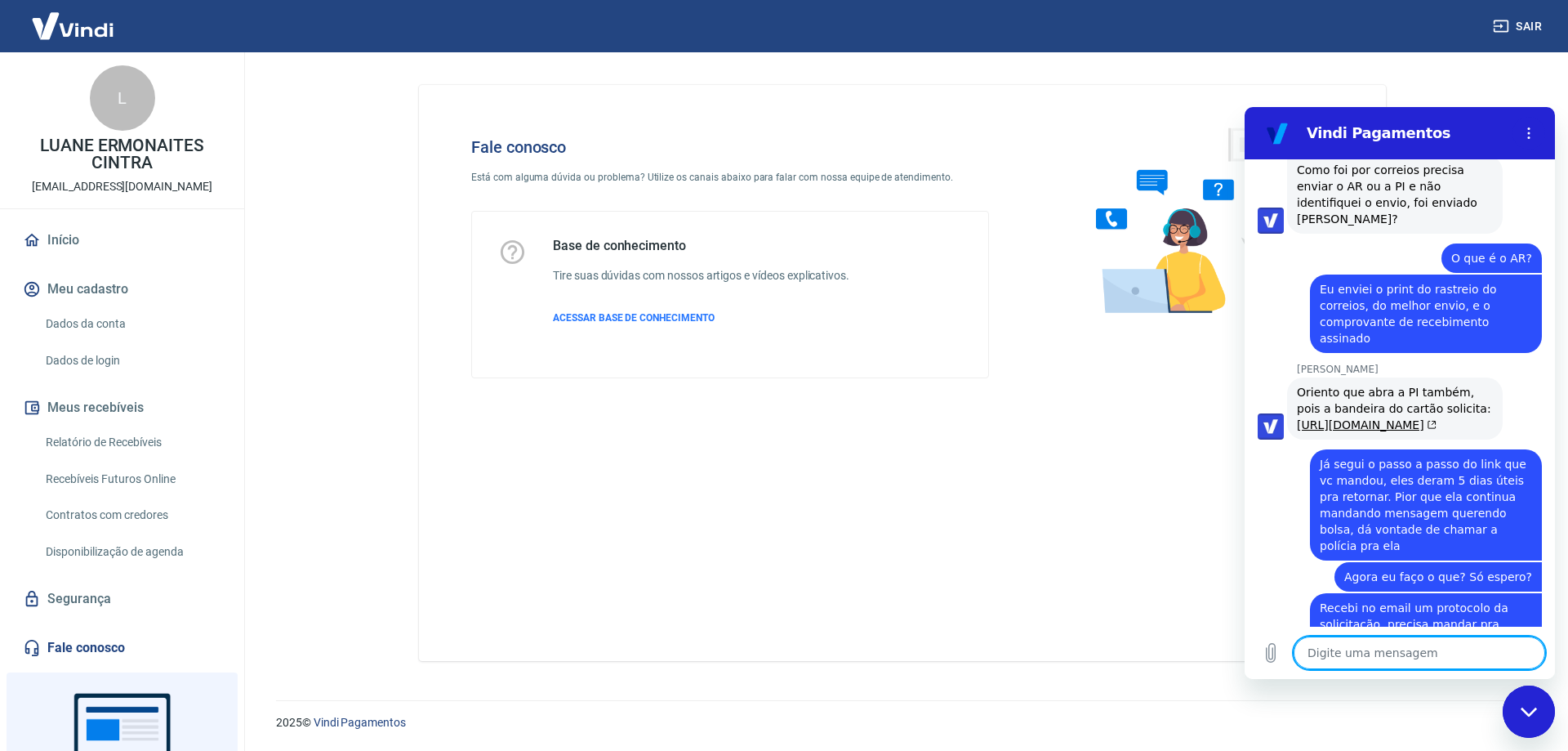
scroll to position [2616, 0]
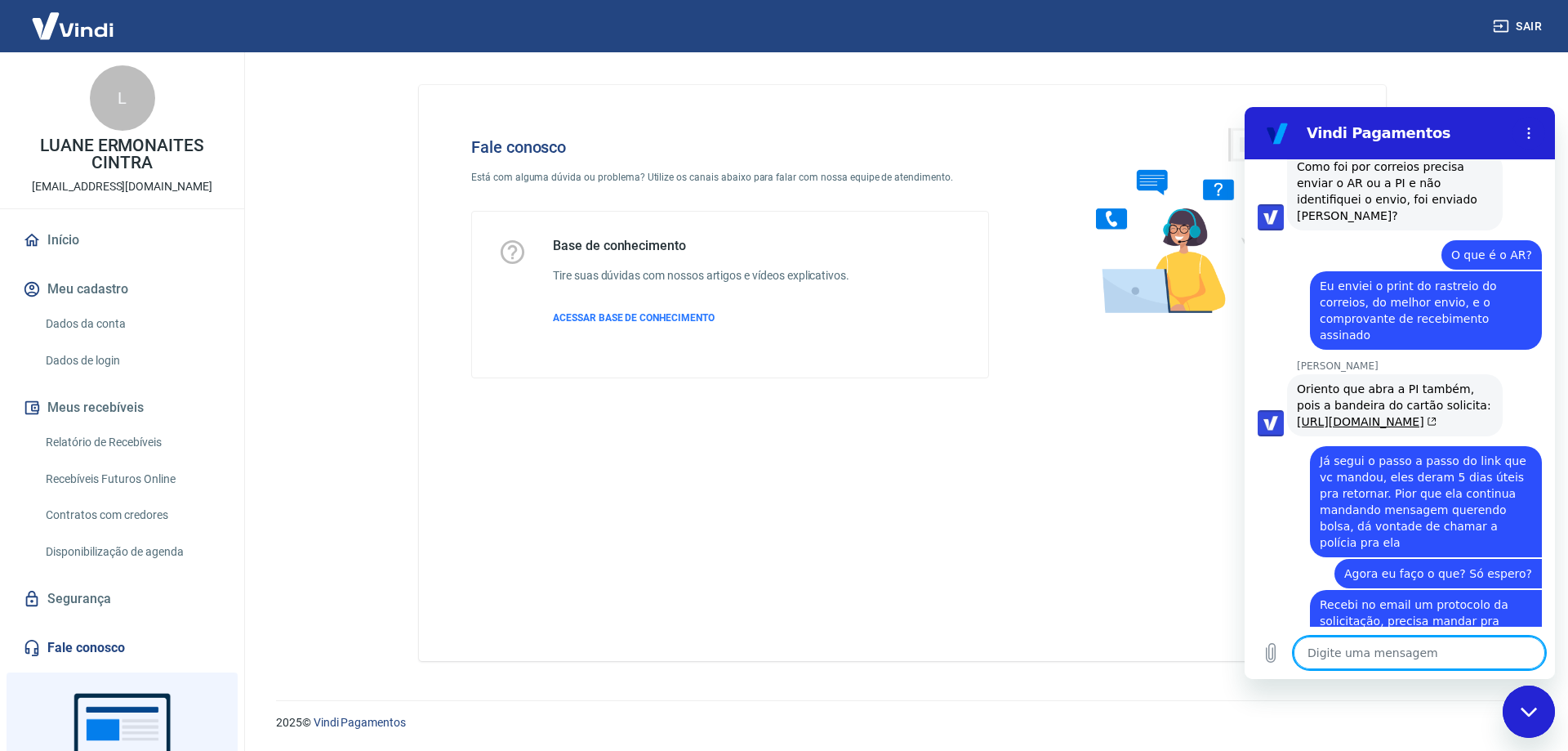
click at [1381, 651] on textarea at bounding box center [1419, 653] width 251 height 33
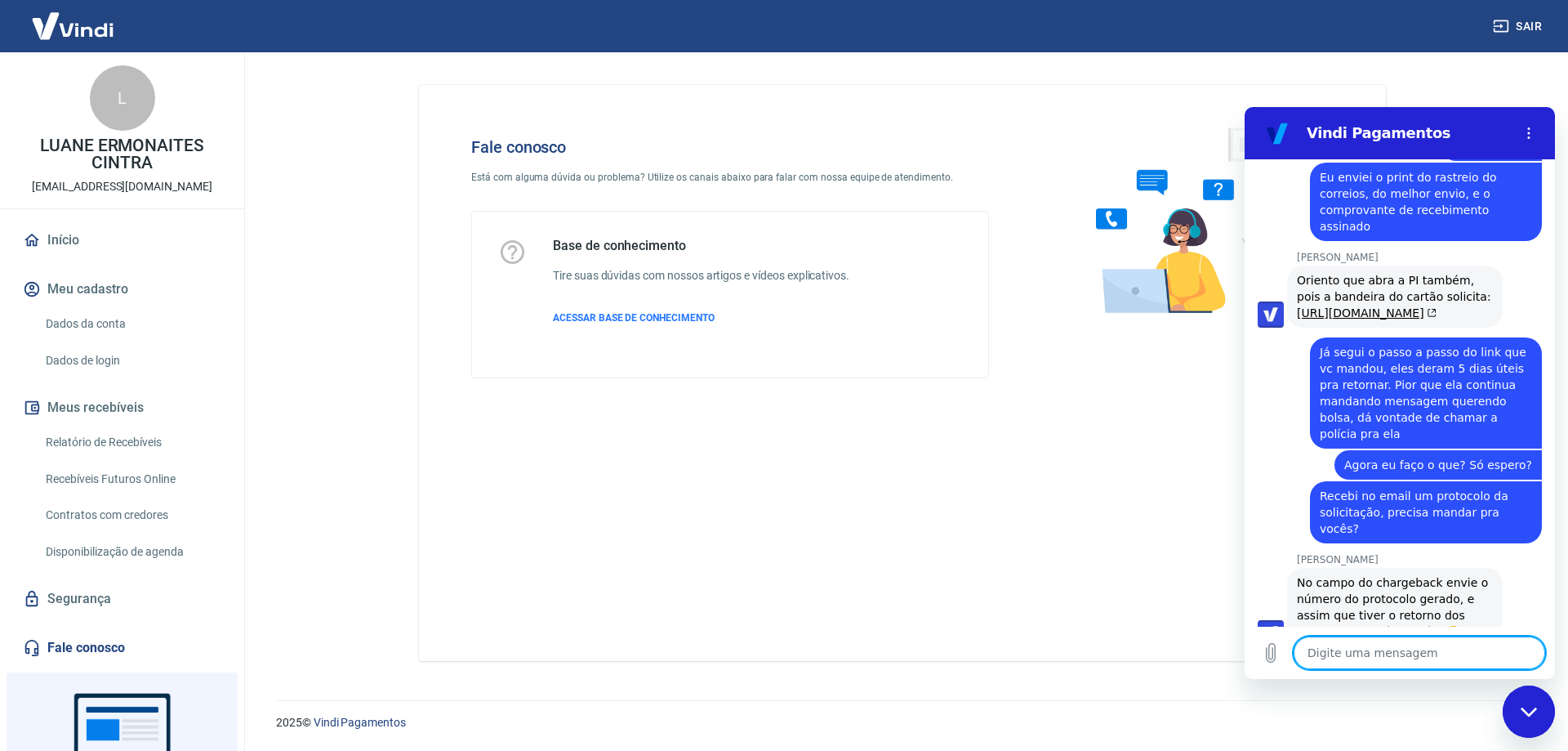
scroll to position [2725, 0]
click at [1407, 669] on div "Digite uma mensagem x" at bounding box center [1400, 653] width 310 height 52
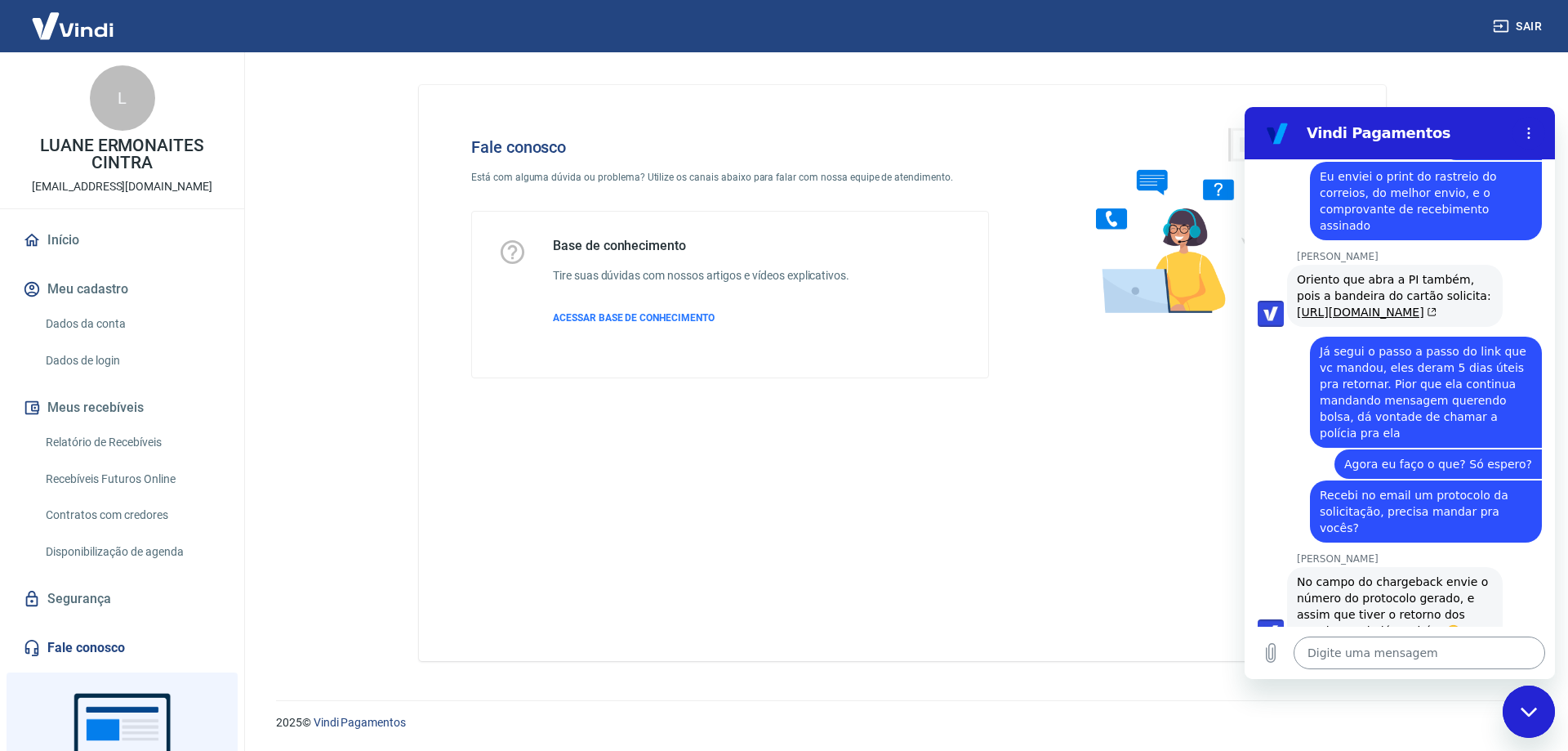
click at [1421, 660] on textarea at bounding box center [1419, 653] width 251 height 33
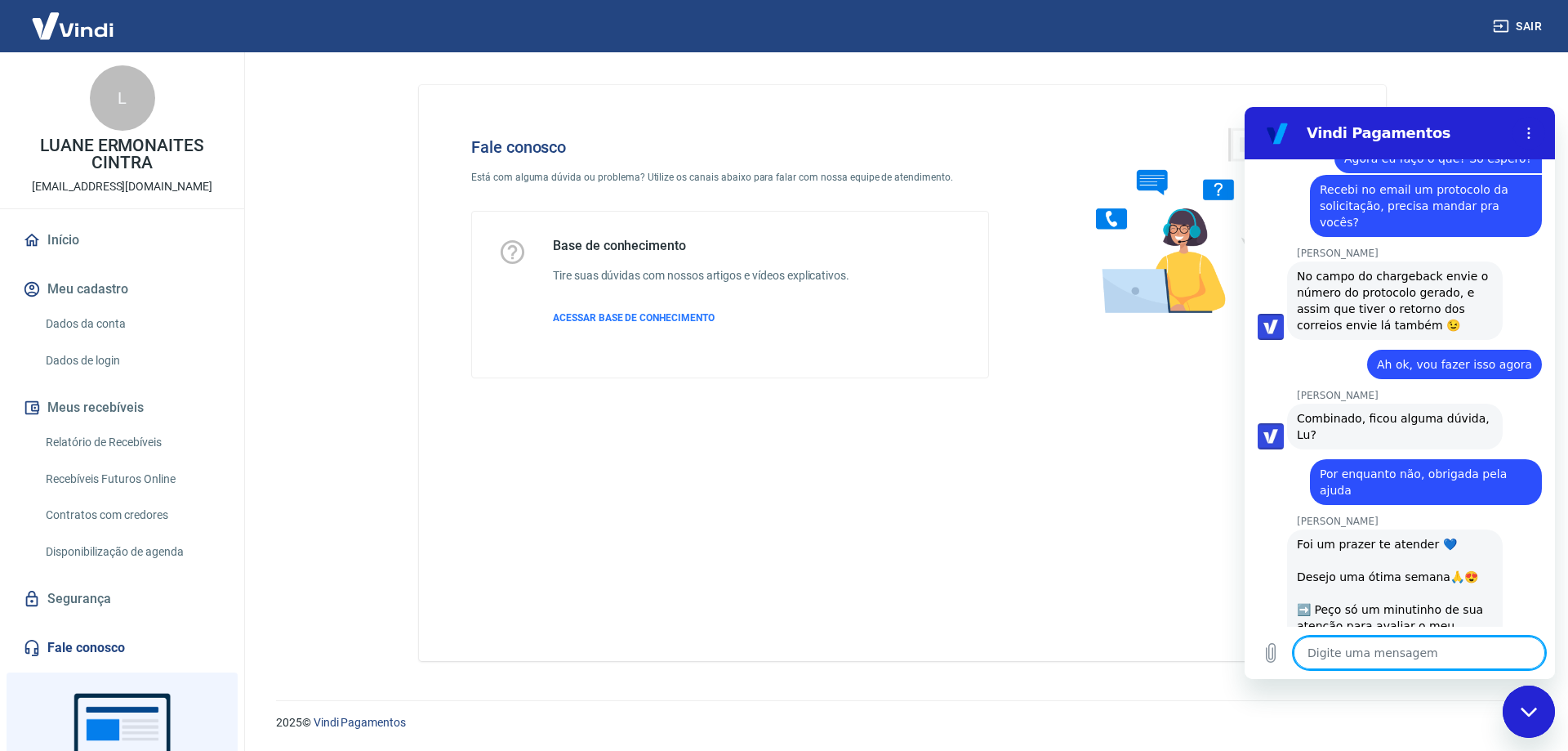
scroll to position [3122, 0]
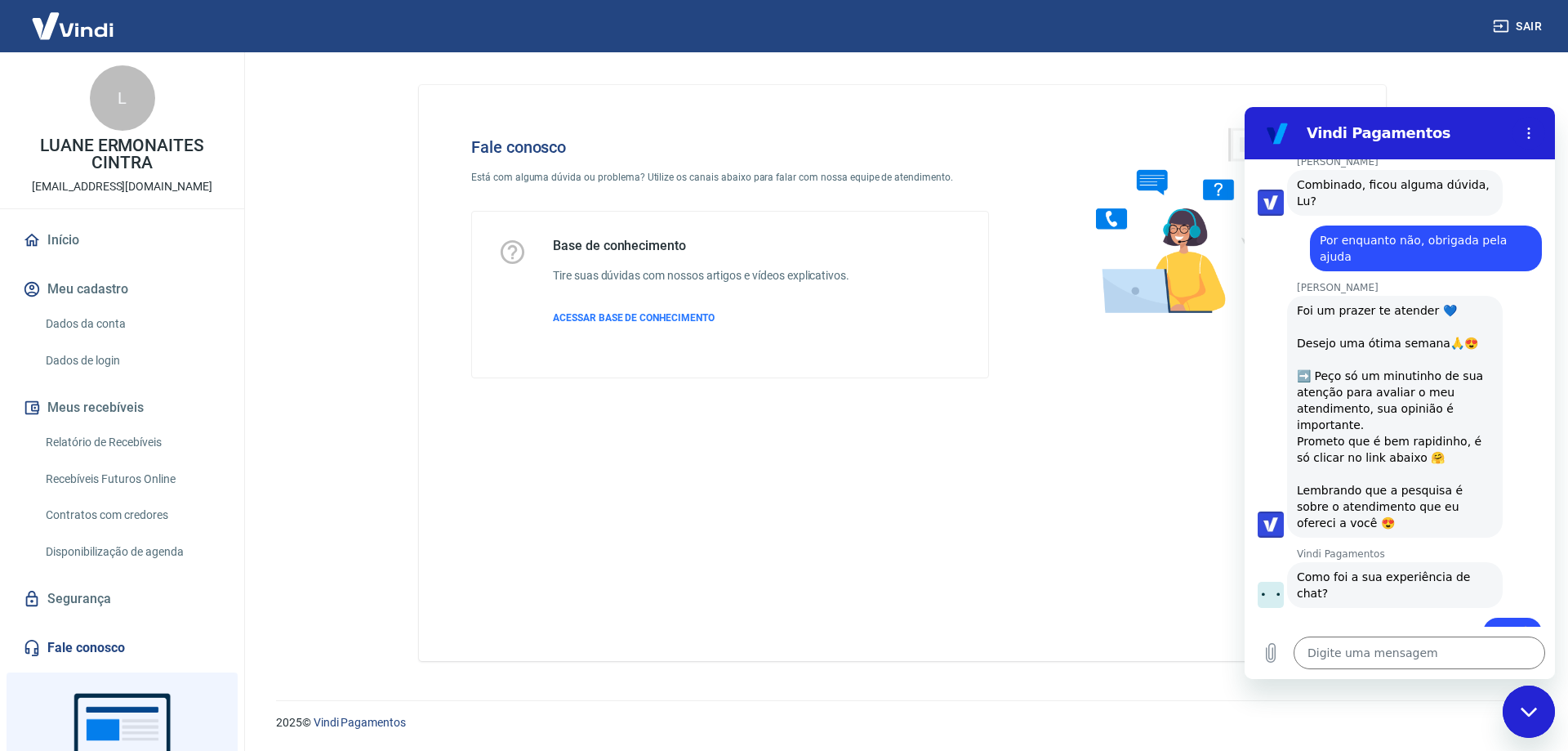
scroll to position [3262, 0]
